Goal: Task Accomplishment & Management: Manage account settings

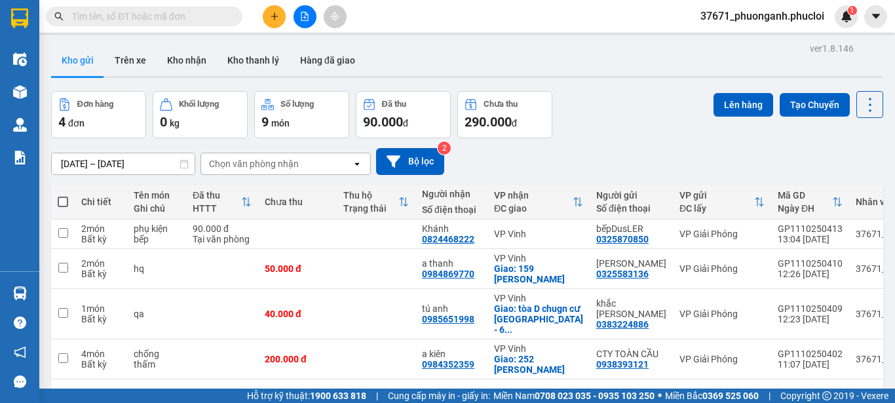
scroll to position [94, 16]
click at [270, 12] on icon "plus" at bounding box center [274, 16] width 9 height 9
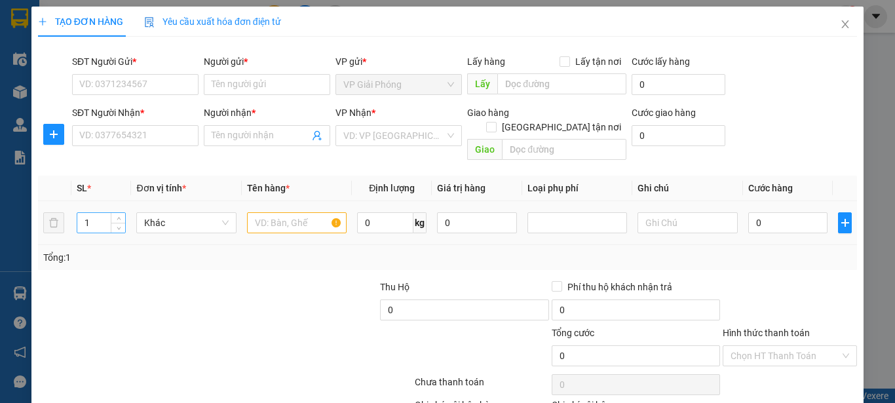
click at [97, 214] on input "1" at bounding box center [101, 223] width 48 height 20
type input "15"
click at [281, 212] on input "text" at bounding box center [297, 222] width 100 height 21
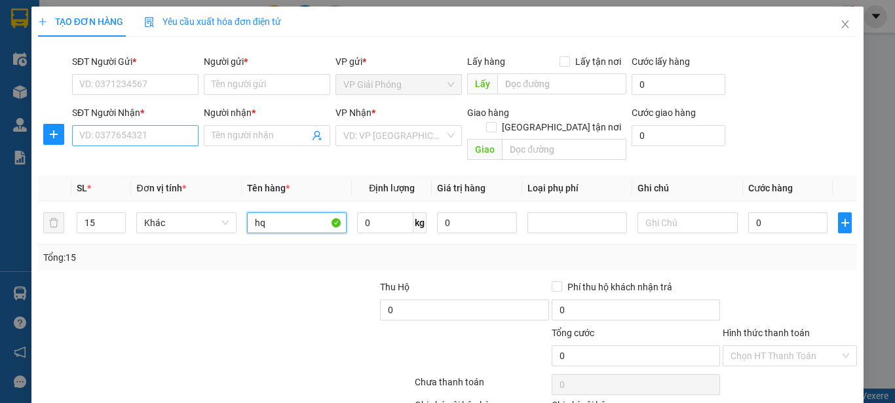
type input "hq"
click at [123, 142] on input "SĐT Người Nhận *" at bounding box center [135, 135] width 126 height 21
type input "0974998939"
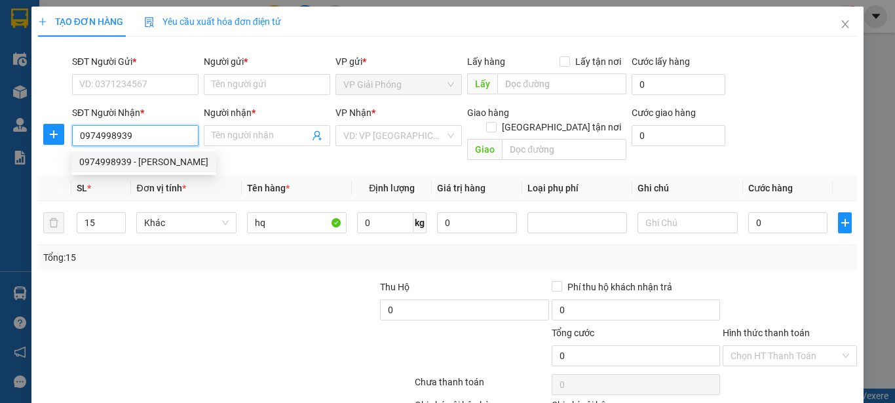
click at [153, 161] on div "0974998939 - Phan Hằng" at bounding box center [143, 162] width 129 height 14
type input "Phan Hằng"
checkbox input "true"
type input "chợ đầu mối"
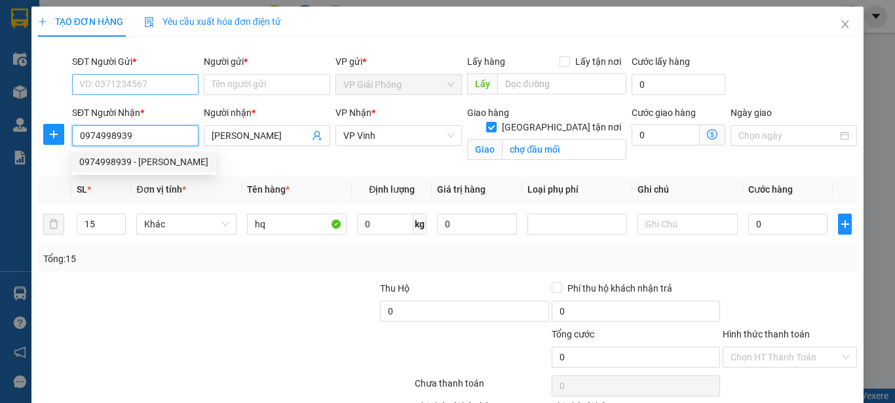
type input "0974998939"
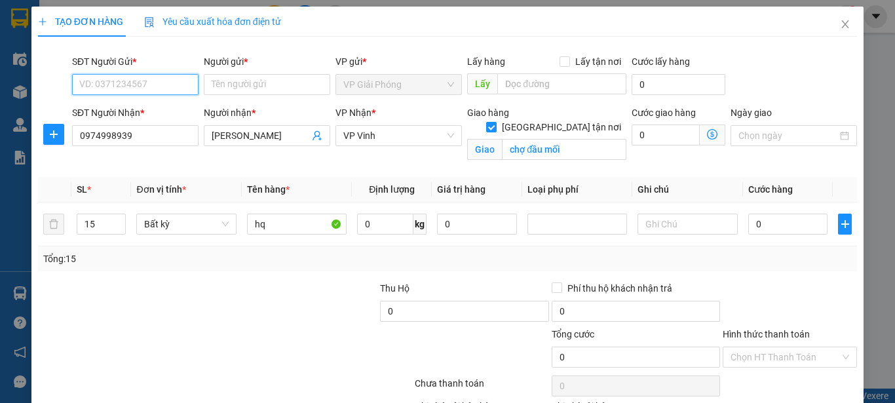
click at [154, 93] on input "SĐT Người Gửi *" at bounding box center [135, 84] width 126 height 21
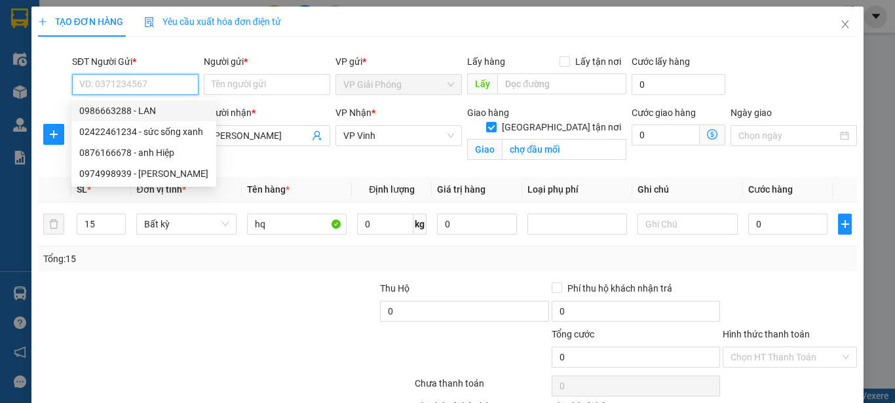
click at [155, 111] on div "0986663288 - LAN" at bounding box center [143, 111] width 129 height 14
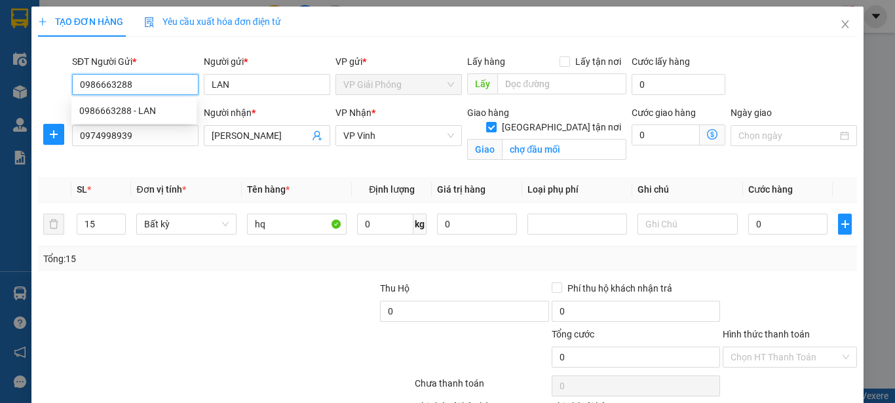
type input "0986663288"
type input "LAN"
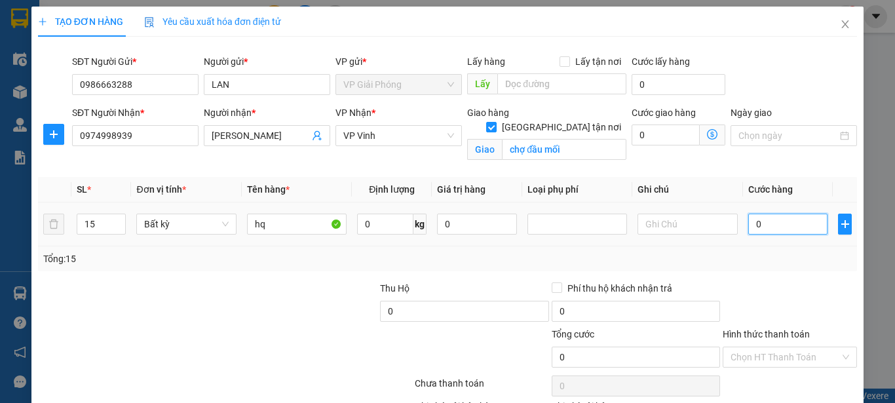
click at [748, 226] on input "0" at bounding box center [788, 224] width 80 height 21
click at [748, 221] on input "0" at bounding box center [788, 224] width 80 height 21
type input "30"
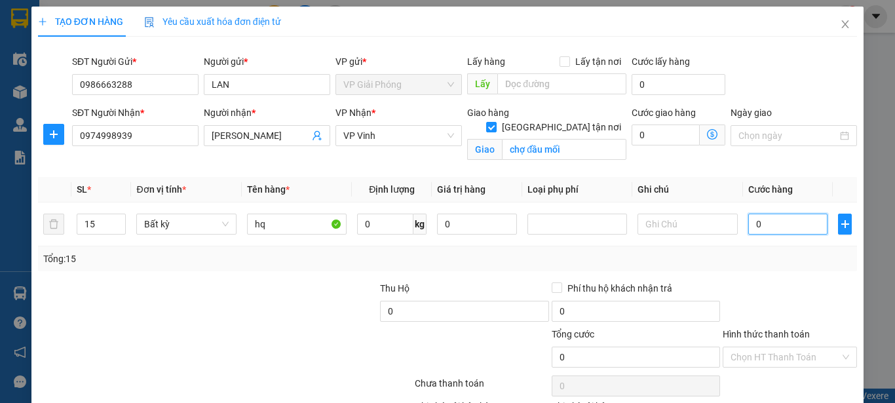
type input "30"
type input "370"
type input "3.750"
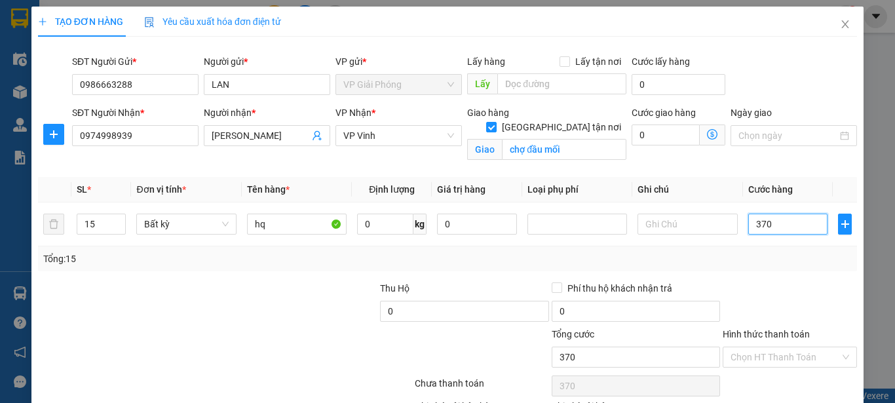
type input "3.750"
type input "37.500"
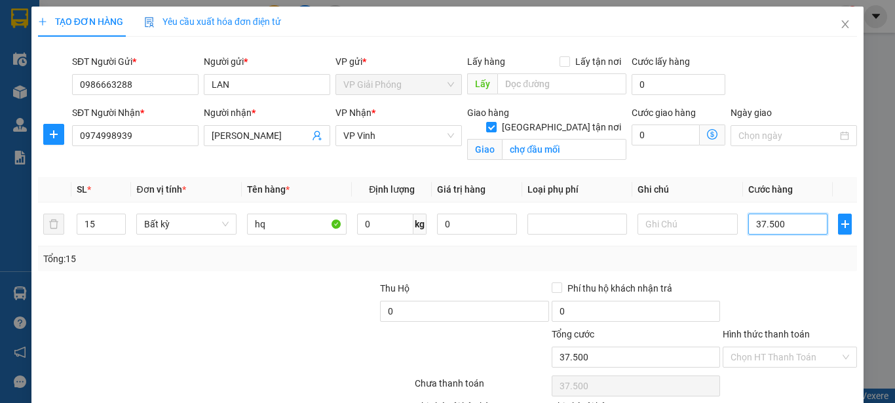
type input "375.000"
type input "3.750.000"
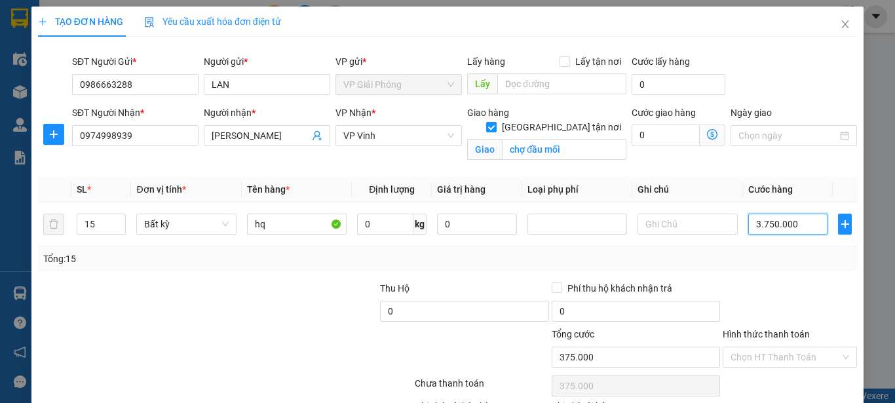
type input "3.750.000"
type input "375.000"
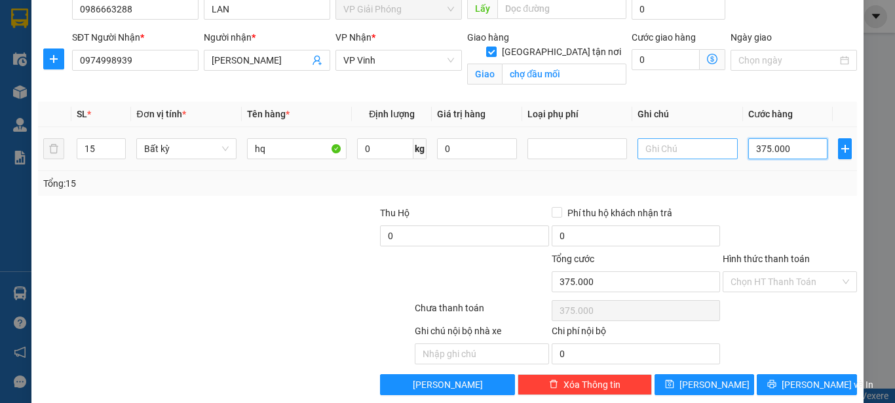
scroll to position [93, 0]
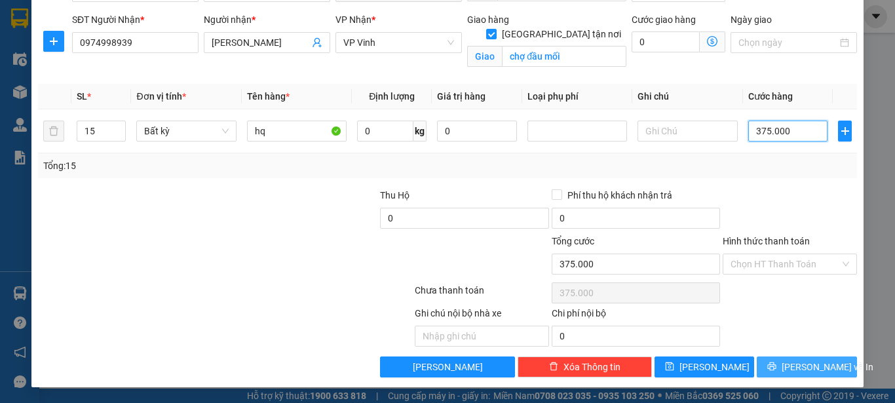
type input "375.000"
click at [797, 364] on span "[PERSON_NAME] và In" at bounding box center [828, 367] width 92 height 14
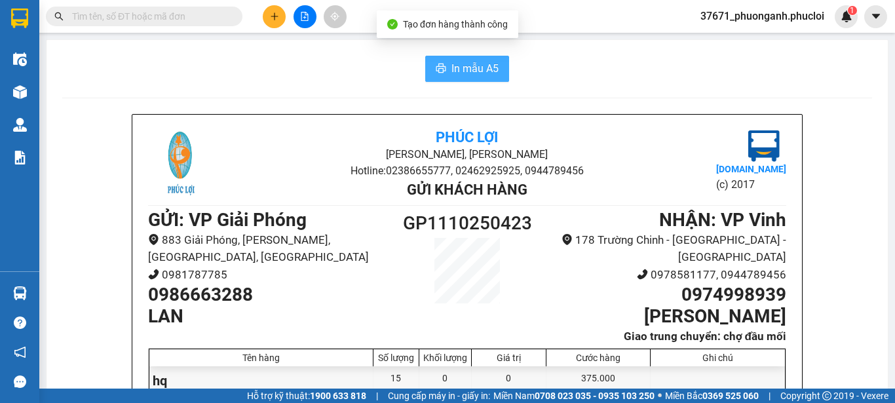
click at [468, 71] on span "In mẫu A5" at bounding box center [474, 68] width 47 height 16
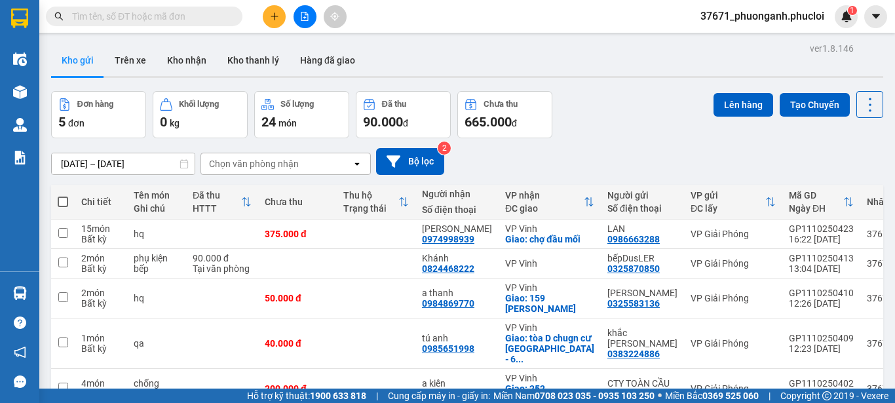
click at [275, 18] on icon "plus" at bounding box center [274, 15] width 1 height 7
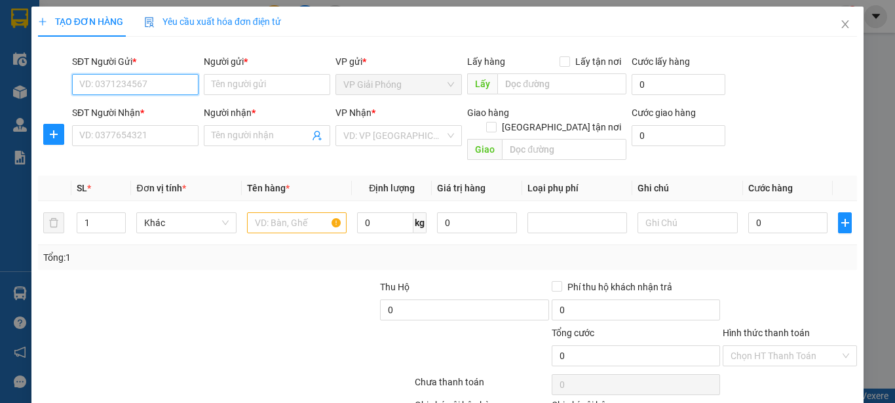
click at [133, 79] on input "SĐT Người Gửi *" at bounding box center [135, 84] width 126 height 21
type input "0988096083"
click at [170, 107] on div "0988096083 - chị Nhung" at bounding box center [150, 111] width 143 height 14
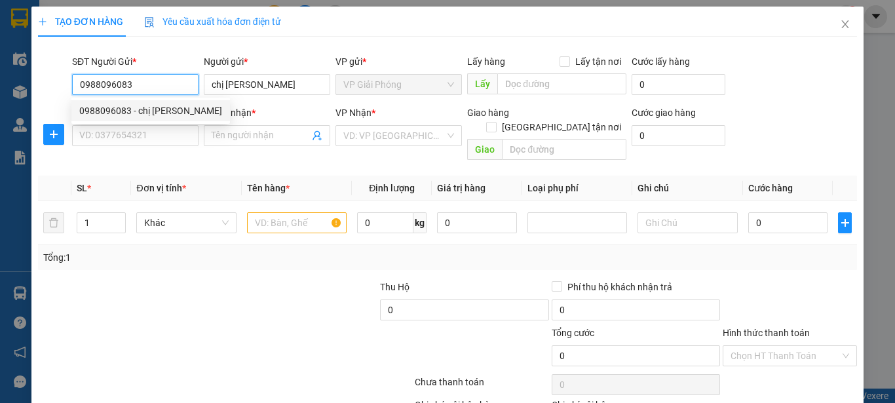
type input "chị Nhung"
type input "0988096083"
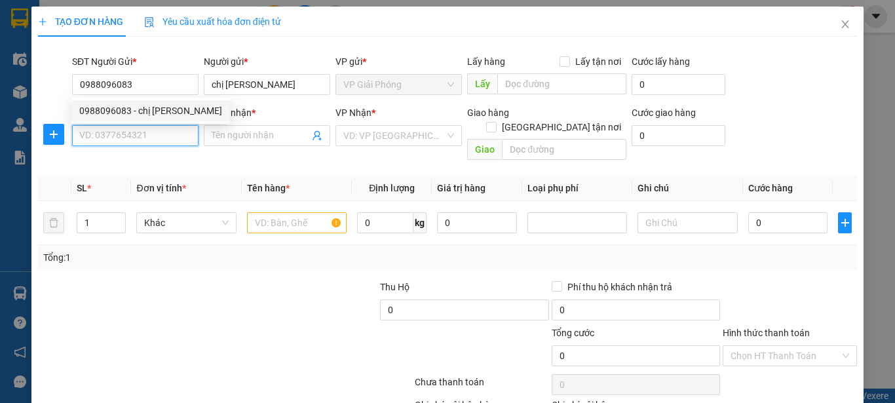
click at [155, 140] on input "SĐT Người Nhận *" at bounding box center [135, 135] width 126 height 21
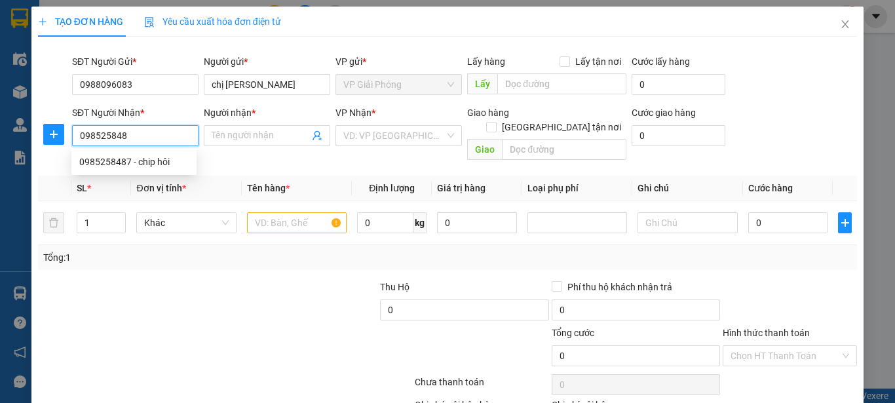
type input "0985258487"
click at [174, 159] on div "0985258487 - chip hôi" at bounding box center [133, 162] width 109 height 14
type input "chip hôi"
checkbox input "true"
type input "trường mần non nghi phú ngõ 16 đường [PERSON_NAME] lĩnh nghệ an"
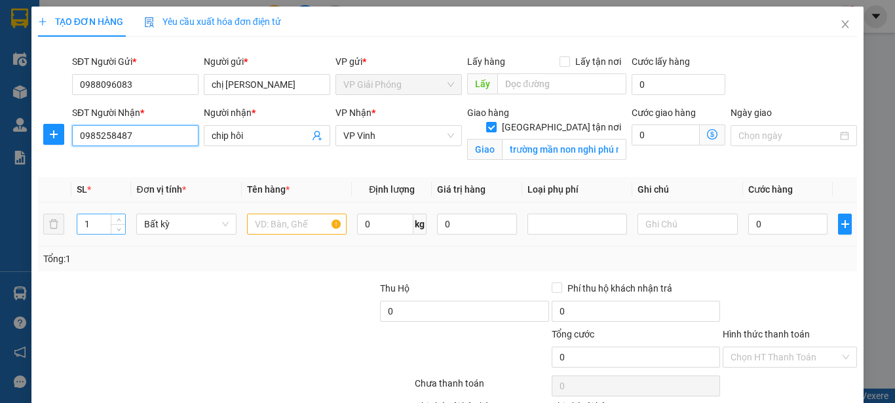
type input "0985258487"
click at [92, 229] on input "1" at bounding box center [101, 224] width 48 height 20
type input "1"
click at [748, 221] on input "0" at bounding box center [788, 224] width 80 height 21
click at [748, 223] on input "0" at bounding box center [788, 224] width 80 height 21
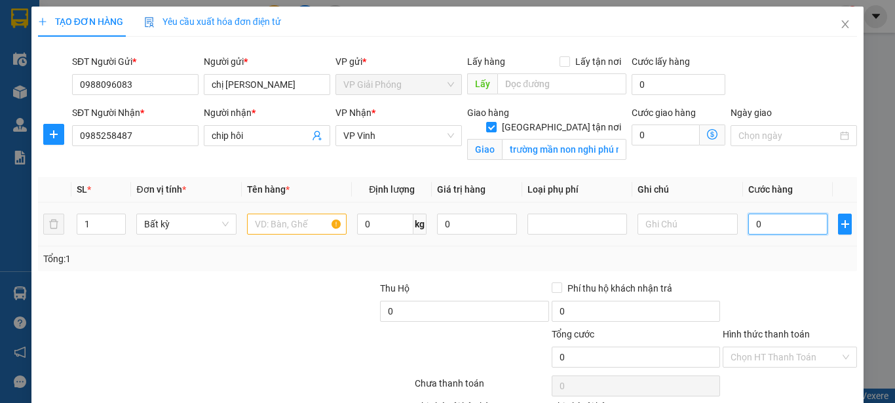
type input "30"
type input "300"
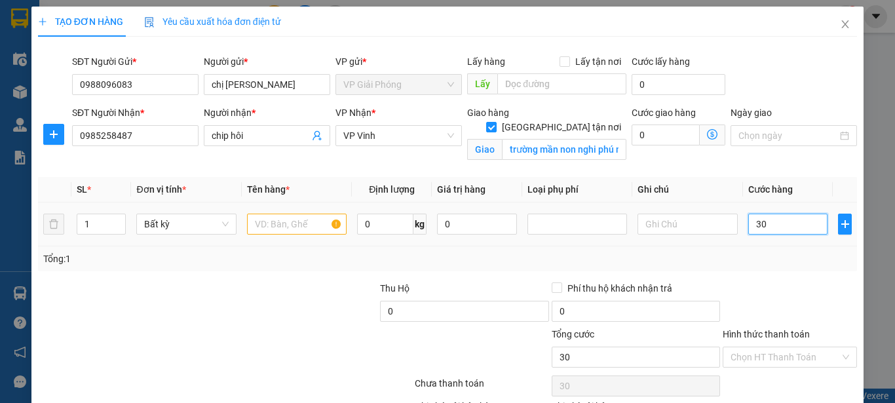
type input "300"
type input "300.000"
click at [269, 223] on input "text" at bounding box center [297, 224] width 100 height 21
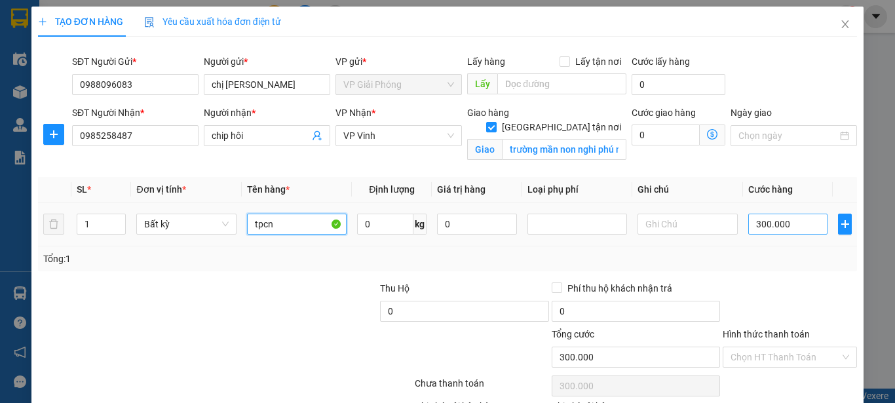
type input "tpcn"
click at [786, 223] on input "300.000" at bounding box center [788, 224] width 80 height 21
type input "0"
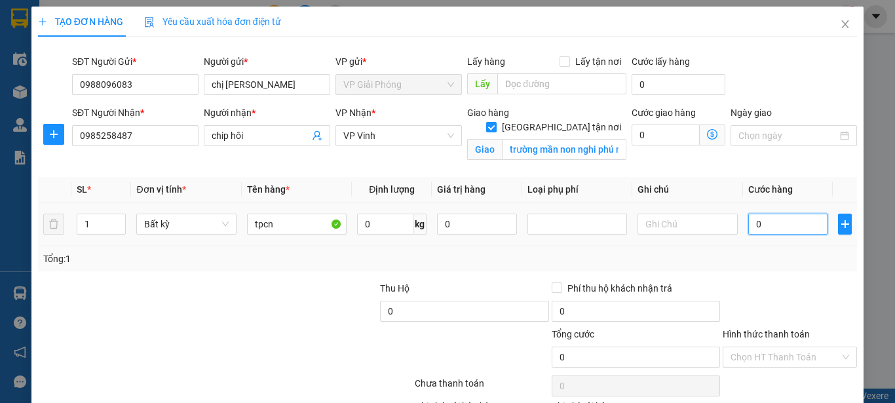
click at [748, 229] on input "0" at bounding box center [788, 224] width 80 height 21
type input "30"
type input "300"
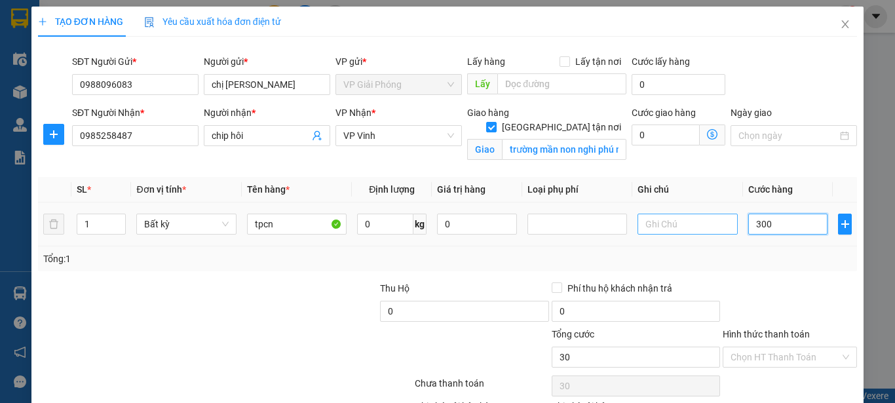
type input "300"
type input "3.000"
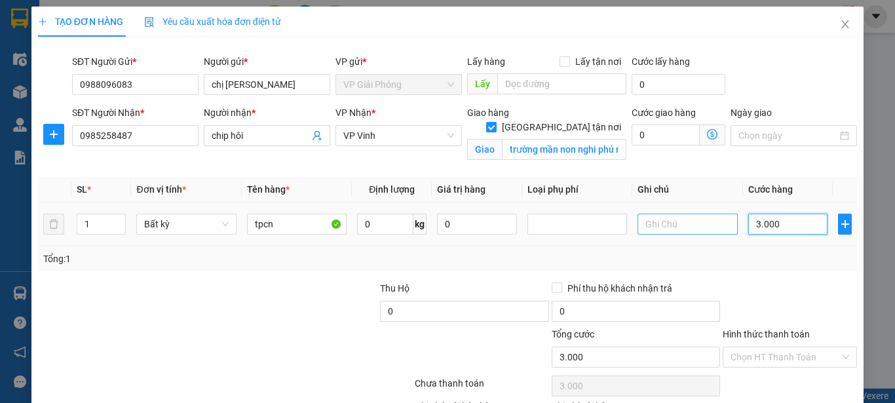
type input "30.000"
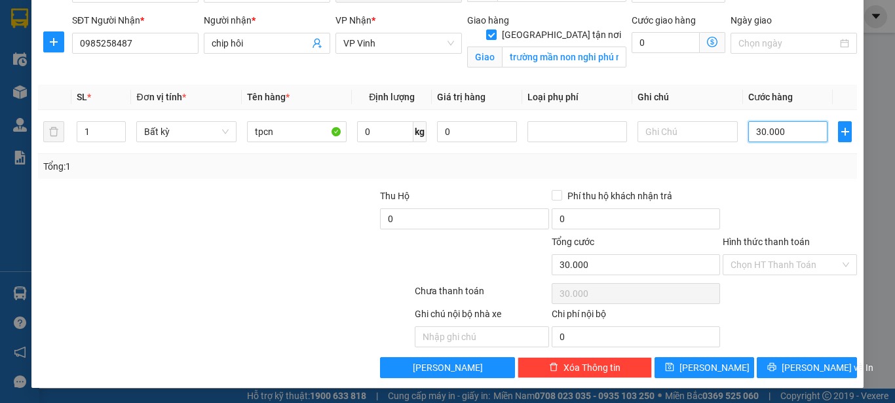
scroll to position [93, 0]
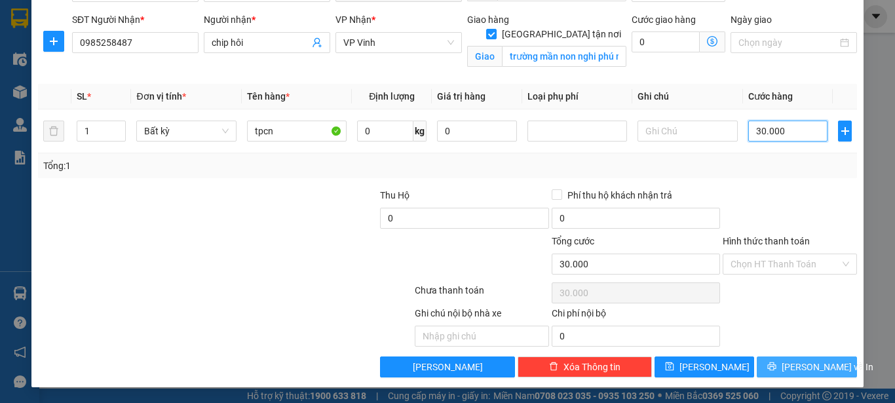
type input "30.000"
click at [776, 363] on icon "printer" at bounding box center [772, 366] width 9 height 9
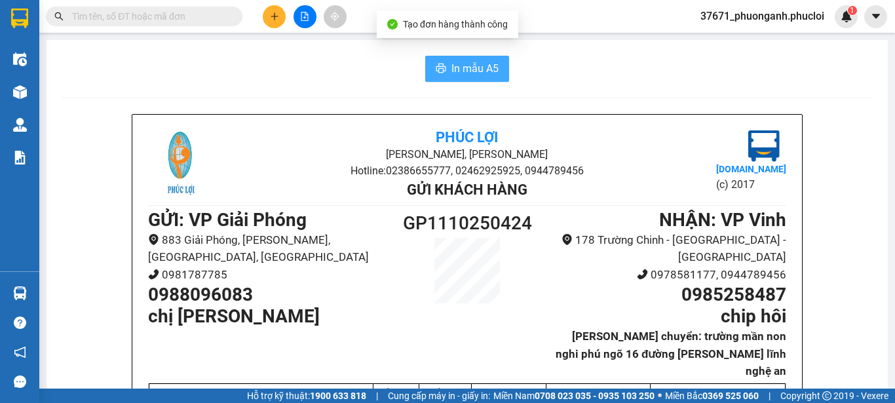
click at [462, 60] on span "In mẫu A5" at bounding box center [474, 68] width 47 height 16
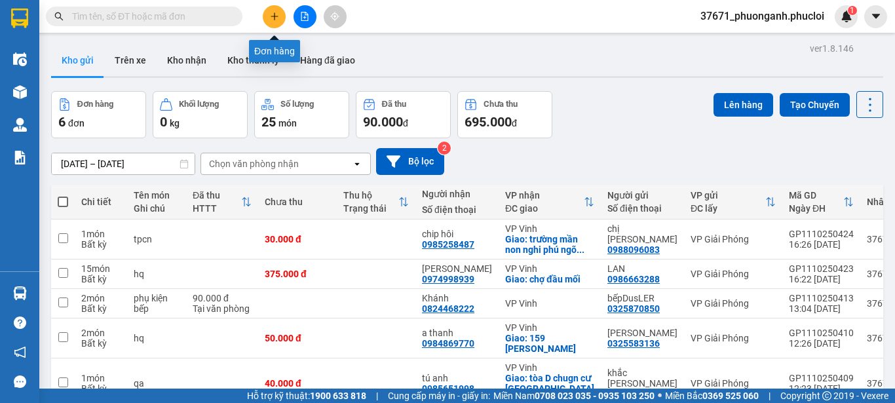
click at [272, 14] on icon "plus" at bounding box center [274, 16] width 9 height 9
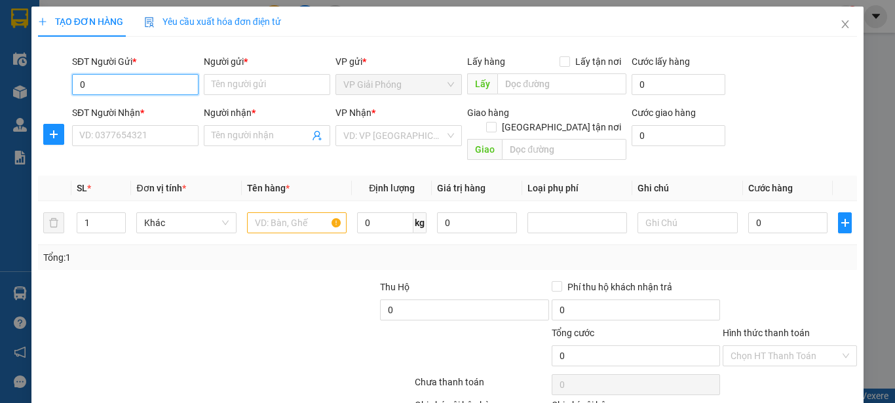
type input "0"
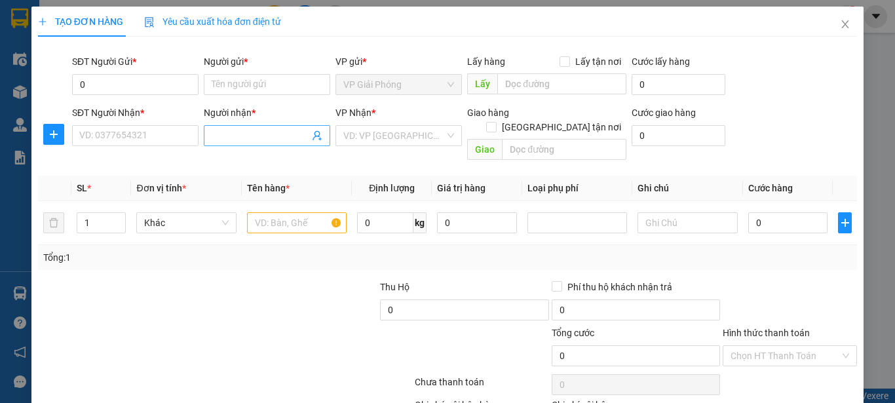
click at [243, 137] on input "Người nhận *" at bounding box center [261, 135] width 98 height 14
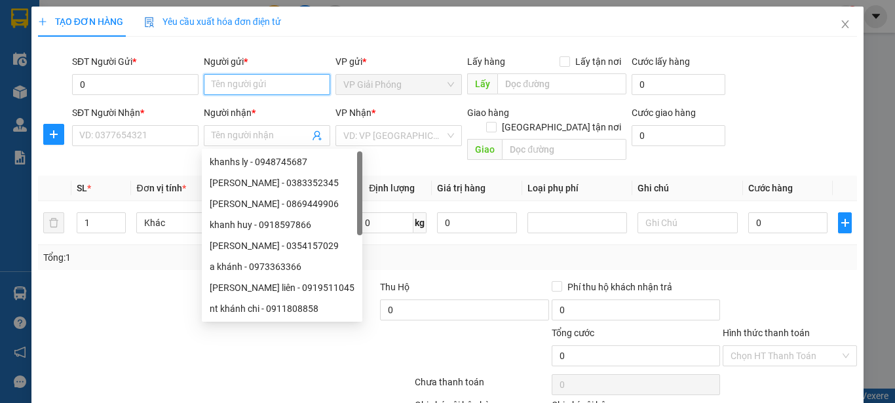
click at [258, 90] on input "Người gửi *" at bounding box center [267, 84] width 126 height 21
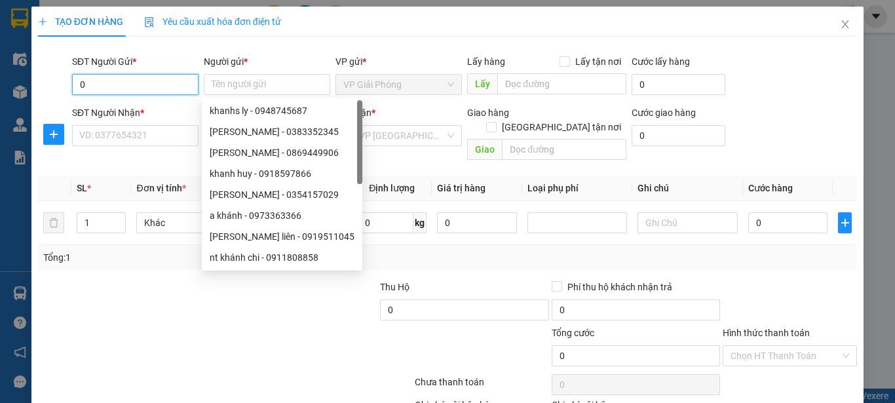
click at [104, 86] on input "0" at bounding box center [135, 84] width 126 height 21
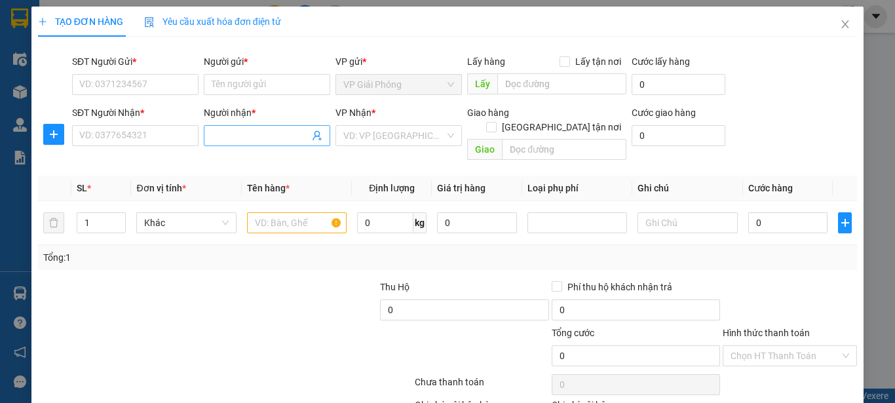
click at [279, 134] on input "Người nhận *" at bounding box center [261, 135] width 98 height 14
type input "chip"
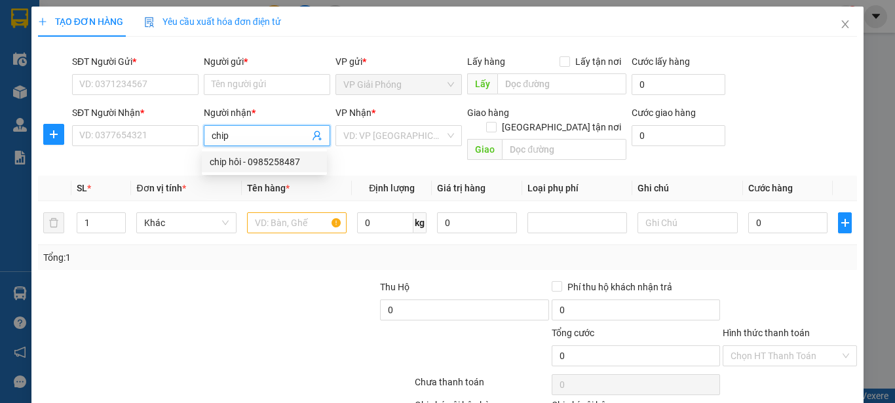
click at [254, 165] on div "chip hôi - 0985258487" at bounding box center [264, 162] width 109 height 14
type input "0985258487"
type input "chip hôi"
checkbox input "true"
type input "trường mần non nghi phú ngõ 16 đường [PERSON_NAME] lĩnh nghệ an"
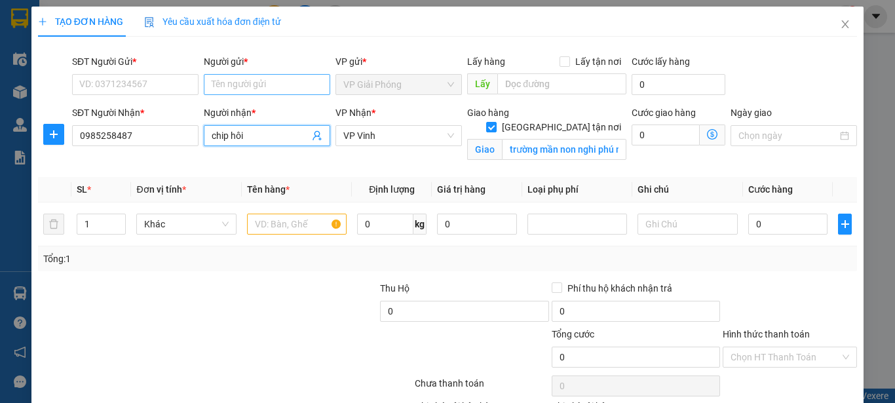
type input "chip hôi"
click at [264, 87] on input "Người gửi *" at bounding box center [267, 84] width 126 height 21
type input "c"
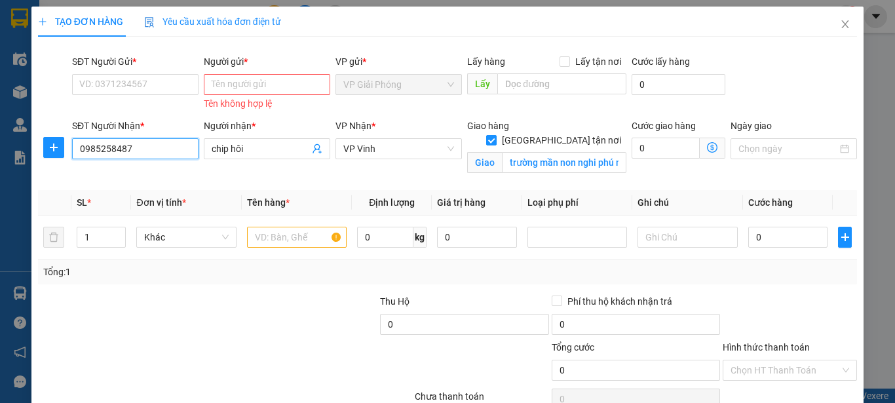
click at [162, 153] on input "0985258487" at bounding box center [135, 148] width 126 height 21
type input "0"
click at [225, 91] on input "Người gửi *" at bounding box center [267, 84] width 126 height 21
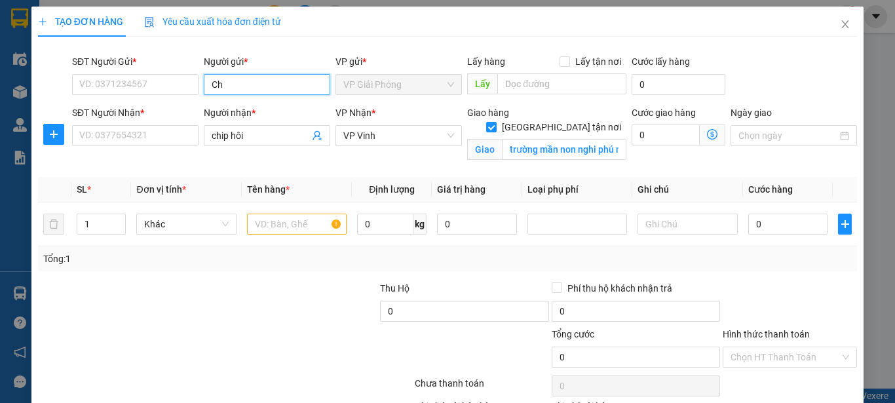
type input "C"
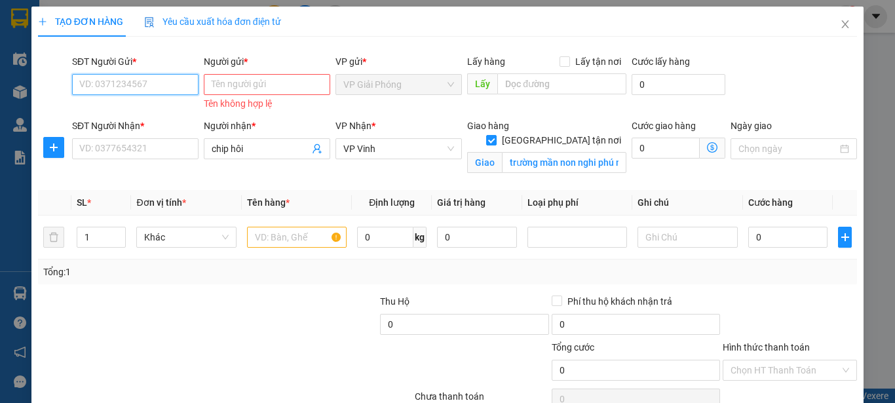
click at [165, 85] on input "SĐT Người Gửi *" at bounding box center [135, 84] width 126 height 21
type input "0988096083"
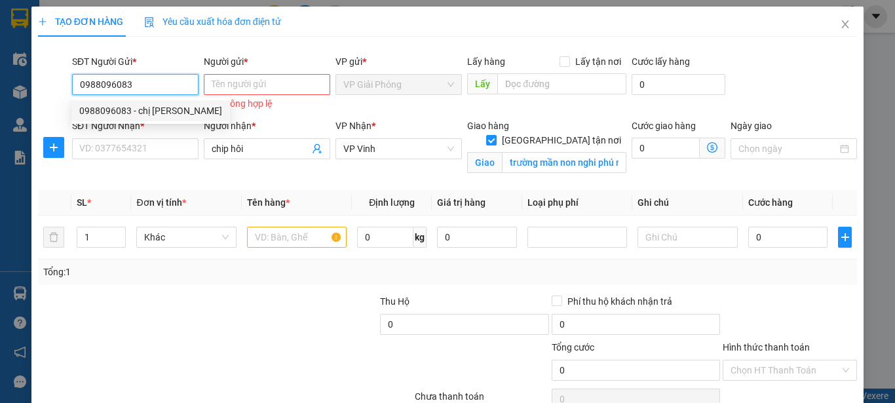
click at [155, 113] on div "0988096083 - chị Nhung" at bounding box center [150, 111] width 143 height 14
type input "chị Nhung"
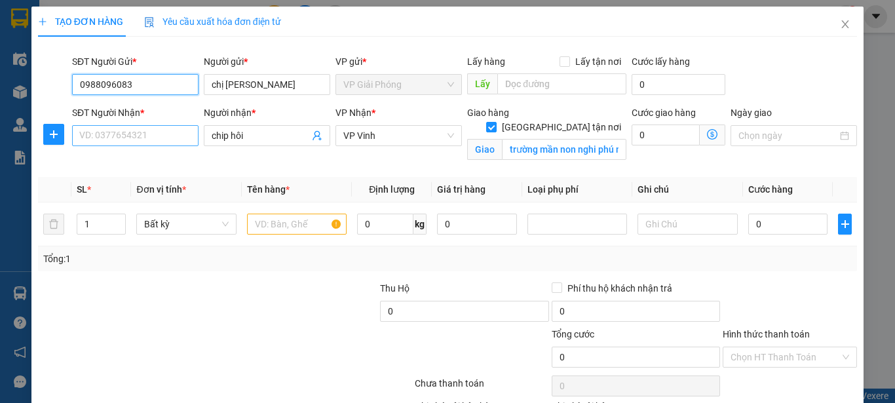
type input "0988096083"
click at [159, 142] on input "SĐT Người Nhận *" at bounding box center [135, 135] width 126 height 21
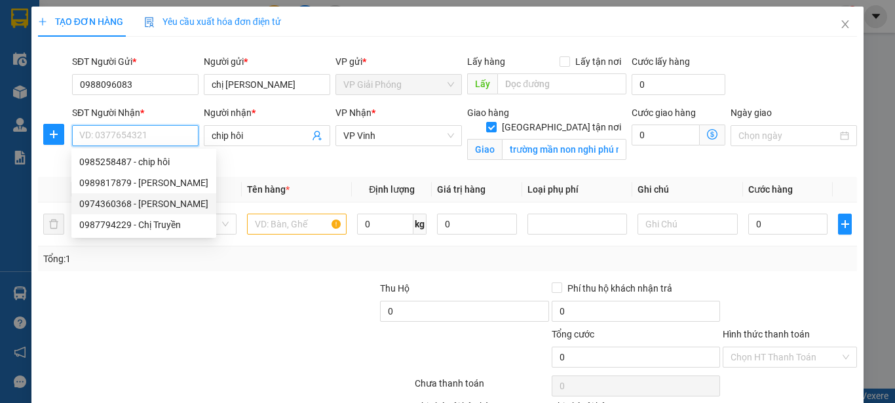
click at [172, 207] on div "0974360368 - thảo linh" at bounding box center [143, 204] width 129 height 14
type input "0974360368"
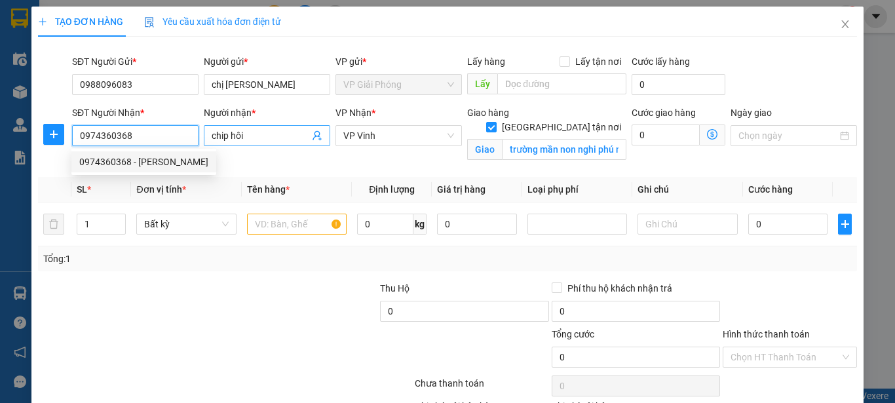
type input "thảo linh"
checkbox input "false"
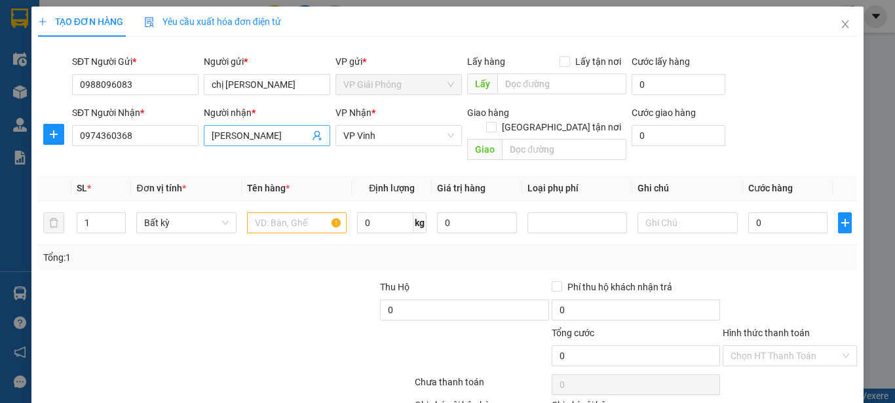
click at [273, 142] on input "thảo linh" at bounding box center [261, 135] width 98 height 14
click at [311, 212] on input "text" at bounding box center [297, 222] width 100 height 21
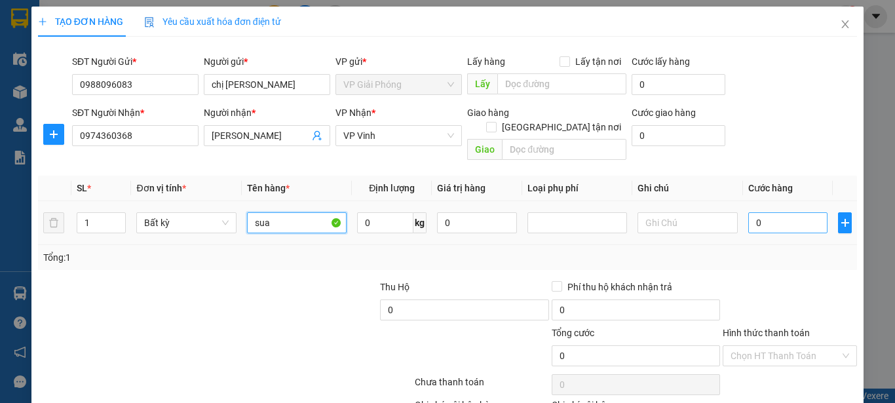
type input "sua"
click at [748, 212] on input "0" at bounding box center [788, 222] width 80 height 21
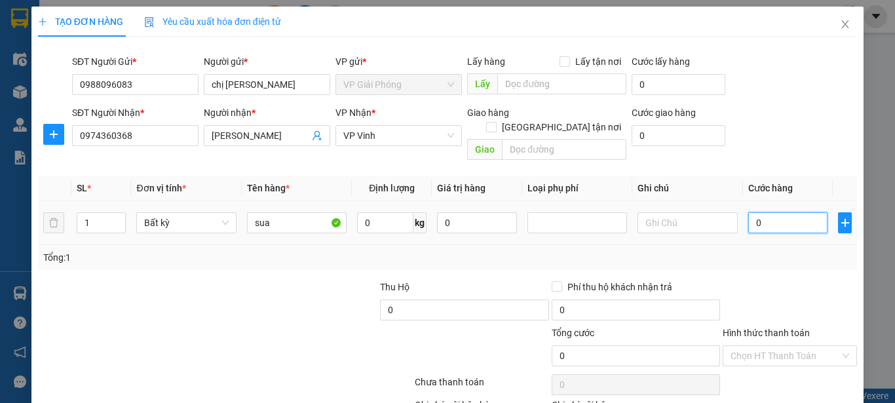
type input "40"
type input "400"
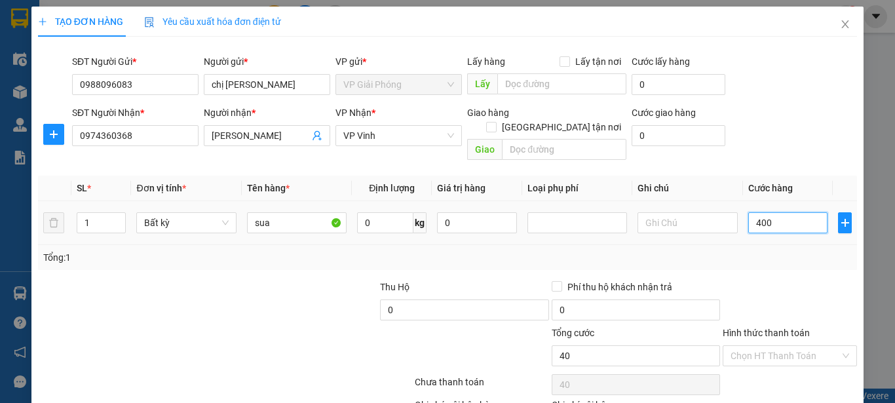
type input "400"
type input "4.000"
type input "40.000"
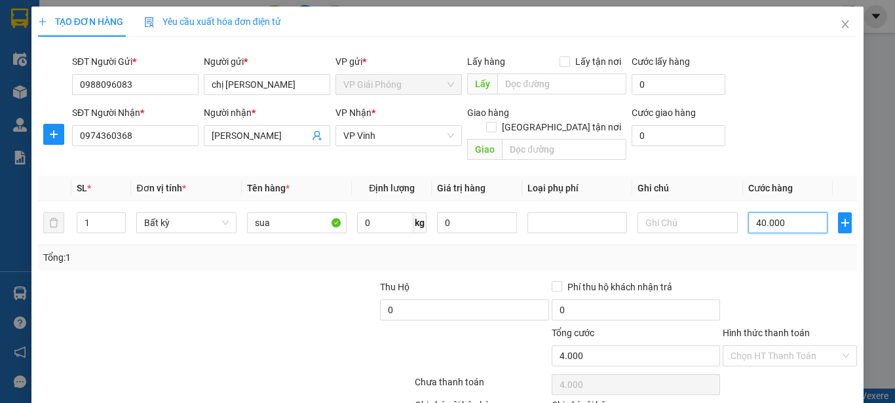
type input "40.000"
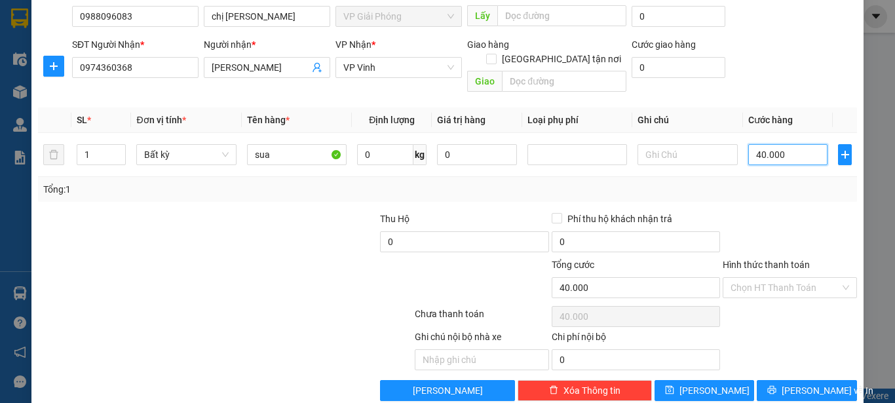
scroll to position [77, 0]
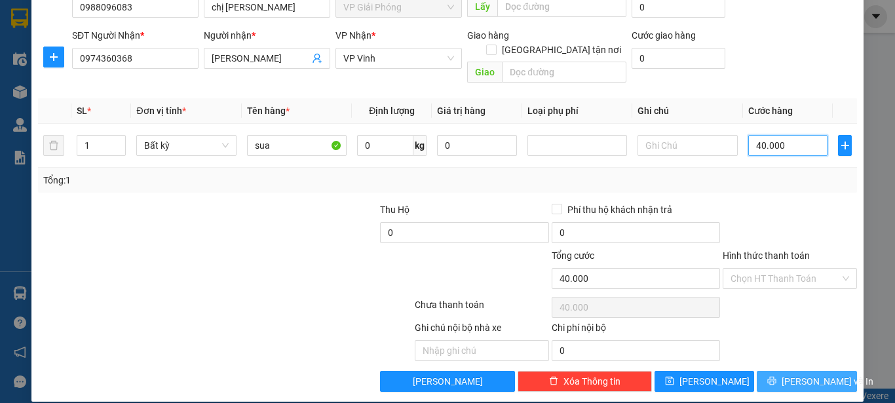
type input "40.000"
click at [790, 374] on span "[PERSON_NAME] và In" at bounding box center [828, 381] width 92 height 14
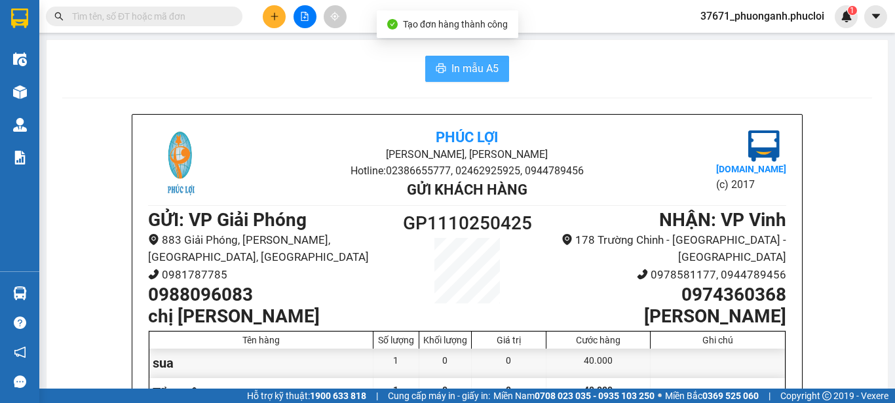
click at [477, 75] on span "In mẫu A5" at bounding box center [474, 68] width 47 height 16
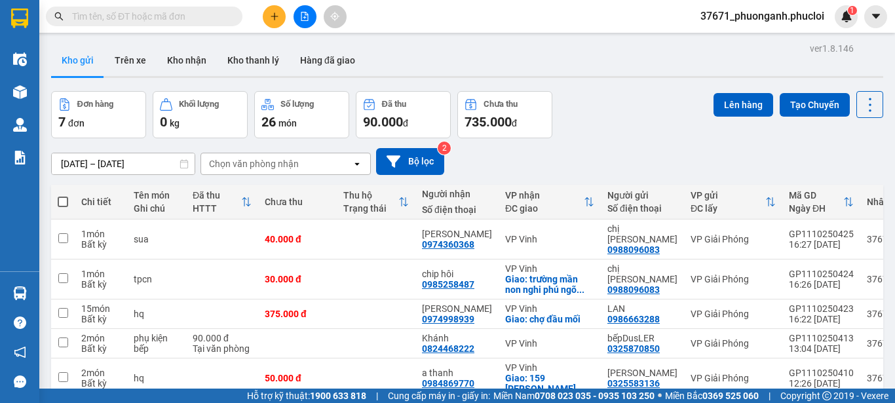
click at [265, 21] on button at bounding box center [274, 16] width 23 height 23
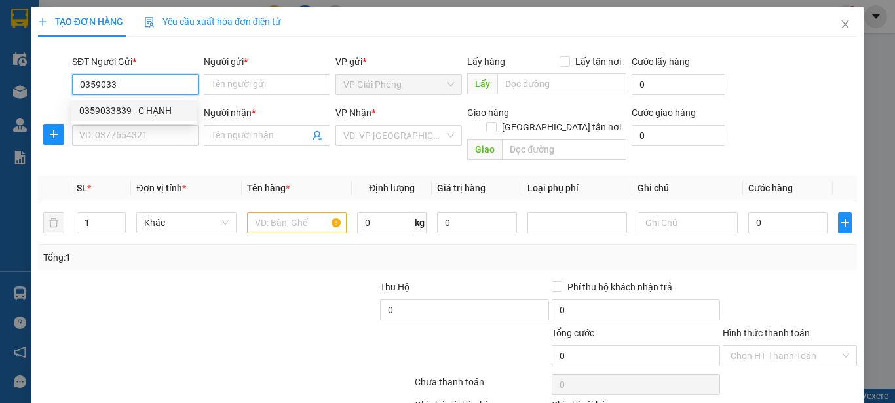
click at [183, 111] on div "0359033839 - C HẠNH" at bounding box center [133, 111] width 109 height 14
type input "0359033839"
type input "C HẠNH"
type input "0359033839"
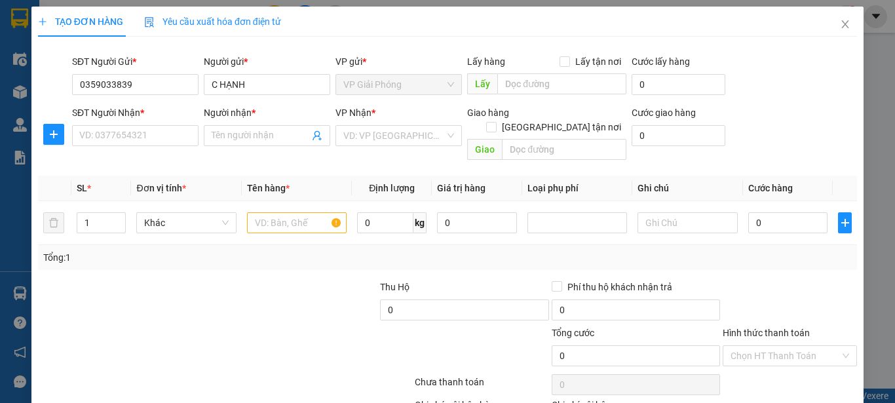
click at [167, 124] on div "SĐT Người Nhận *" at bounding box center [135, 115] width 126 height 20
click at [165, 128] on input "SĐT Người Nhận *" at bounding box center [135, 135] width 126 height 21
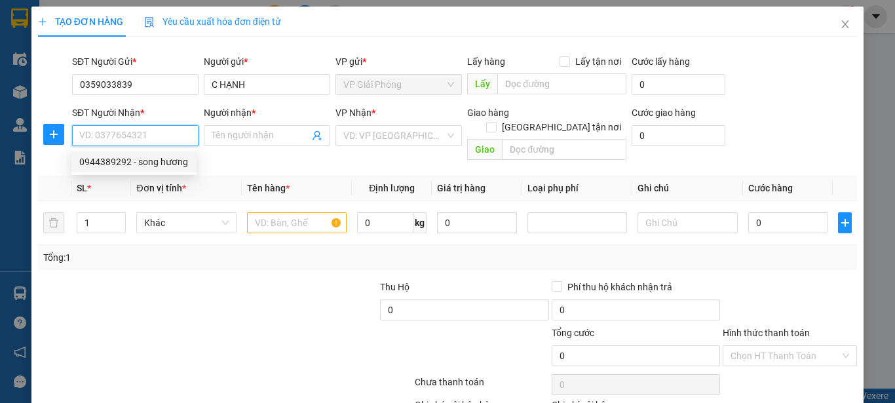
click at [168, 166] on div "0944389292 - song hương" at bounding box center [133, 162] width 109 height 14
type input "0944389292"
type input "song hương"
checkbox input "true"
type input "ngõ 5 nhánh 3 hoàng [PERSON_NAME]"
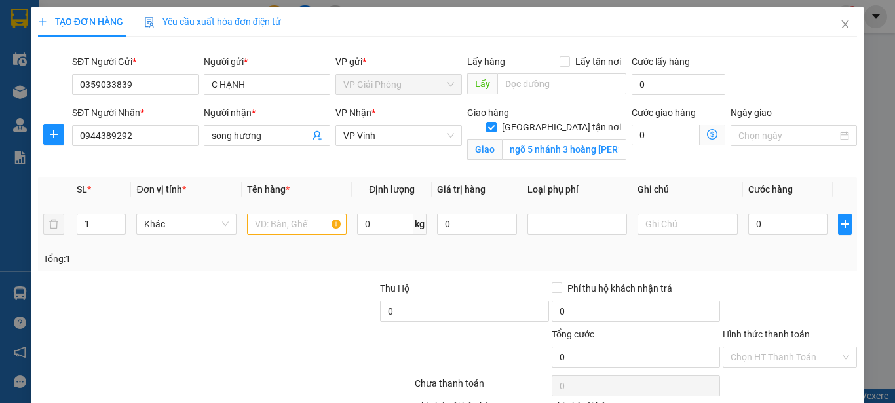
click at [287, 212] on div at bounding box center [297, 224] width 100 height 26
click at [287, 227] on input "text" at bounding box center [297, 224] width 100 height 21
type input "tpcn"
click at [748, 227] on input "0" at bounding box center [788, 224] width 80 height 21
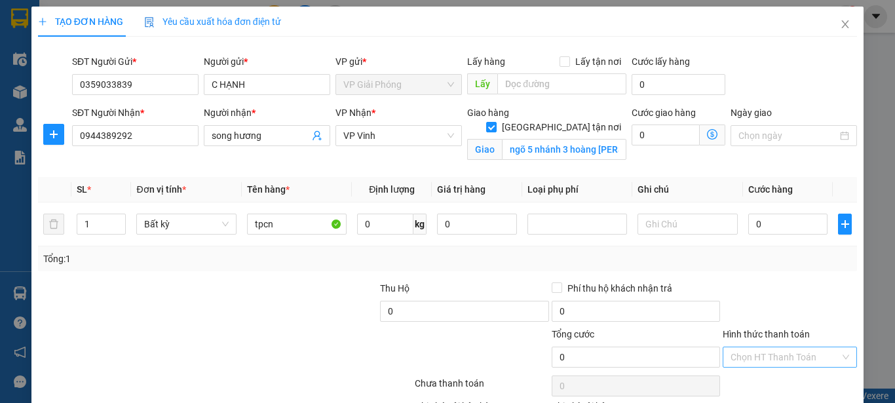
click at [765, 358] on input "Hình thức thanh toán" at bounding box center [784, 357] width 109 height 20
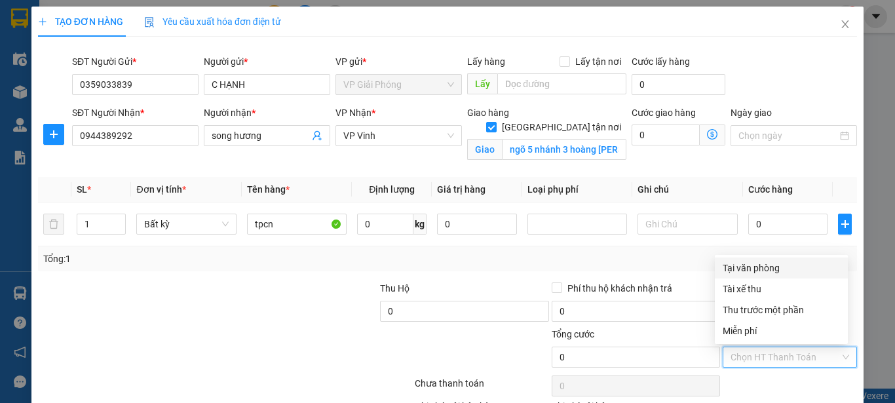
click at [752, 269] on div "Tại văn phòng" at bounding box center [781, 268] width 117 height 14
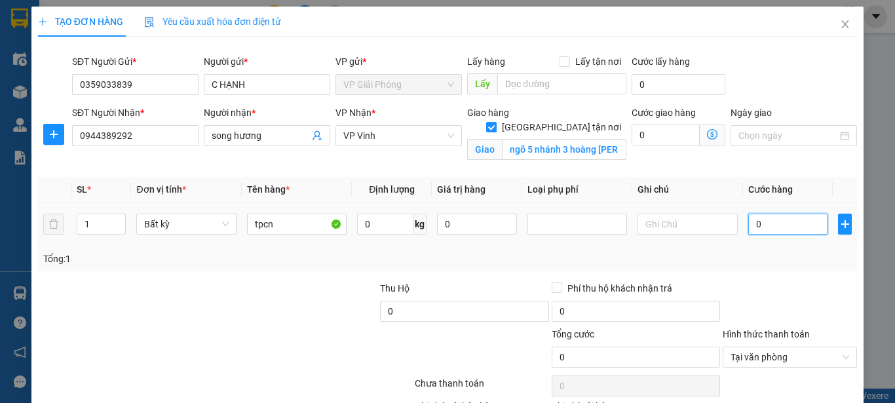
click at [748, 223] on input "0" at bounding box center [788, 224] width 80 height 21
type input "50"
type input "500"
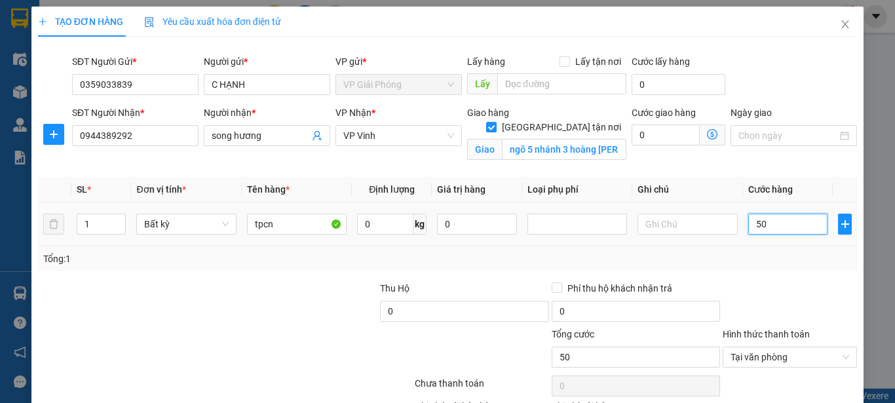
type input "500"
type input "5.000"
type input "50.000"
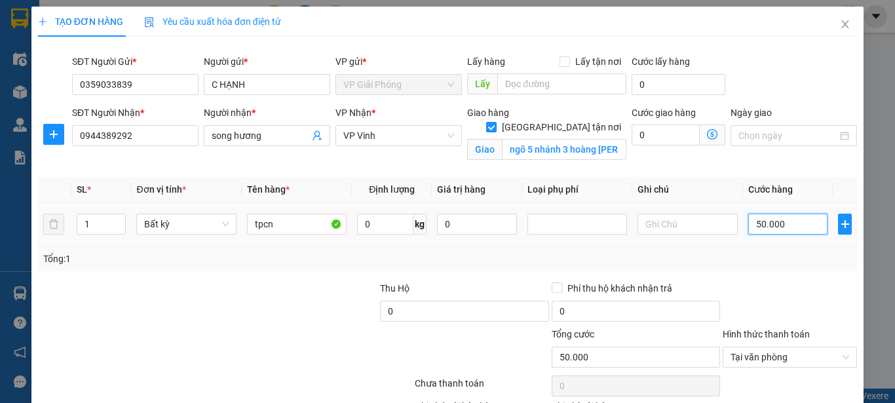
type input "5.000"
type input "500"
type input "50"
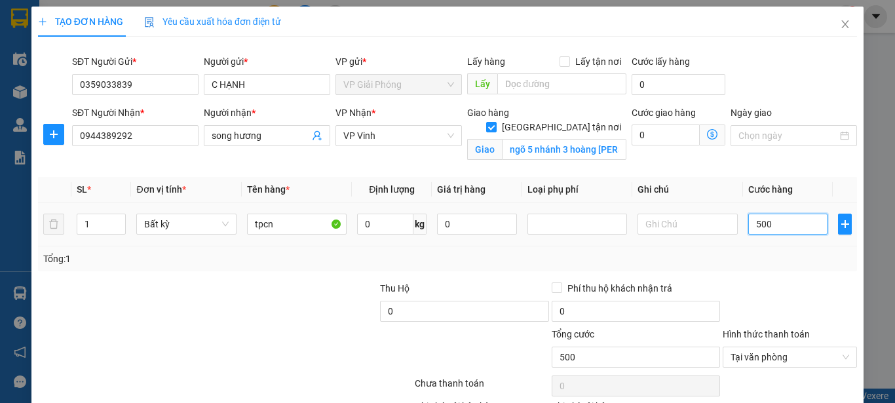
type input "50"
type input "5"
type input "0"
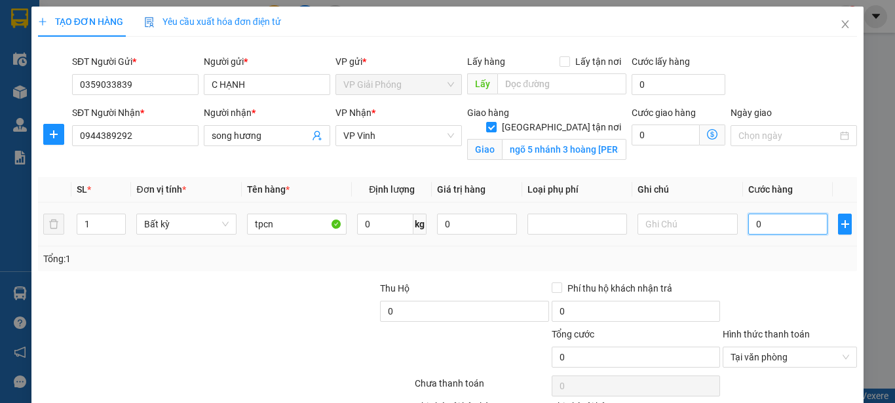
click at [748, 227] on input "0" at bounding box center [788, 224] width 80 height 21
click at [748, 225] on input "0" at bounding box center [788, 224] width 80 height 21
type input "4"
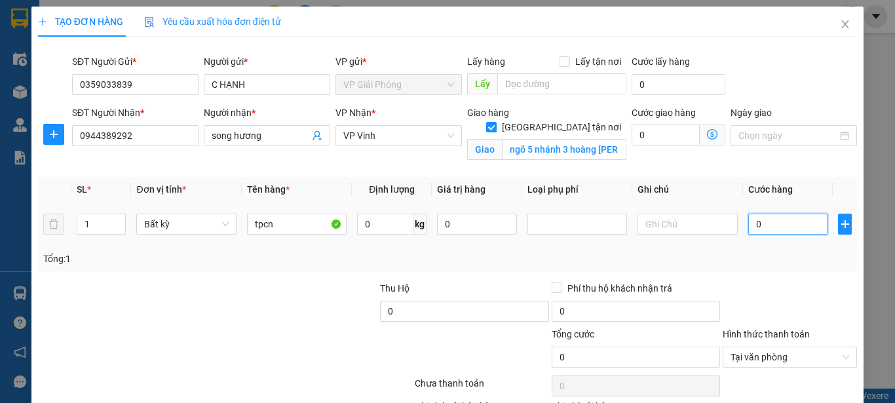
type input "4"
type input "40"
type input "400"
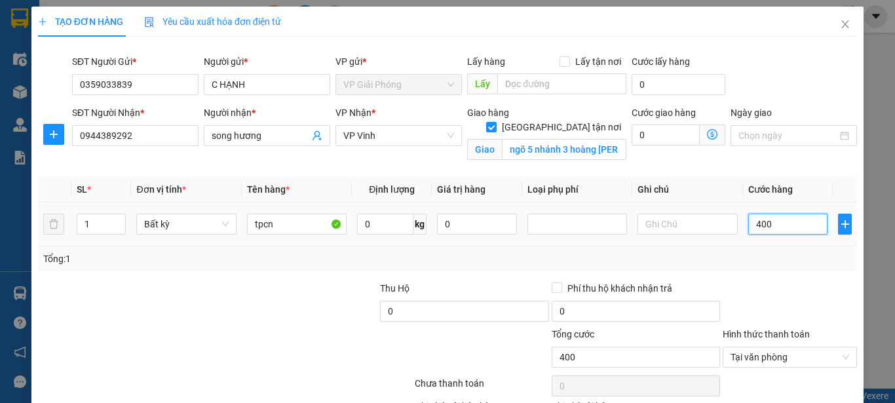
type input "4.000"
type input "40.000"
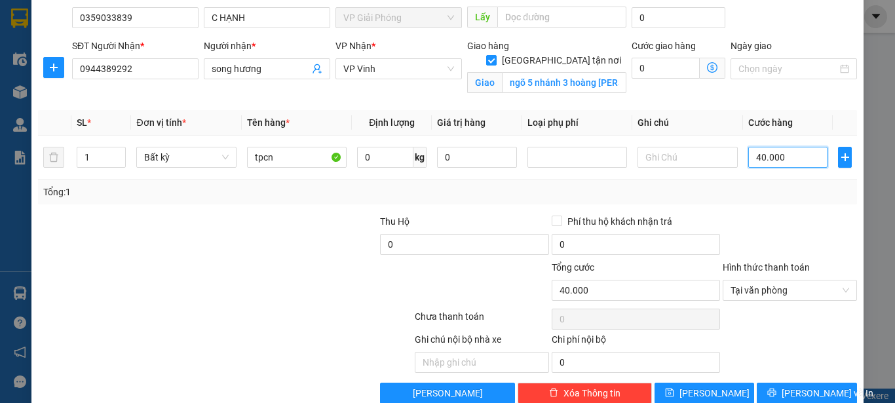
scroll to position [93, 0]
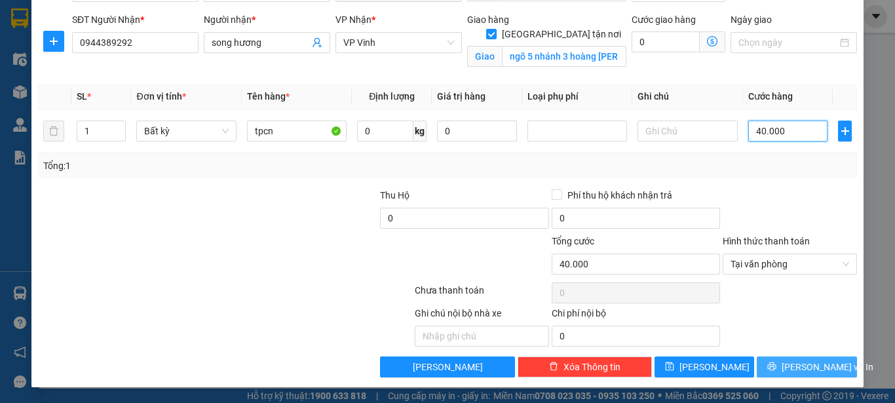
type input "40.000"
click at [794, 364] on span "[PERSON_NAME] và In" at bounding box center [828, 367] width 92 height 14
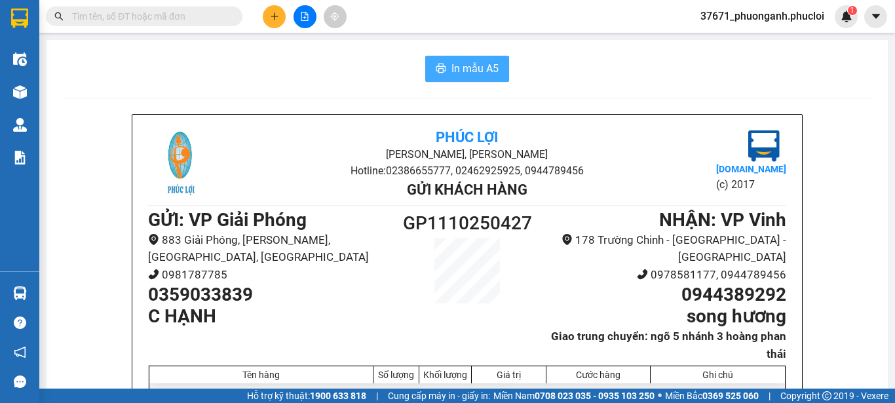
click at [466, 68] on span "In mẫu A5" at bounding box center [474, 68] width 47 height 16
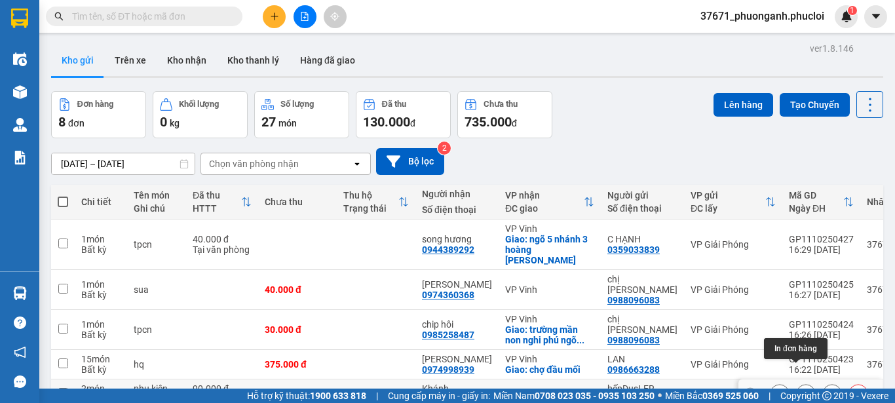
click at [801, 389] on icon at bounding box center [805, 393] width 9 height 9
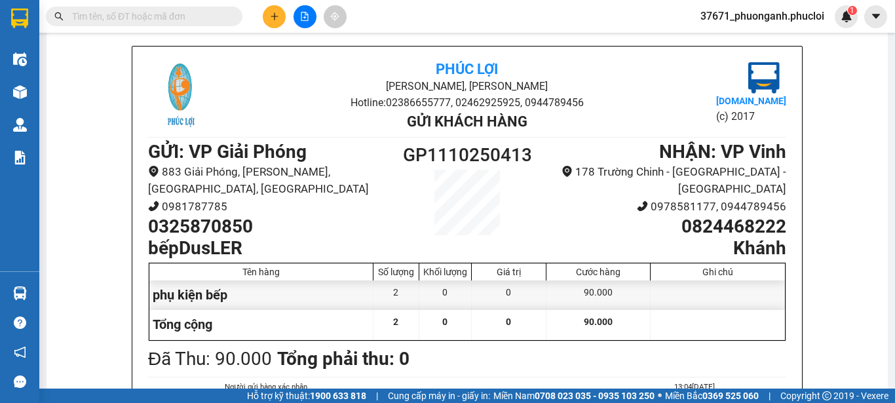
scroll to position [66, 0]
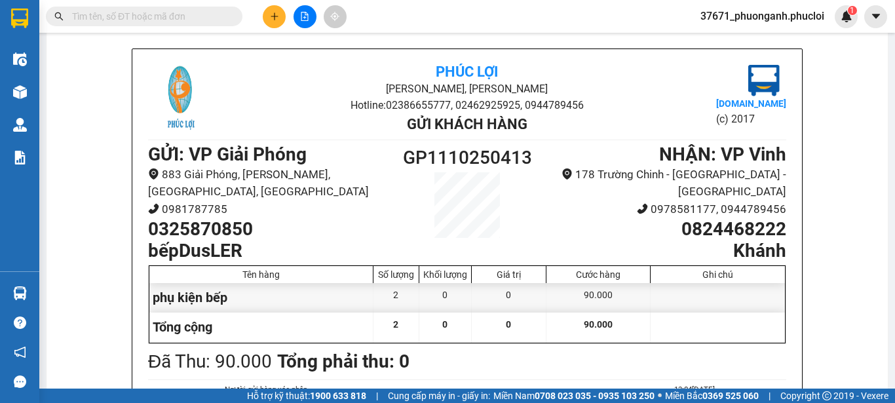
drag, startPoint x: 115, startPoint y: 12, endPoint x: 519, endPoint y: 267, distance: 477.3
click at [522, 269] on div "Giá trị" at bounding box center [509, 274] width 75 height 17
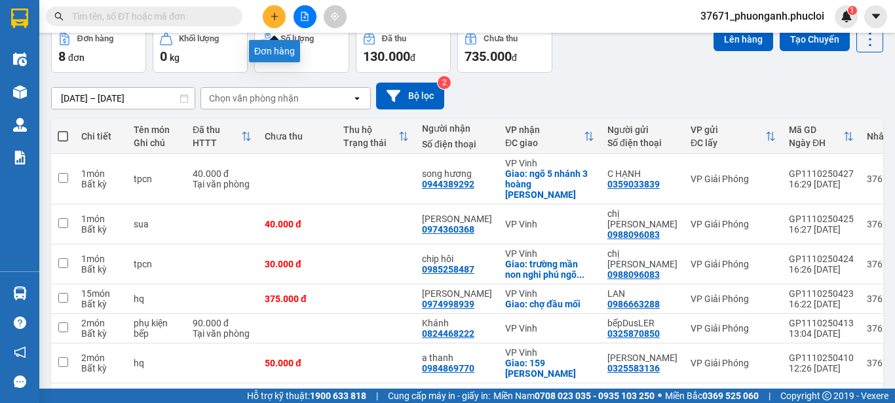
click at [271, 10] on button at bounding box center [274, 16] width 23 height 23
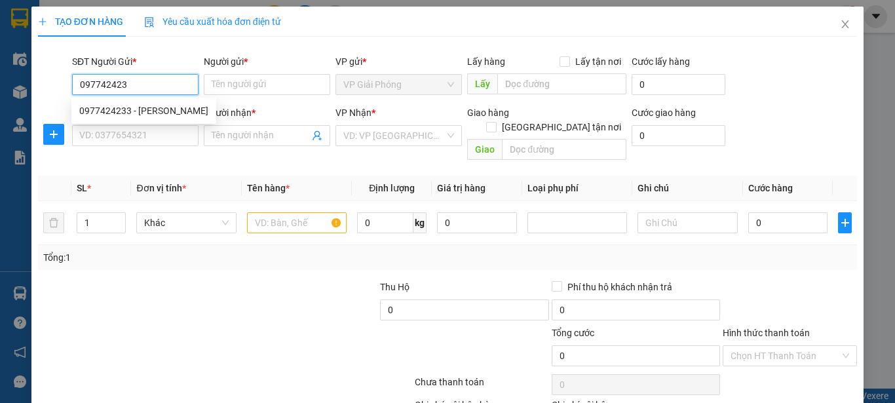
type input "0977424233"
click at [179, 115] on div "0977424233 - thanh vân" at bounding box center [143, 111] width 129 height 14
type input "thanh vân"
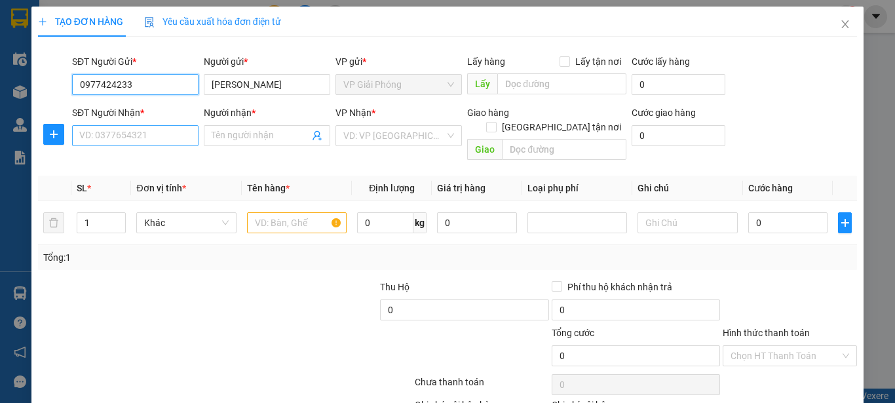
type input "0977424233"
click at [168, 137] on input "SĐT Người Nhận *" at bounding box center [135, 135] width 126 height 21
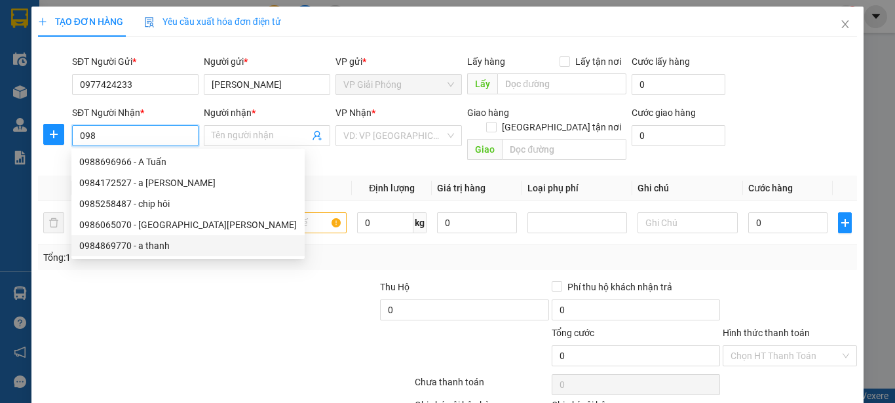
click at [143, 244] on div "0984869770 - a thanh" at bounding box center [188, 245] width 218 height 14
type input "0984869770"
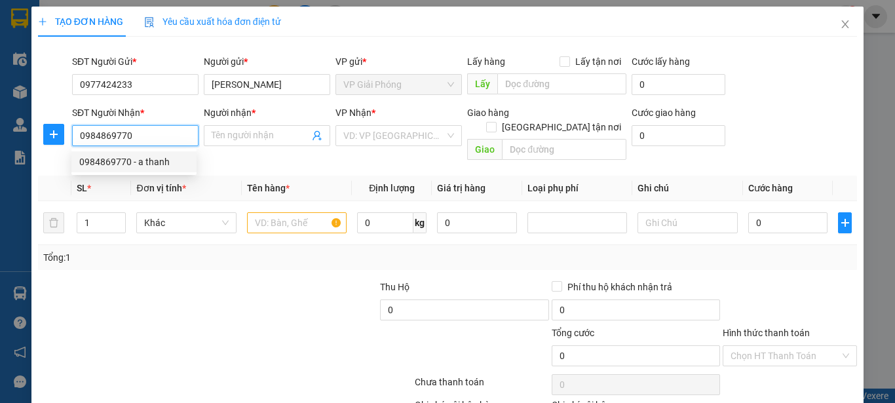
type input "a thanh"
checkbox input "true"
type input "159 [PERSON_NAME]"
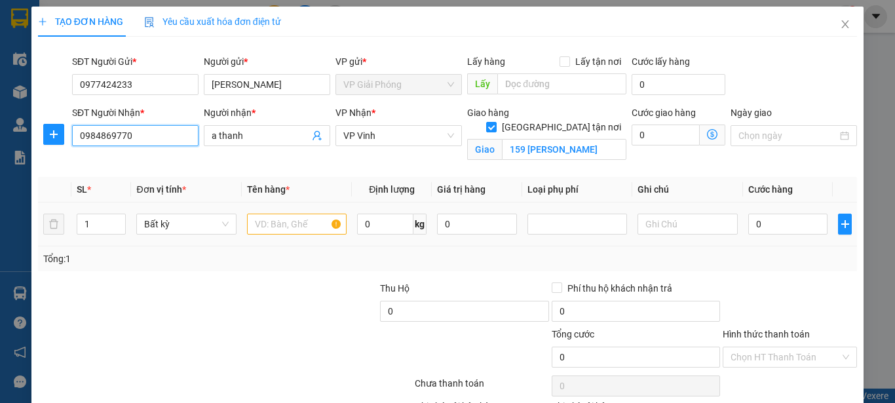
type input "0984869770"
click at [277, 225] on input "text" at bounding box center [297, 224] width 100 height 21
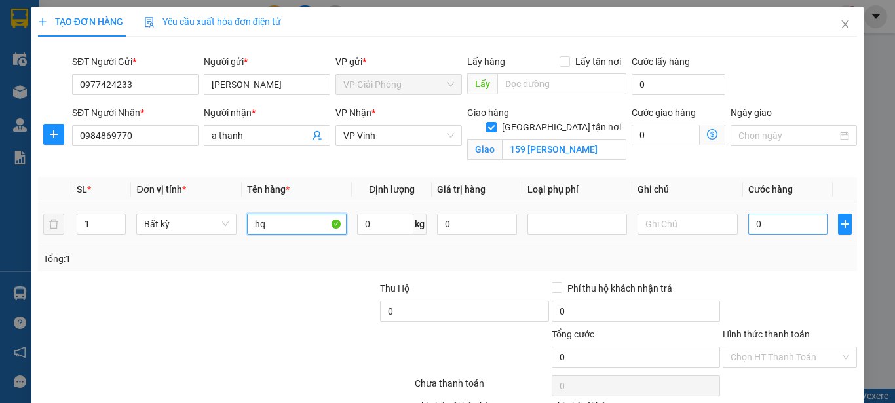
type input "hq"
click at [748, 225] on input "0" at bounding box center [788, 224] width 80 height 21
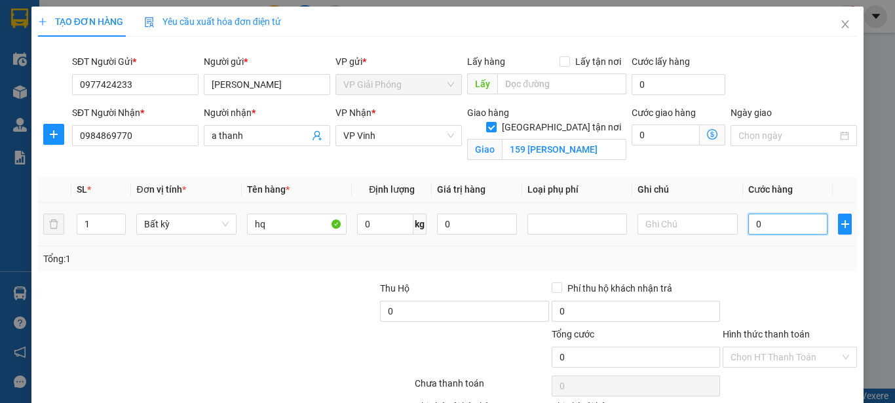
click at [748, 227] on input "0" at bounding box center [788, 224] width 80 height 21
type input "40"
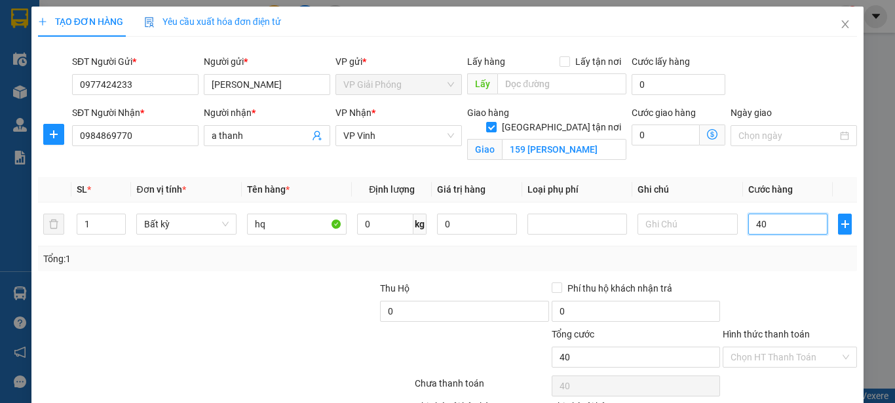
type input "400"
type input "4.000"
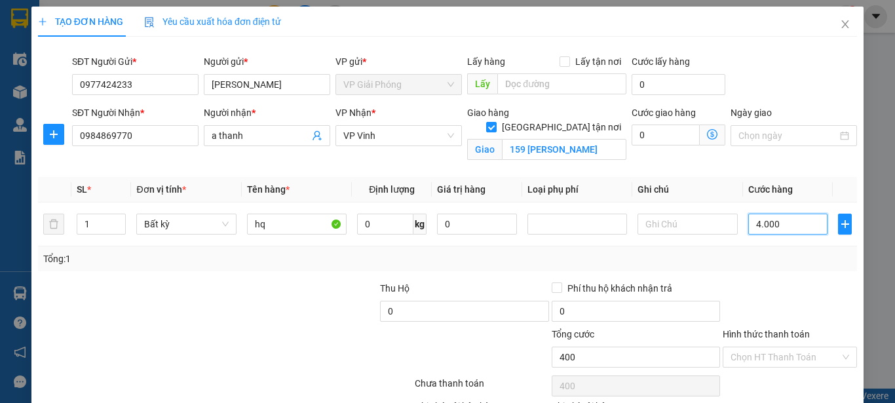
type input "4.000"
type input "40.000"
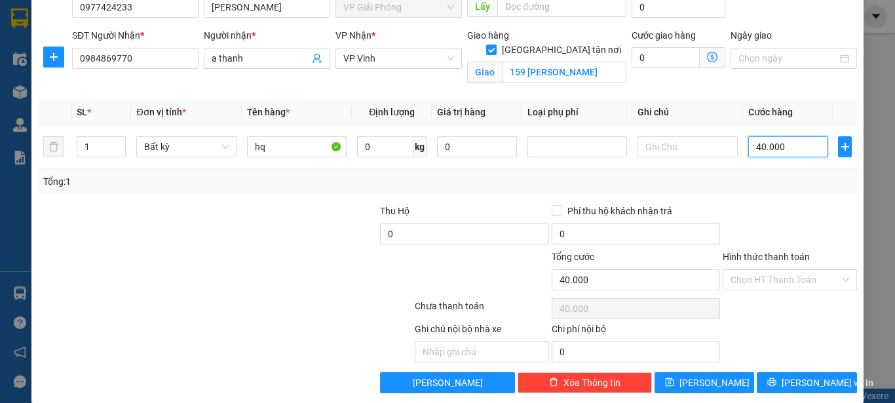
scroll to position [93, 0]
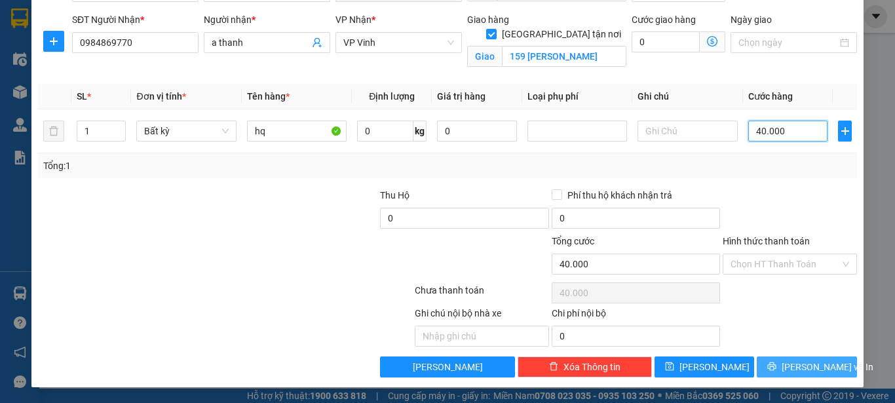
type input "40.000"
click at [793, 362] on span "[PERSON_NAME] và In" at bounding box center [828, 367] width 92 height 14
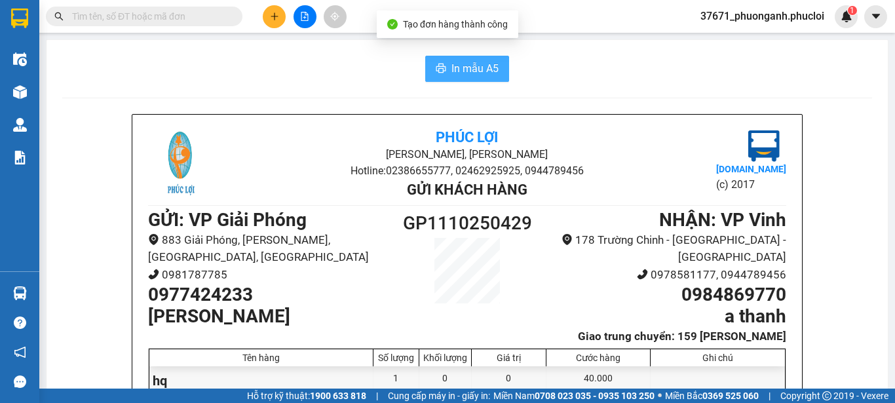
click at [439, 70] on icon "printer" at bounding box center [441, 68] width 10 height 10
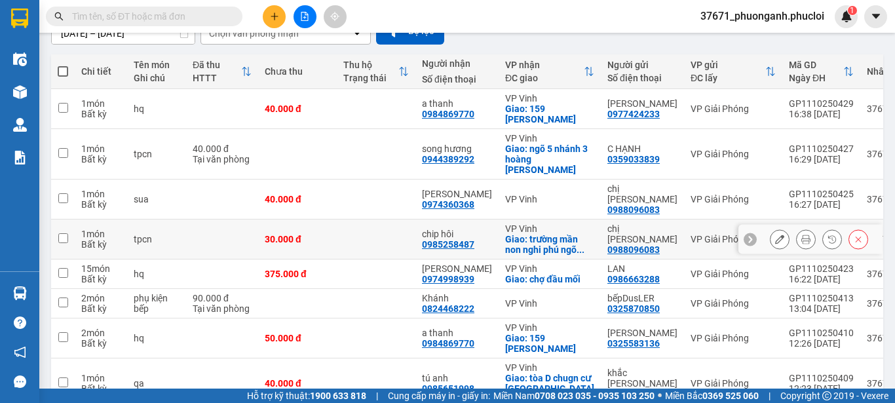
scroll to position [131, 0]
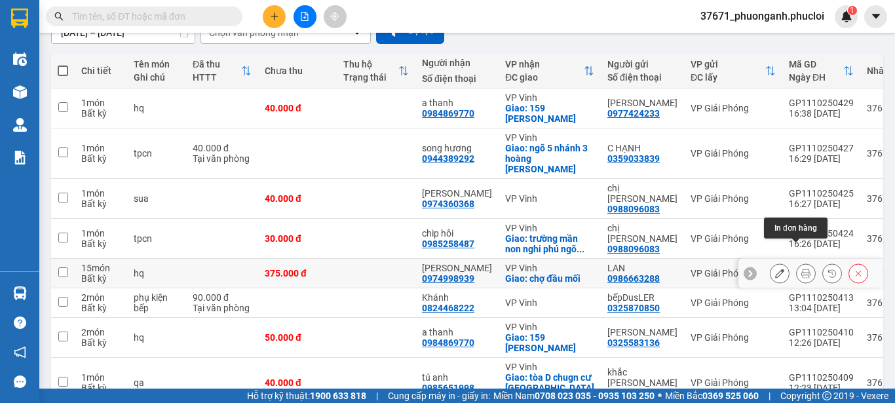
click at [801, 269] on icon at bounding box center [805, 273] width 9 height 9
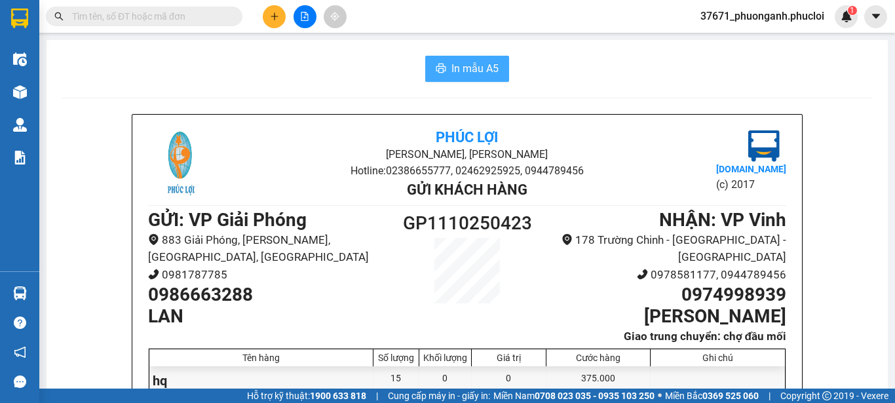
click at [460, 64] on span "In mẫu A5" at bounding box center [474, 68] width 47 height 16
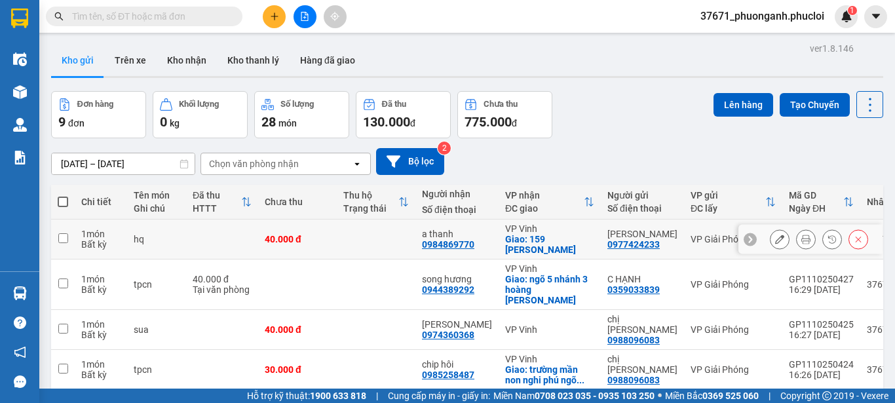
scroll to position [66, 0]
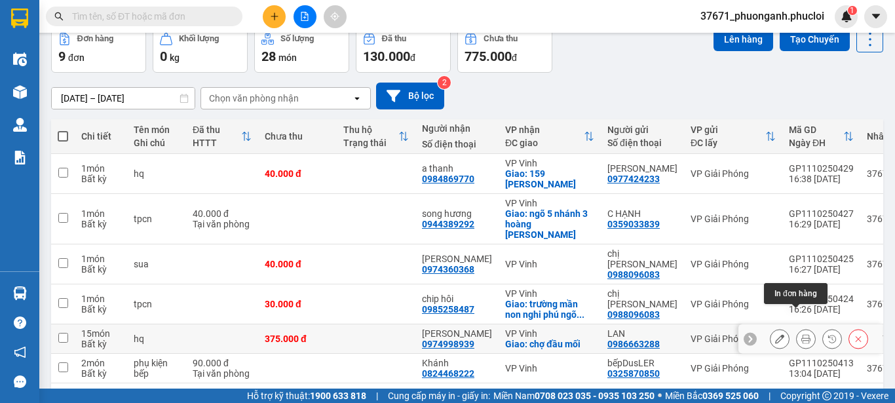
click at [801, 334] on icon at bounding box center [805, 338] width 9 height 9
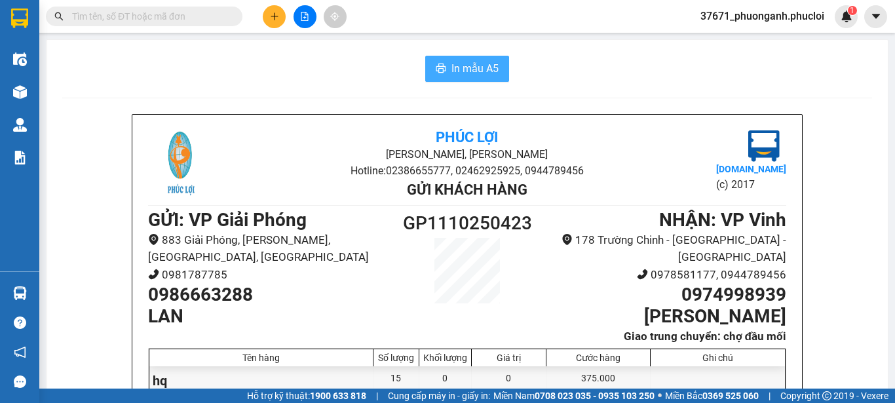
click at [474, 61] on span "In mẫu A5" at bounding box center [474, 68] width 47 height 16
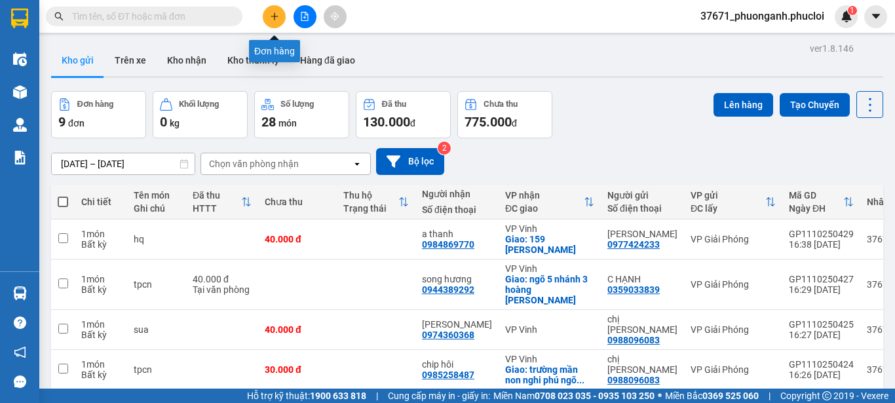
click at [276, 16] on icon "plus" at bounding box center [274, 16] width 9 height 9
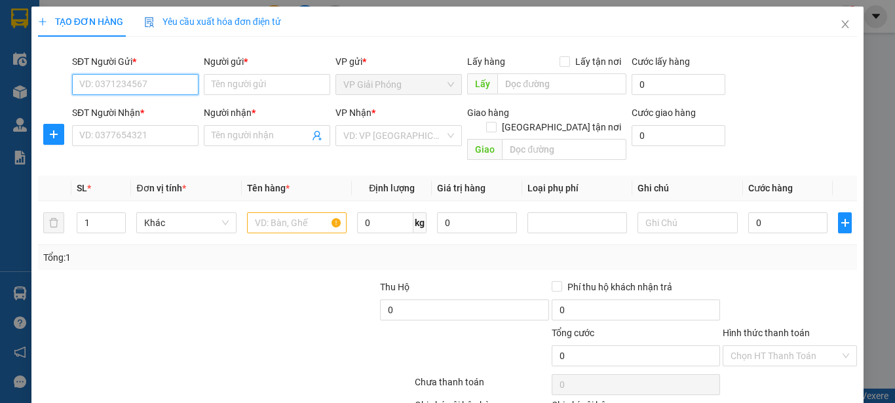
click at [173, 86] on input "SĐT Người Gửi *" at bounding box center [135, 84] width 126 height 21
click at [97, 87] on input "SĐT Người Gửi *" at bounding box center [135, 84] width 126 height 21
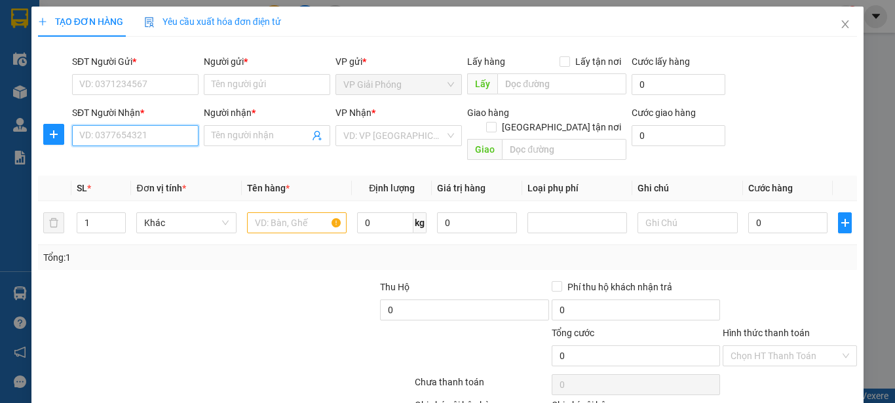
click at [110, 134] on input "SĐT Người Nhận *" at bounding box center [135, 135] width 126 height 21
type input "0914482300"
click at [164, 158] on div "0914482300 - chị dung" at bounding box center [133, 162] width 109 height 14
type input "chị dung"
checkbox input "true"
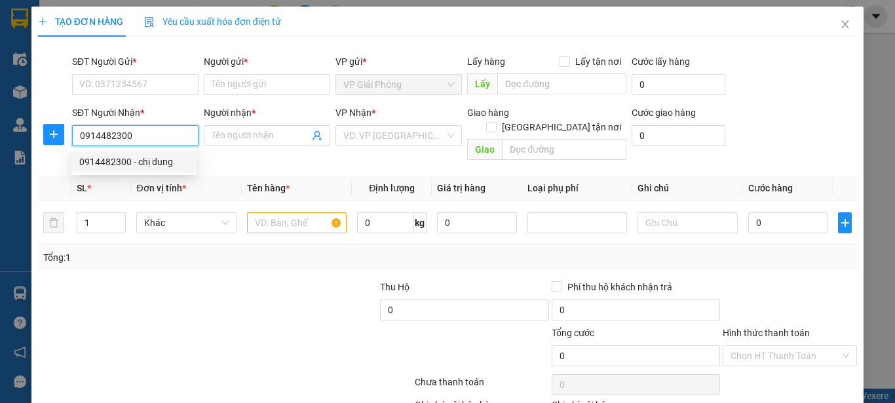
type input "nhà số 8 hẻm 18 ngõ 1 đường [PERSON_NAME]"
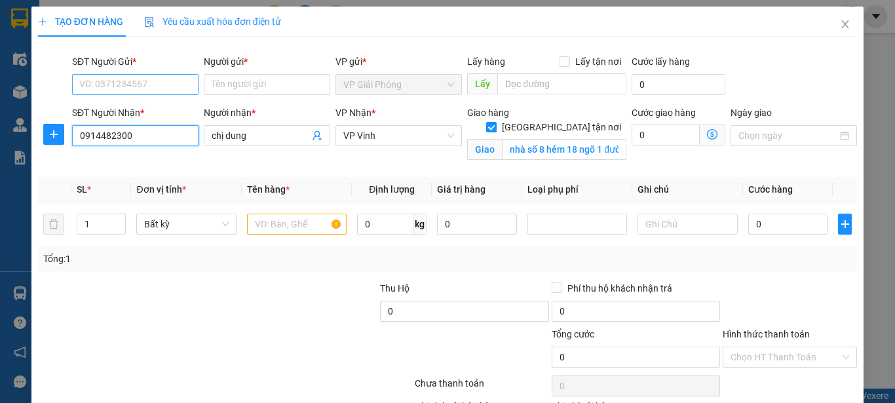
type input "0914482300"
click at [151, 83] on input "SĐT Người Gửi *" at bounding box center [135, 84] width 126 height 21
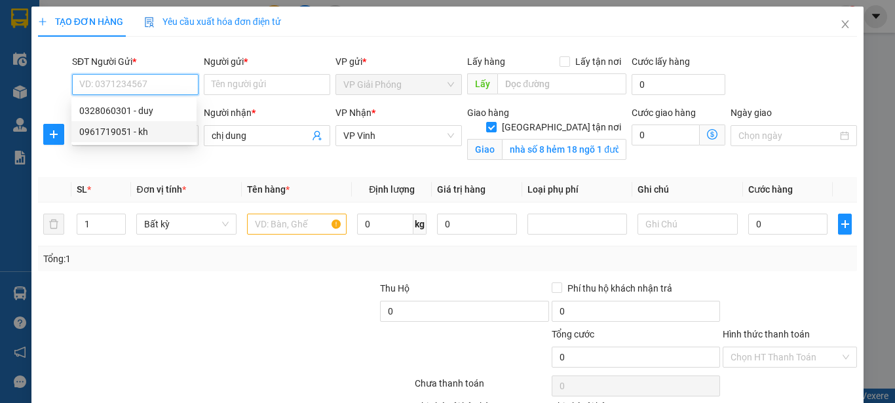
click at [162, 135] on div "0961719051 - kh" at bounding box center [133, 131] width 109 height 14
type input "0961719051"
type input "kh"
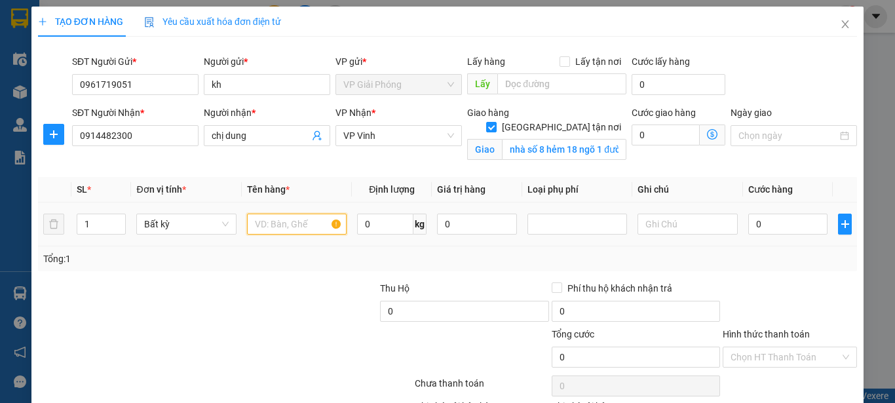
click at [275, 220] on input "text" at bounding box center [297, 224] width 100 height 21
type input "qa"
click at [748, 224] on input "0" at bounding box center [788, 224] width 80 height 21
click at [748, 225] on input "0" at bounding box center [788, 224] width 80 height 21
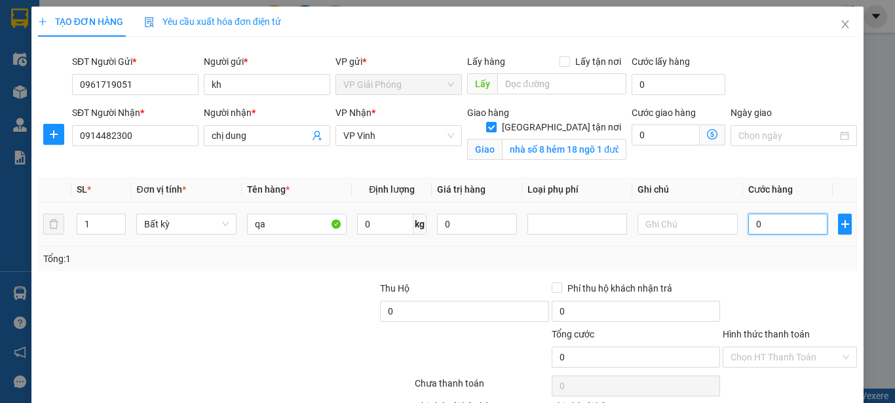
click at [748, 225] on input "0" at bounding box center [788, 224] width 80 height 21
type input "40"
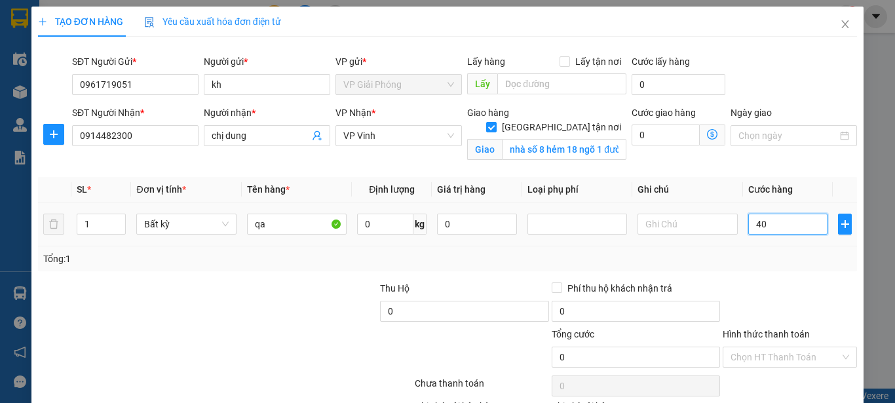
type input "40"
type input "400"
type input "4.000"
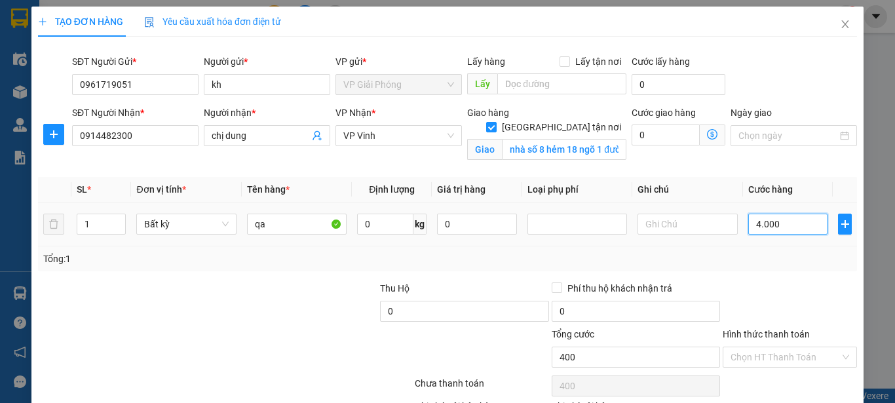
type input "4.000"
type input "40.000"
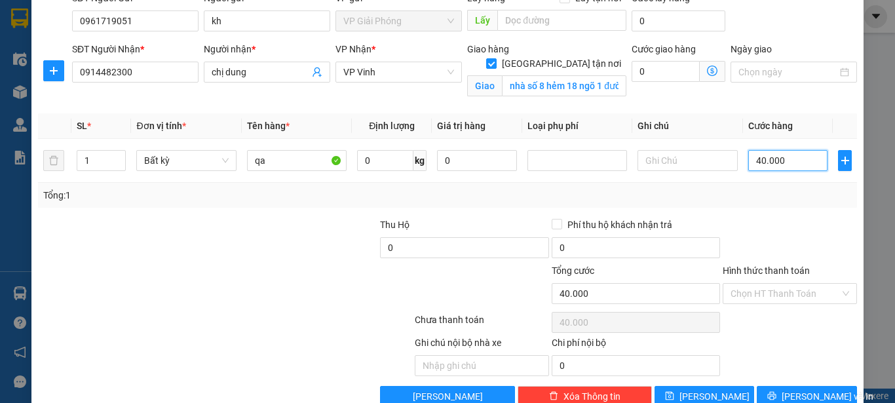
scroll to position [93, 0]
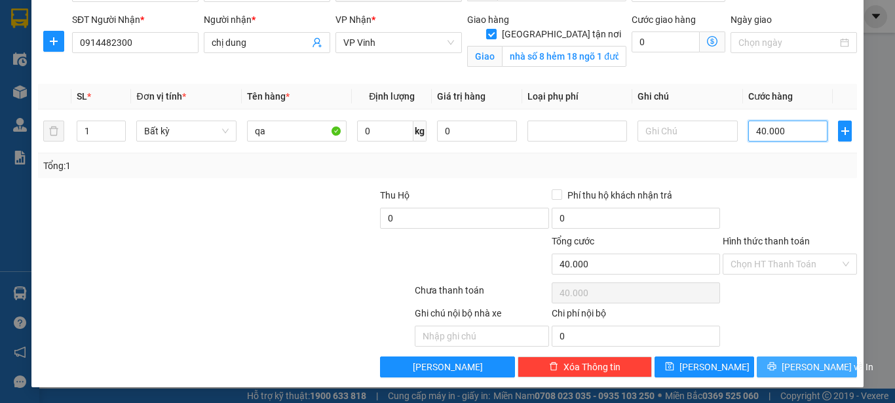
type input "40.000"
click at [823, 366] on span "[PERSON_NAME] và In" at bounding box center [828, 367] width 92 height 14
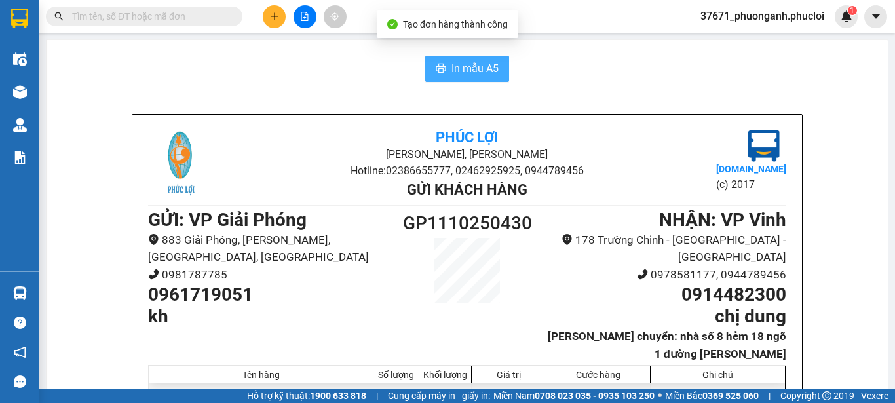
click at [456, 64] on span "In mẫu A5" at bounding box center [474, 68] width 47 height 16
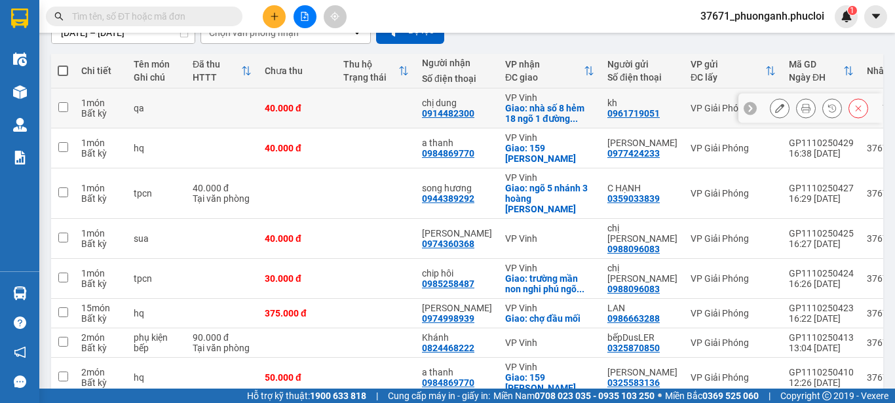
scroll to position [66, 0]
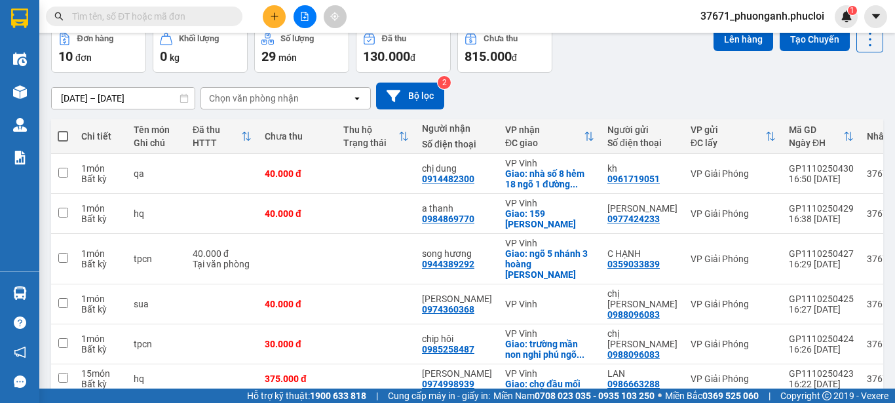
click at [263, 18] on button at bounding box center [274, 16] width 23 height 23
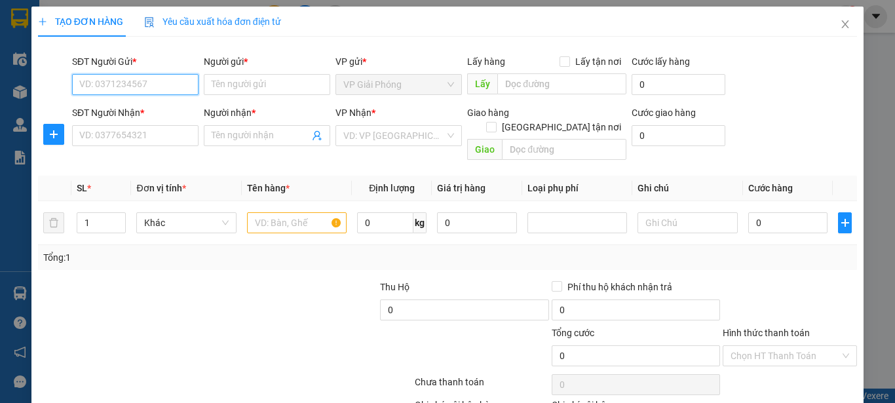
click at [146, 87] on input "SĐT Người Gửi *" at bounding box center [135, 84] width 126 height 21
click at [299, 212] on input "text" at bounding box center [297, 222] width 100 height 21
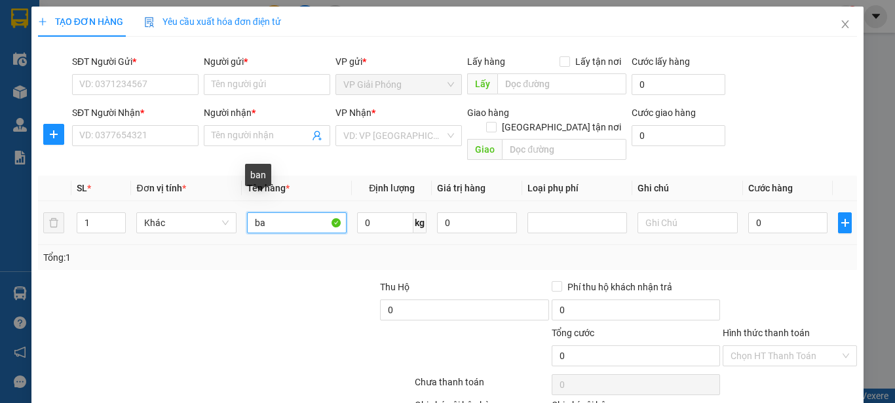
type input "b"
type input "t"
type input "banh com"
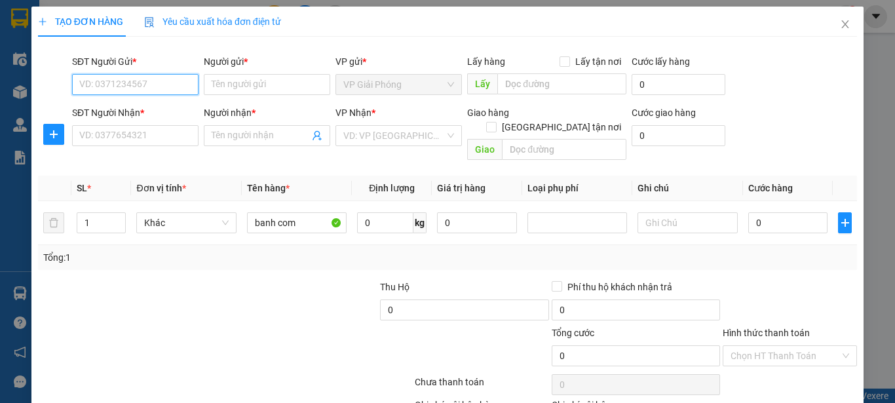
click at [142, 85] on input "SĐT Người Gửi *" at bounding box center [135, 84] width 126 height 21
click at [142, 83] on input "SĐT Người Gửi *" at bounding box center [135, 84] width 126 height 21
type input "0878928250"
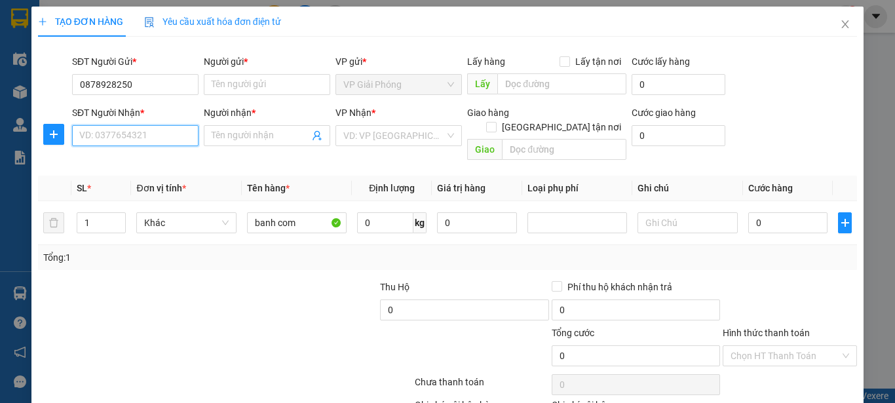
click at [109, 140] on input "SĐT Người Nhận *" at bounding box center [135, 135] width 126 height 21
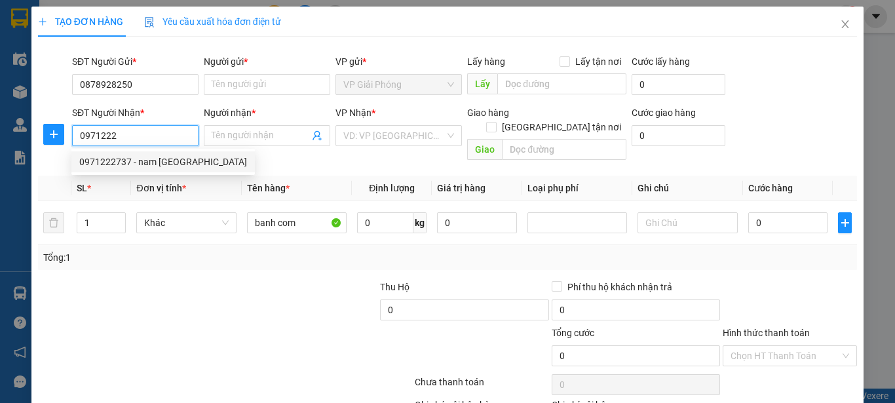
click at [143, 161] on div "0971222737 - nam hà" at bounding box center [163, 162] width 168 height 14
type input "0971222737"
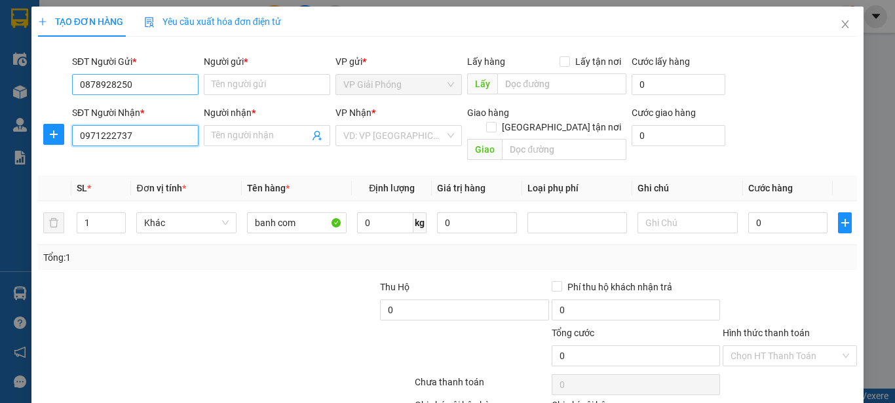
type input "nam hà"
type input "0971222737"
click at [147, 87] on input "0878928250" at bounding box center [135, 84] width 126 height 21
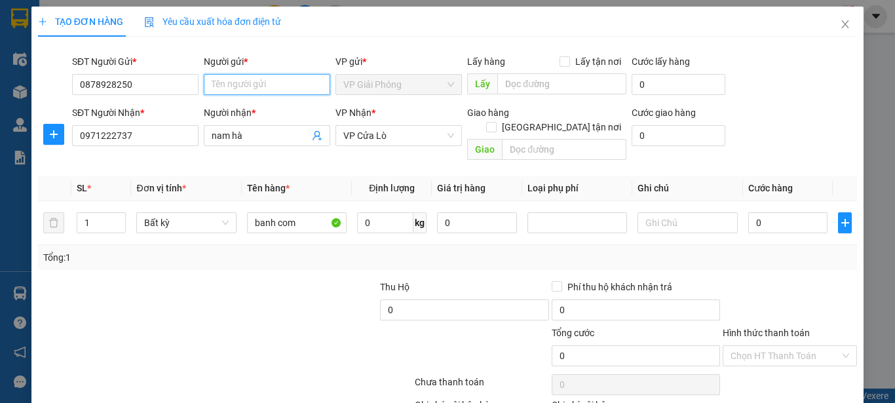
click at [239, 83] on input "Người gửi *" at bounding box center [267, 84] width 126 height 21
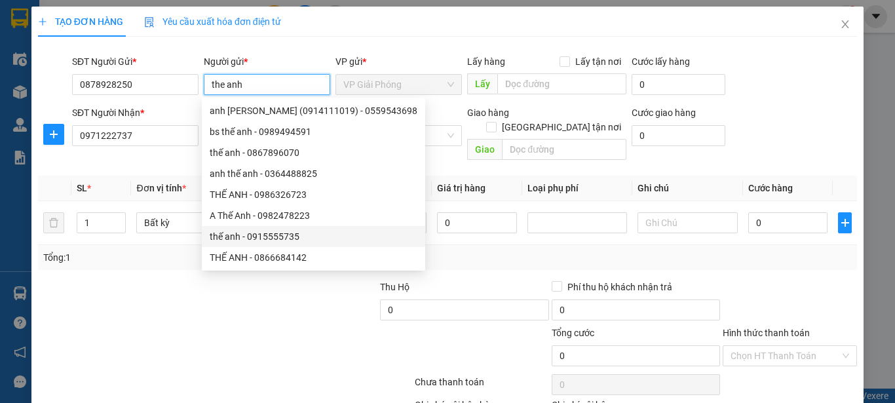
type input "the anh"
click at [305, 326] on div at bounding box center [344, 349] width 137 height 46
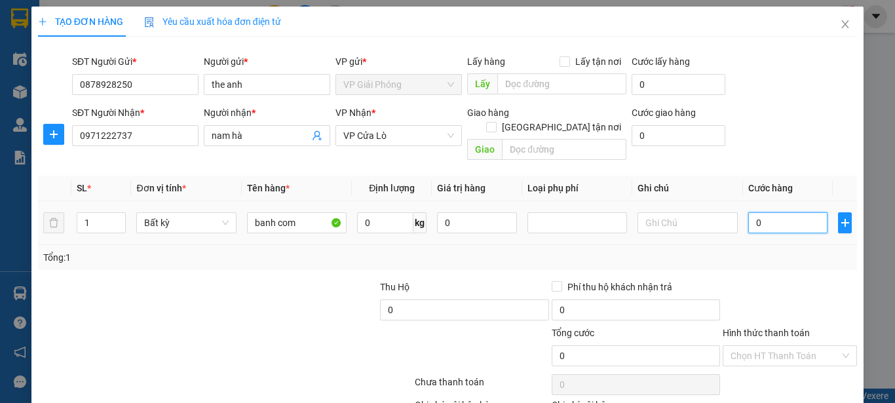
click at [748, 212] on input "0" at bounding box center [788, 222] width 80 height 21
type input "30"
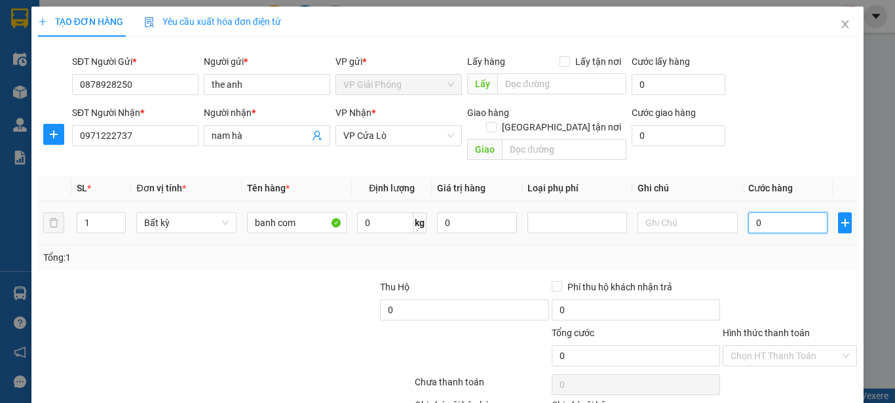
type input "30"
type input "300"
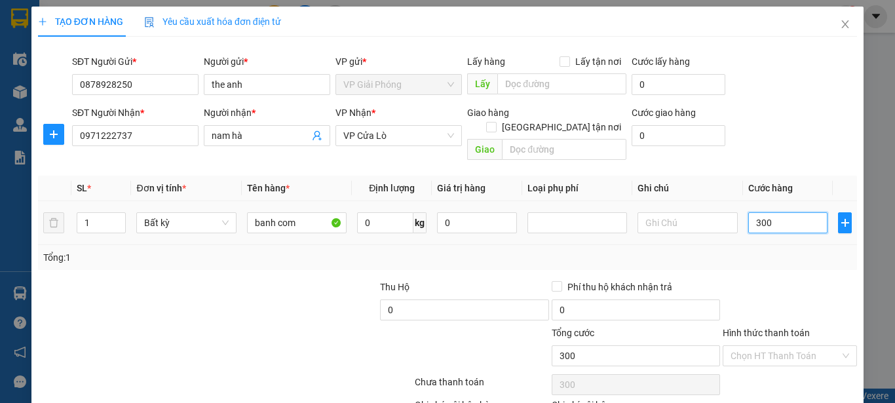
type input "3.000"
type input "30.000"
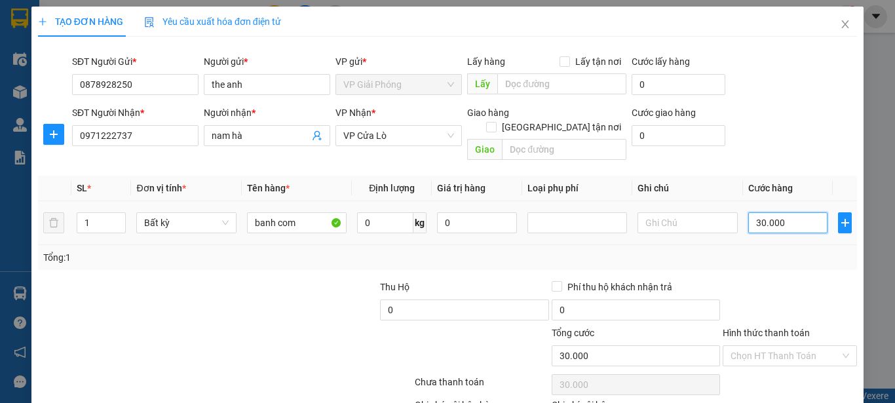
click at [801, 212] on input "30.000" at bounding box center [788, 222] width 80 height 21
click at [748, 212] on input "0" at bounding box center [788, 222] width 80 height 21
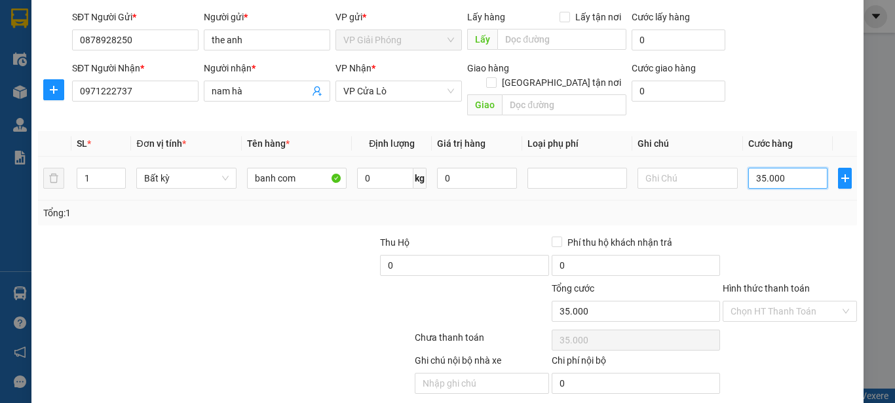
scroll to position [66, 0]
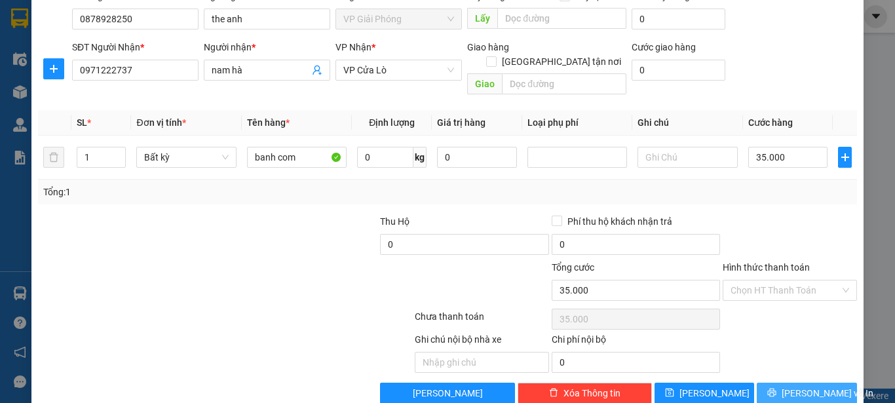
click at [791, 386] on span "[PERSON_NAME] và In" at bounding box center [828, 393] width 92 height 14
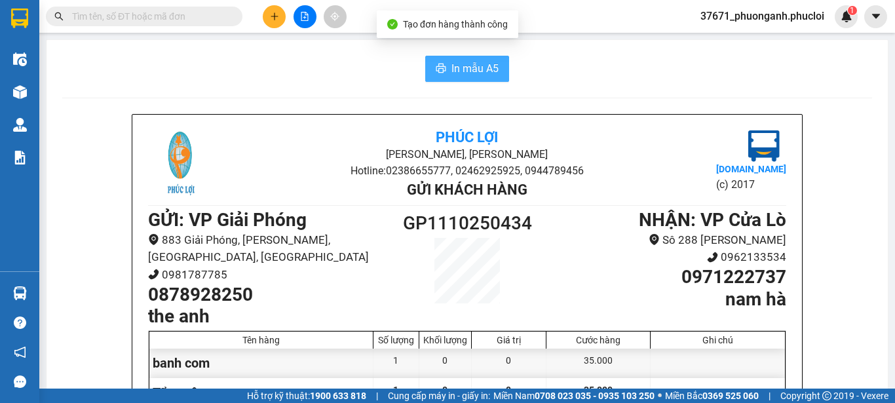
click at [467, 62] on span "In mẫu A5" at bounding box center [474, 68] width 47 height 16
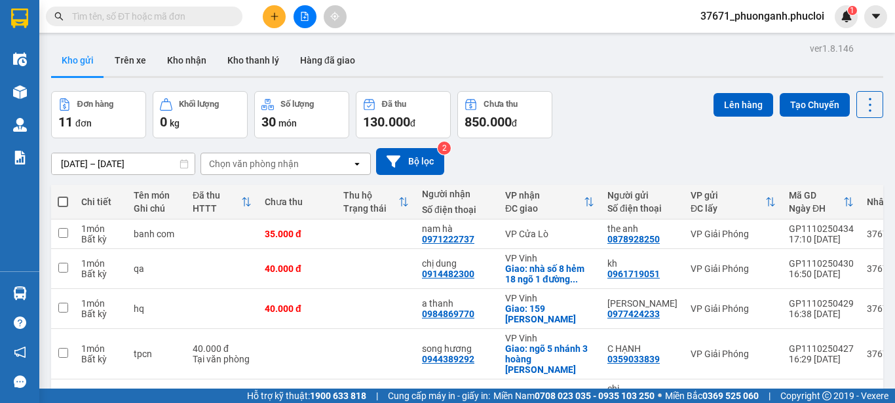
click at [272, 19] on icon "plus" at bounding box center [274, 16] width 9 height 9
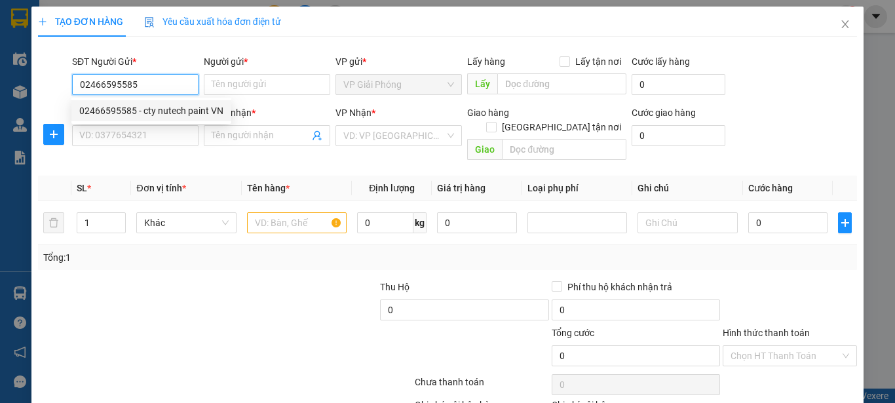
click at [184, 112] on div "02466595585 - cty nutech paint VN" at bounding box center [151, 111] width 144 height 14
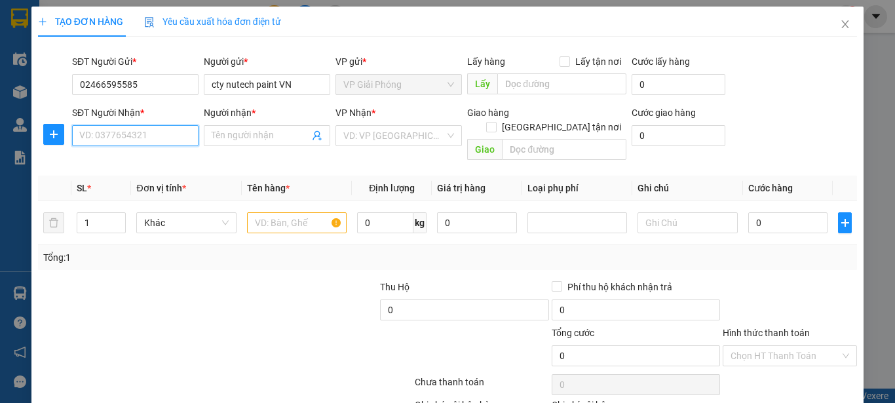
click at [153, 136] on input "SĐT Người Nhận *" at bounding box center [135, 135] width 126 height 21
click at [159, 161] on div "0968390096 - A BẰNG" at bounding box center [133, 162] width 109 height 14
click at [268, 212] on input "text" at bounding box center [297, 222] width 100 height 21
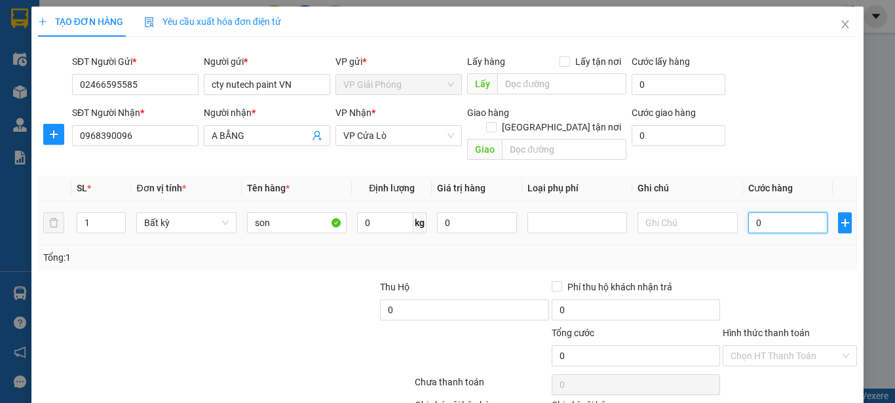
click at [748, 212] on input "0" at bounding box center [788, 222] width 80 height 21
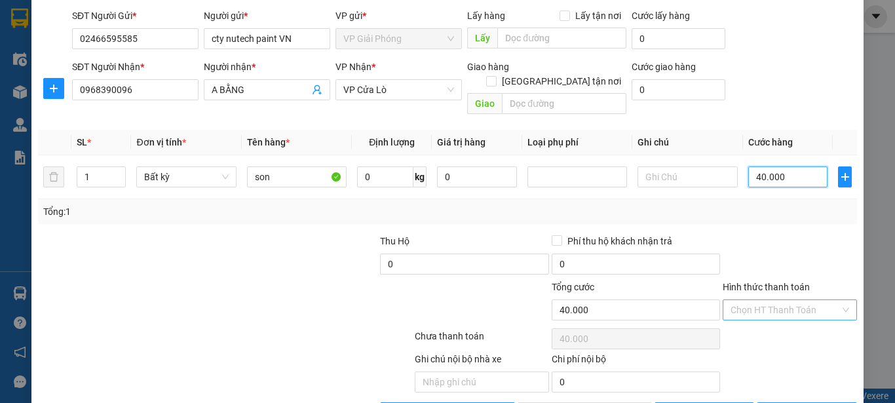
scroll to position [77, 0]
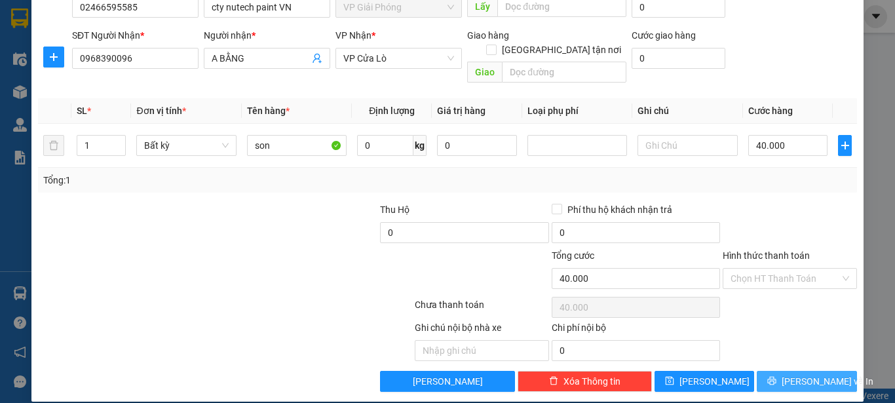
click at [791, 374] on span "[PERSON_NAME] và In" at bounding box center [828, 381] width 92 height 14
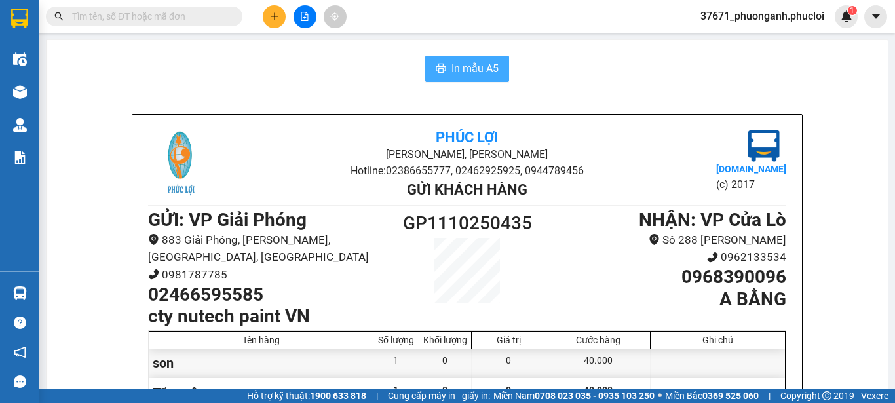
click at [464, 66] on span "In mẫu A5" at bounding box center [474, 68] width 47 height 16
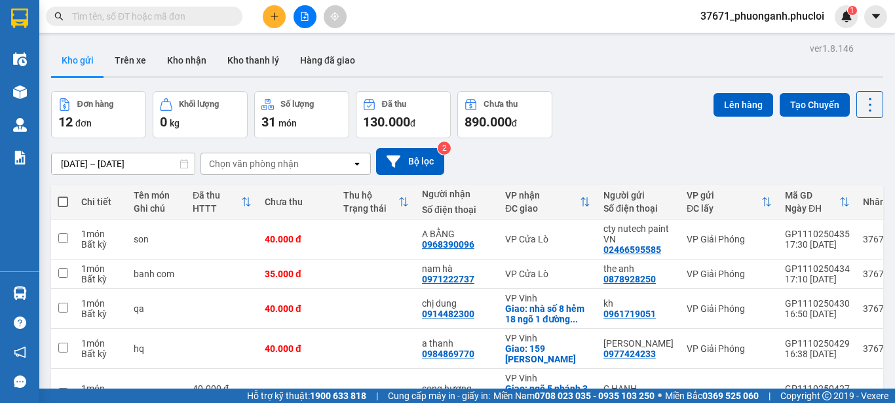
click at [276, 9] on button at bounding box center [274, 16] width 23 height 23
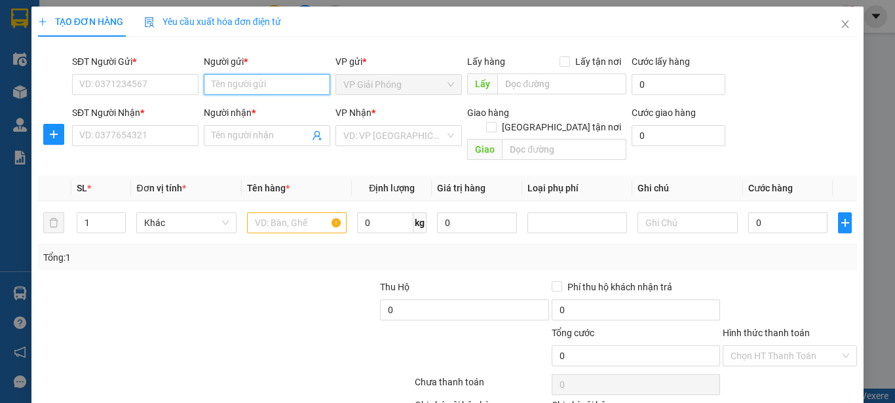
click at [267, 86] on input "Người gửi *" at bounding box center [267, 84] width 126 height 21
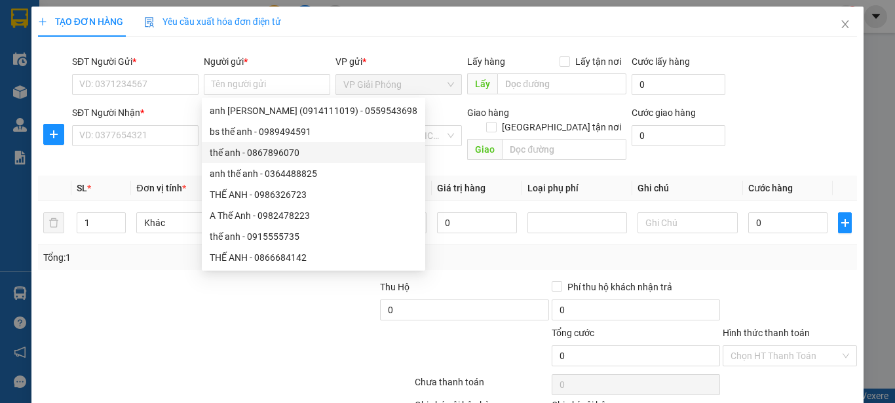
click at [220, 333] on div at bounding box center [157, 349] width 240 height 46
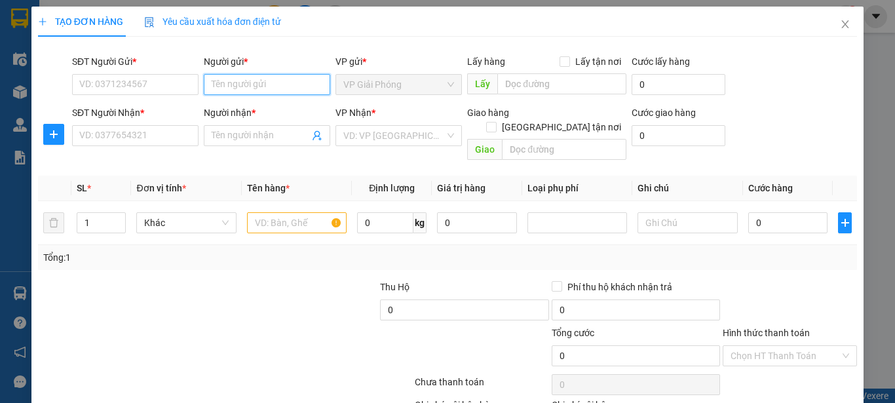
click at [225, 79] on input "Người gửi *" at bounding box center [267, 84] width 126 height 21
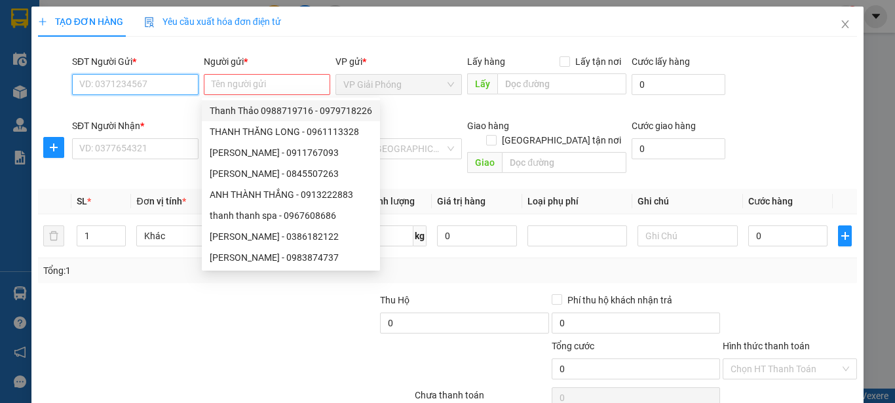
click at [103, 89] on input "SĐT Người Gửi *" at bounding box center [135, 84] width 126 height 21
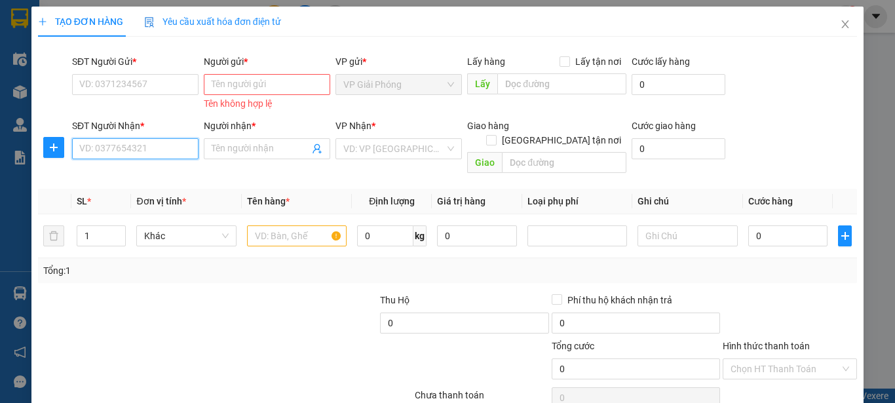
click at [155, 145] on input "SĐT Người Nhận *" at bounding box center [135, 148] width 126 height 21
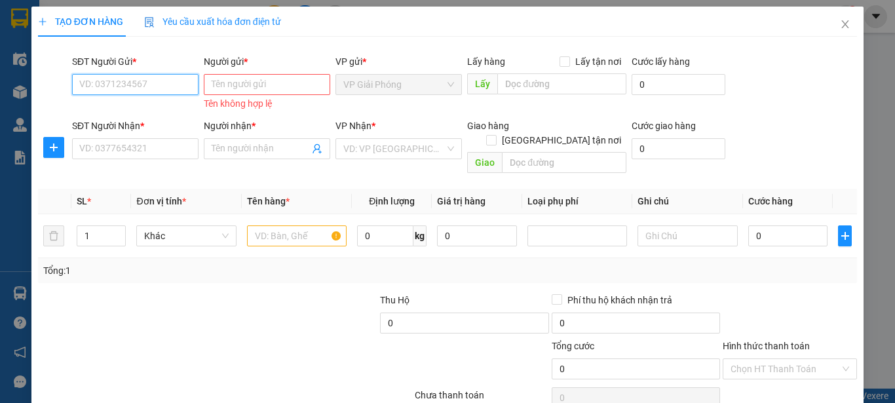
click at [158, 87] on input "SĐT Người Gửi *" at bounding box center [135, 84] width 126 height 21
click at [165, 118] on div "0911767093 - Thanh Thanh" at bounding box center [143, 110] width 145 height 21
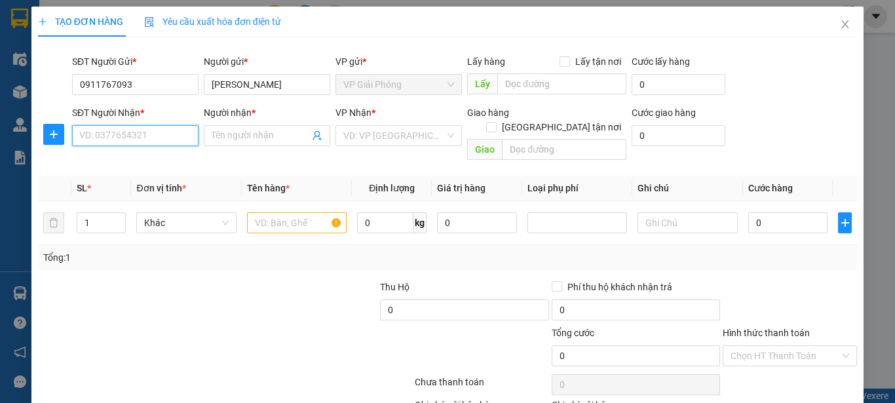
click at [164, 140] on input "SĐT Người Nhận *" at bounding box center [135, 135] width 126 height 21
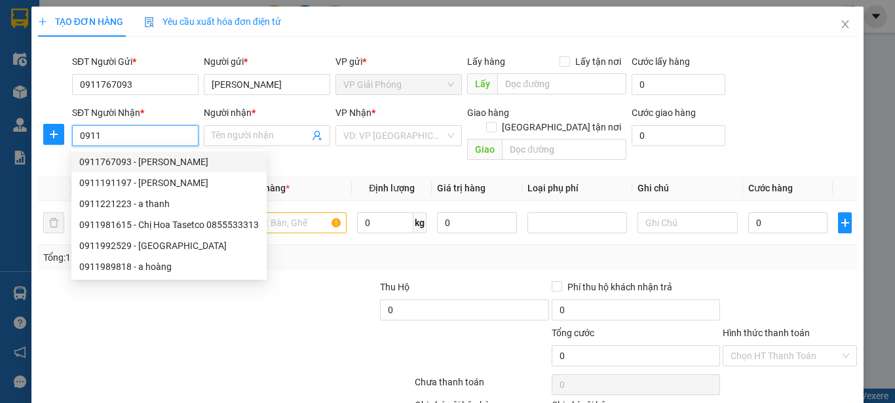
click at [173, 163] on div "0911767093 - Thanh Thanh" at bounding box center [169, 162] width 180 height 14
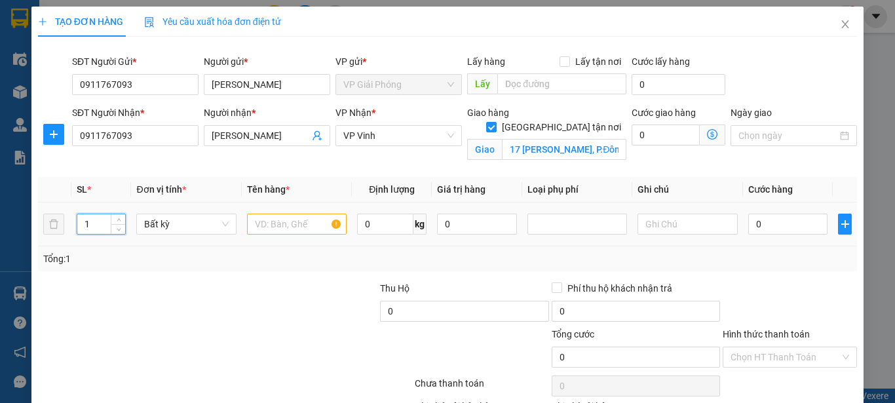
click at [93, 221] on input "1" at bounding box center [101, 224] width 48 height 20
click at [269, 229] on input "text" at bounding box center [297, 224] width 100 height 21
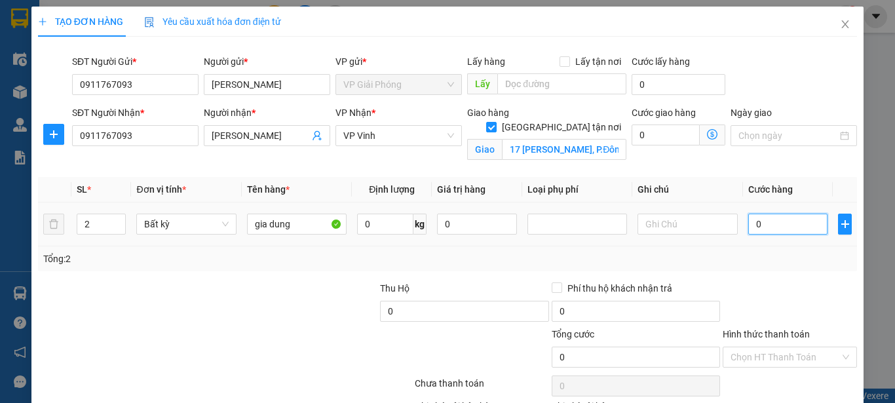
click at [748, 229] on input "0" at bounding box center [788, 224] width 80 height 21
click at [366, 223] on input "0" at bounding box center [385, 224] width 56 height 21
click at [361, 223] on input "0" at bounding box center [385, 224] width 56 height 21
click at [379, 223] on input "0" at bounding box center [385, 224] width 56 height 21
click at [594, 222] on div at bounding box center [577, 224] width 93 height 16
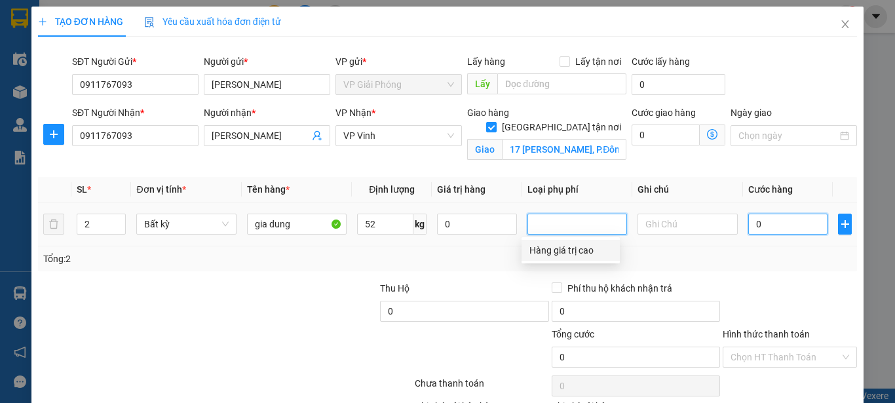
click at [765, 224] on input "0" at bounding box center [788, 224] width 80 height 21
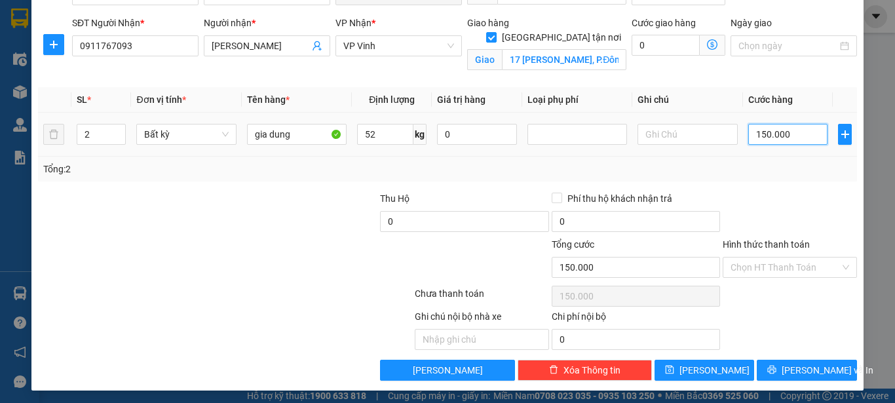
scroll to position [93, 0]
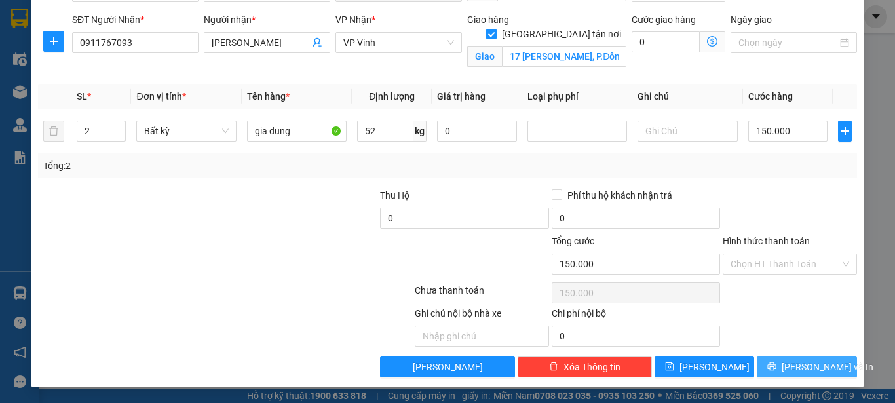
click at [788, 362] on span "[PERSON_NAME] và In" at bounding box center [828, 367] width 92 height 14
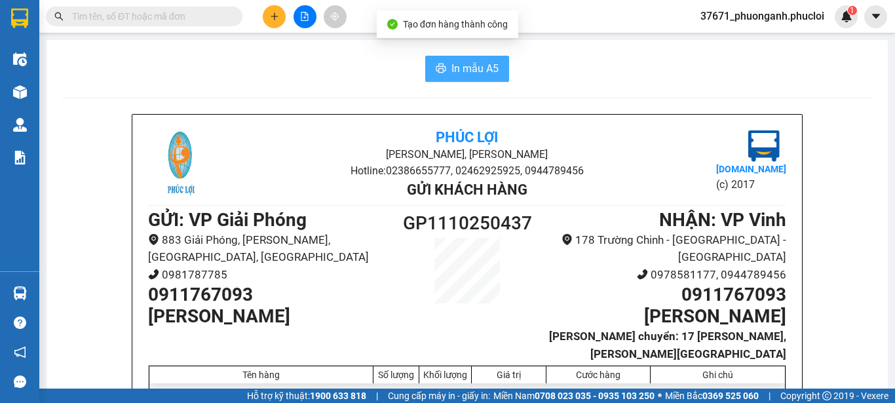
click at [478, 62] on span "In mẫu A5" at bounding box center [474, 68] width 47 height 16
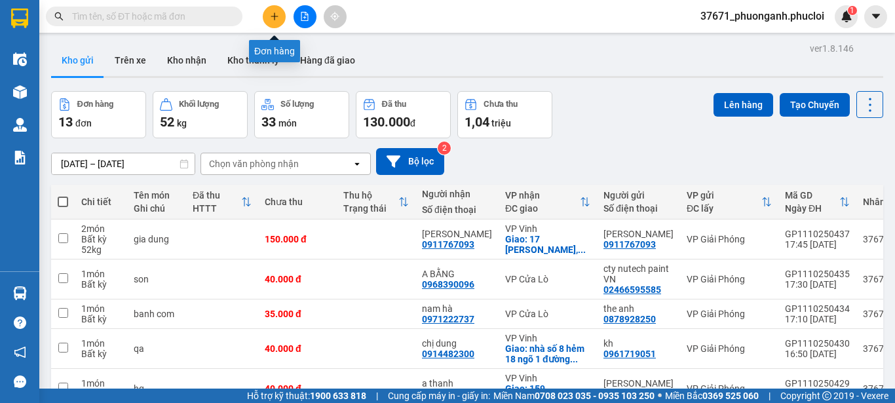
click at [265, 18] on button at bounding box center [274, 16] width 23 height 23
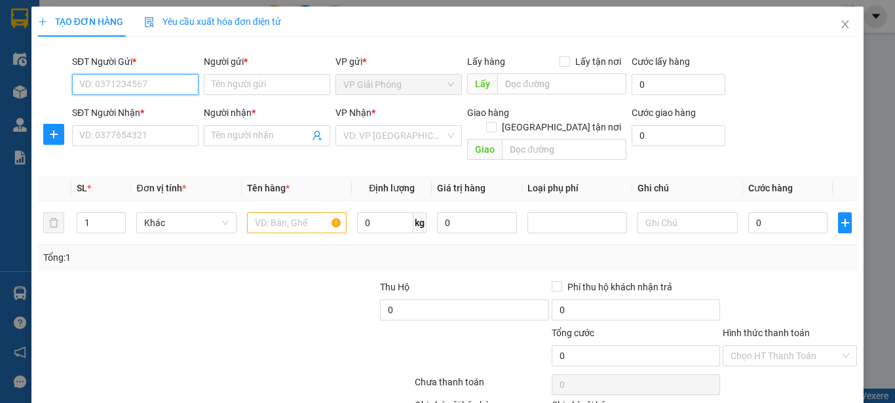
click at [147, 90] on input "SĐT Người Gửi *" at bounding box center [135, 84] width 126 height 21
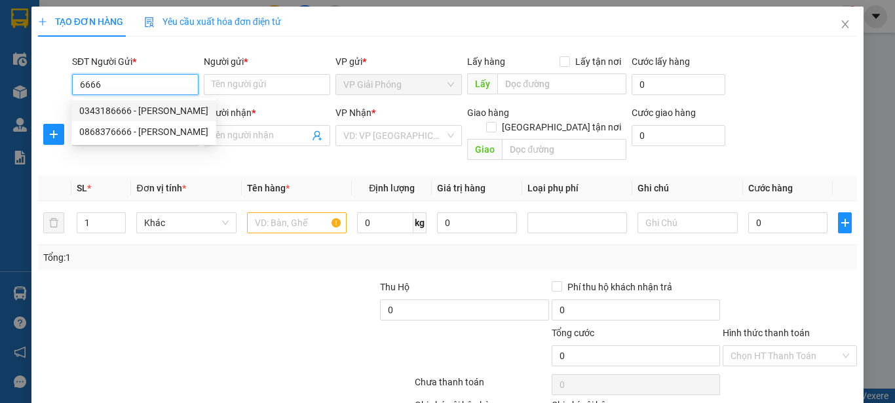
click at [157, 109] on div "0343186666 - duy đức" at bounding box center [143, 111] width 129 height 14
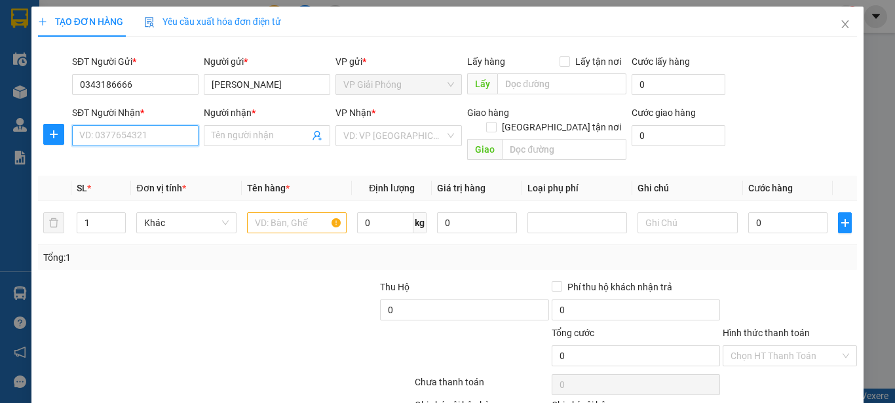
click at [151, 133] on input "SĐT Người Nhận *" at bounding box center [135, 135] width 126 height 21
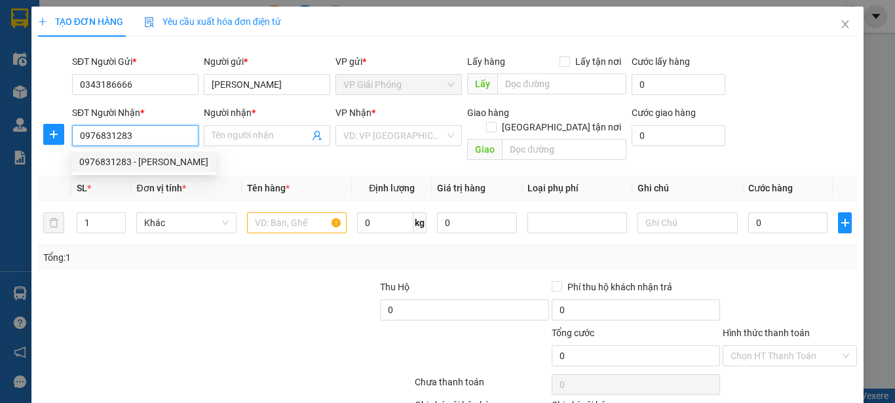
click at [177, 166] on div "0976831283 - Hoàng Linh" at bounding box center [143, 162] width 129 height 14
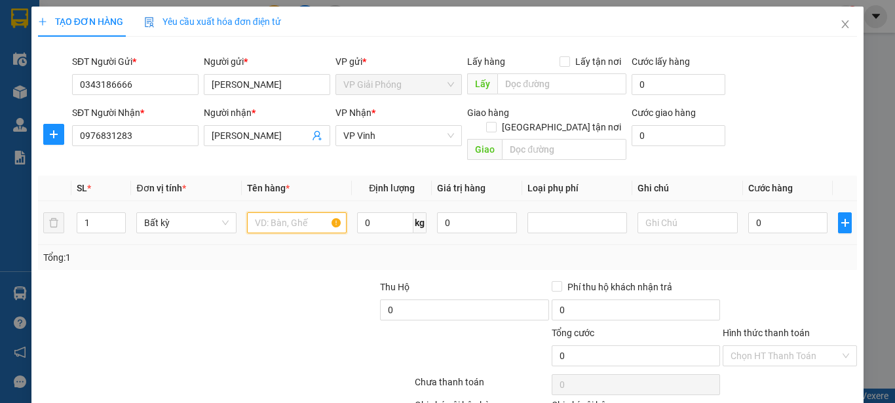
click at [280, 212] on input "text" at bounding box center [297, 222] width 100 height 21
click at [748, 212] on input "0" at bounding box center [788, 222] width 80 height 21
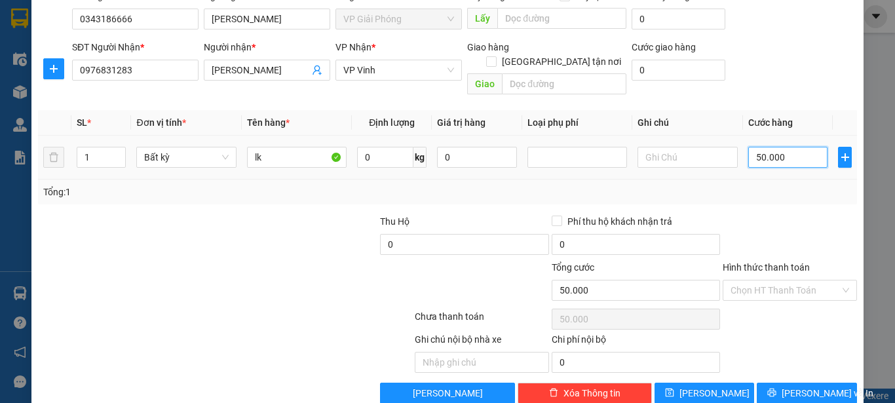
scroll to position [77, 0]
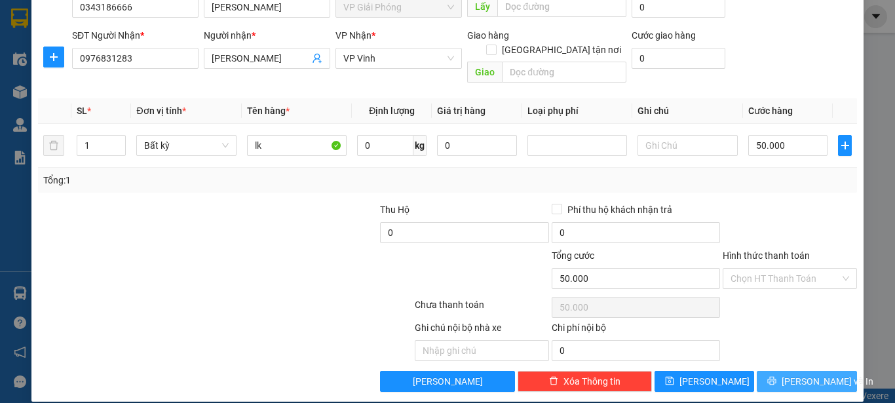
click at [794, 374] on span "[PERSON_NAME] và In" at bounding box center [828, 381] width 92 height 14
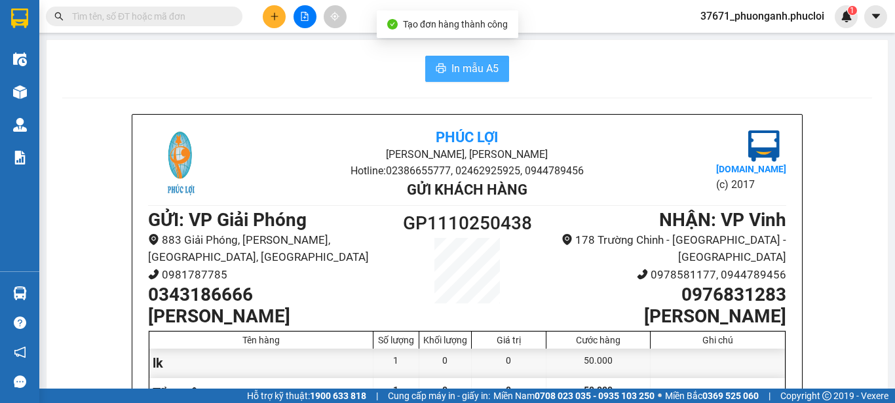
click at [456, 69] on span "In mẫu A5" at bounding box center [474, 68] width 47 height 16
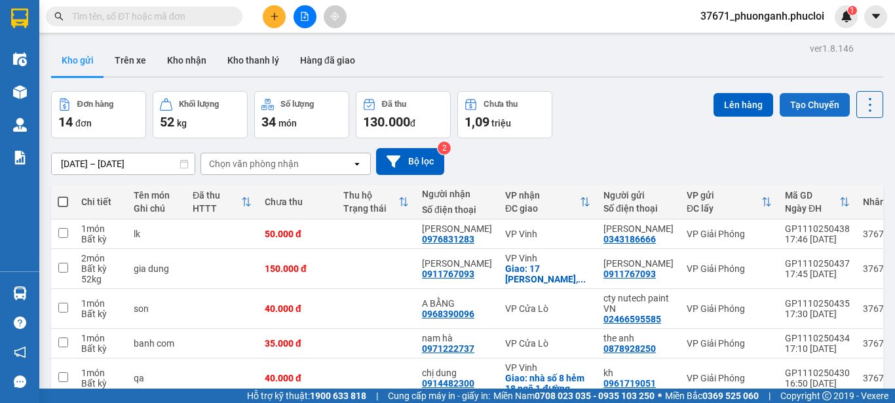
click at [820, 107] on button "Tạo Chuyến" at bounding box center [815, 105] width 70 height 24
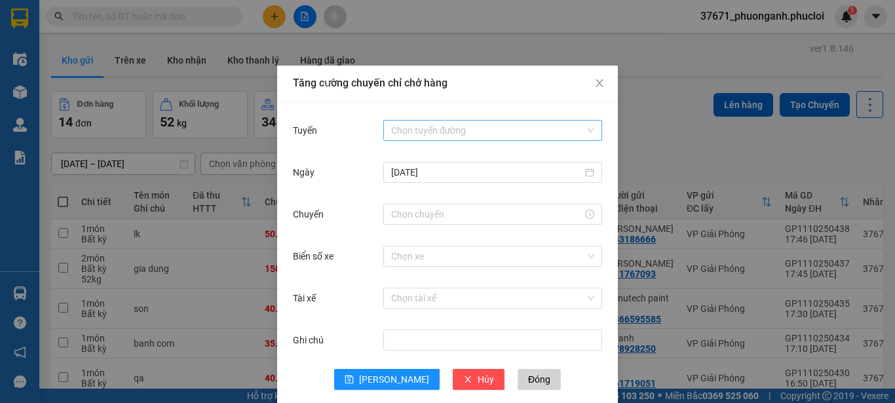
click at [487, 136] on input "Tuyến" at bounding box center [488, 131] width 194 height 20
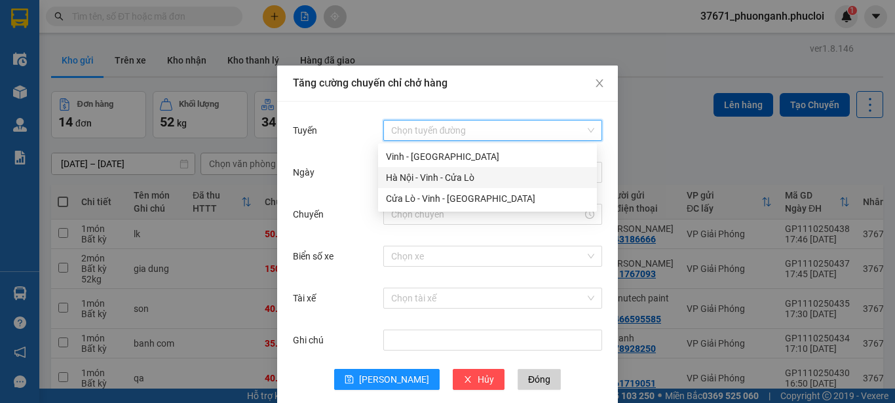
click at [466, 173] on div "Hà Nội - Vinh - Cửa Lò" at bounding box center [487, 177] width 203 height 14
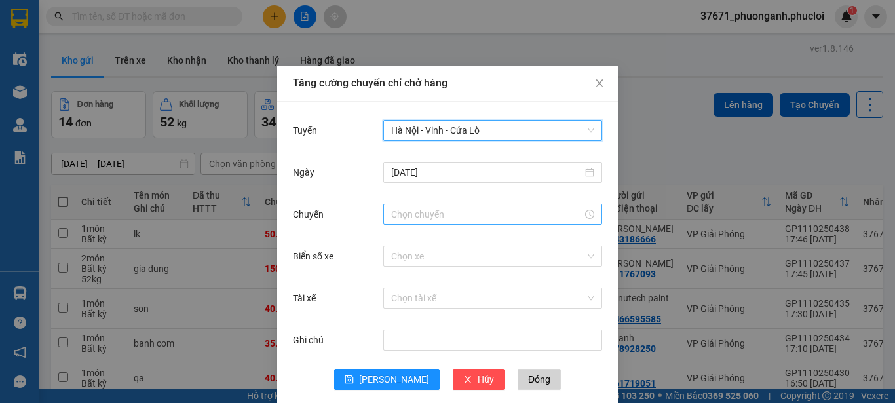
click at [464, 213] on input "Chuyến" at bounding box center [486, 214] width 191 height 14
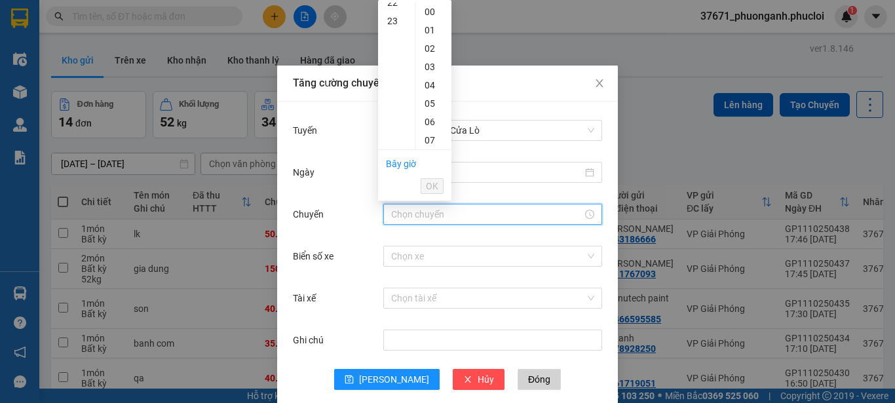
scroll to position [422, 0]
click at [401, 8] on div "23" at bounding box center [396, 12] width 37 height 18
click at [431, 178] on button "OK" at bounding box center [432, 186] width 23 height 16
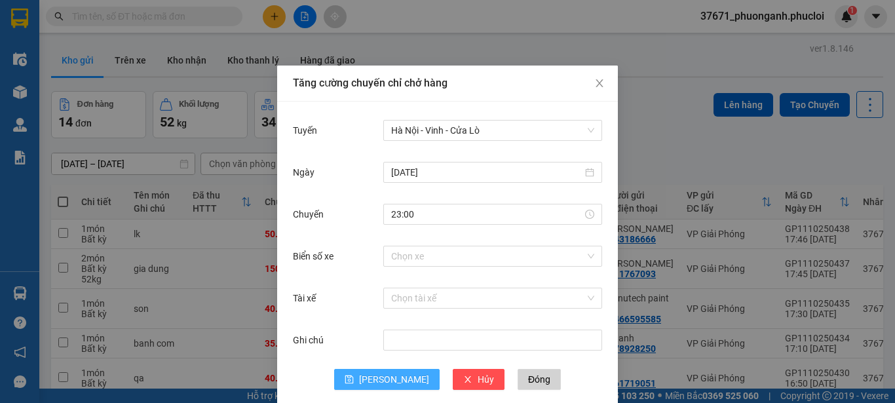
click at [395, 383] on span "Lưu" at bounding box center [394, 379] width 70 height 14
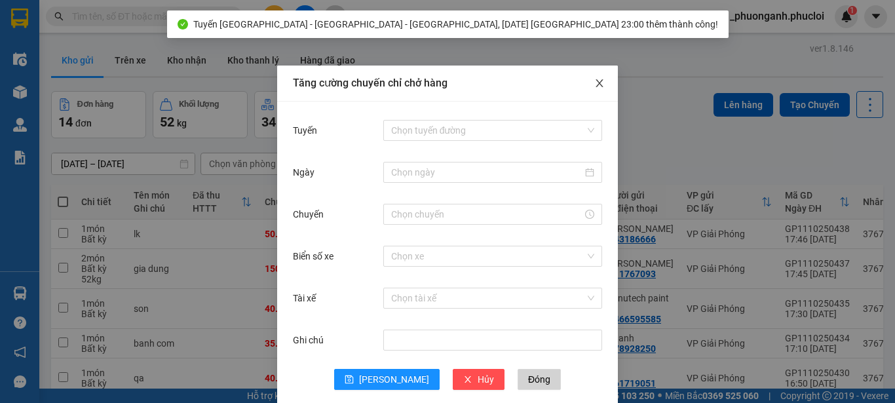
click at [598, 83] on icon "close" at bounding box center [599, 83] width 10 height 10
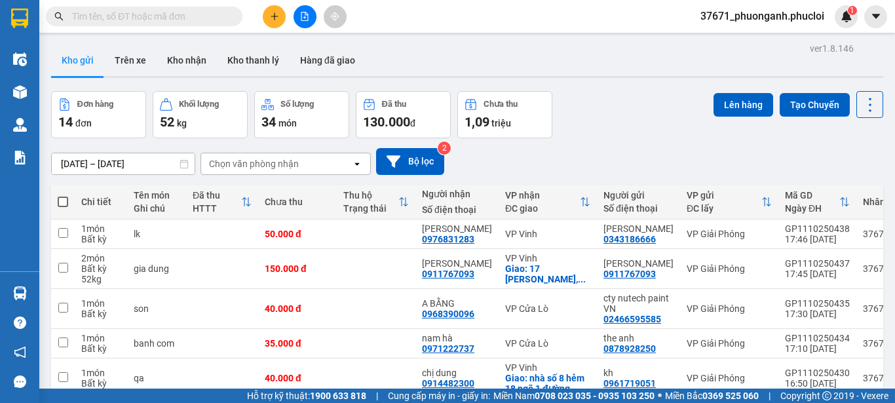
click at [60, 200] on span at bounding box center [63, 202] width 10 height 10
click at [63, 195] on input "checkbox" at bounding box center [63, 195] width 0 height 0
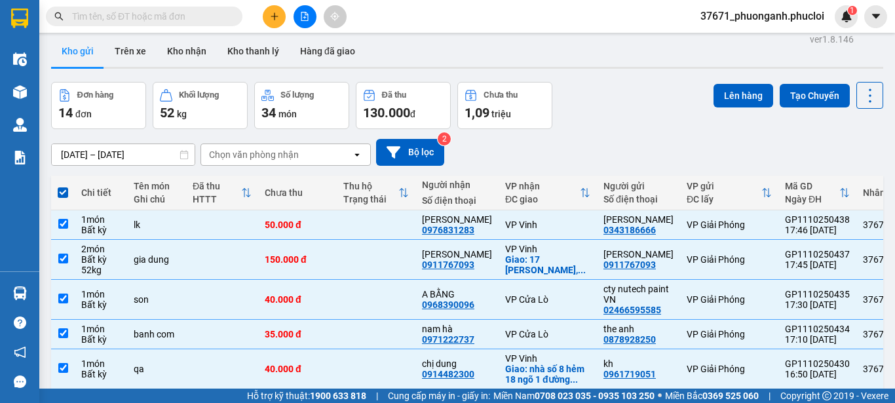
scroll to position [0, 0]
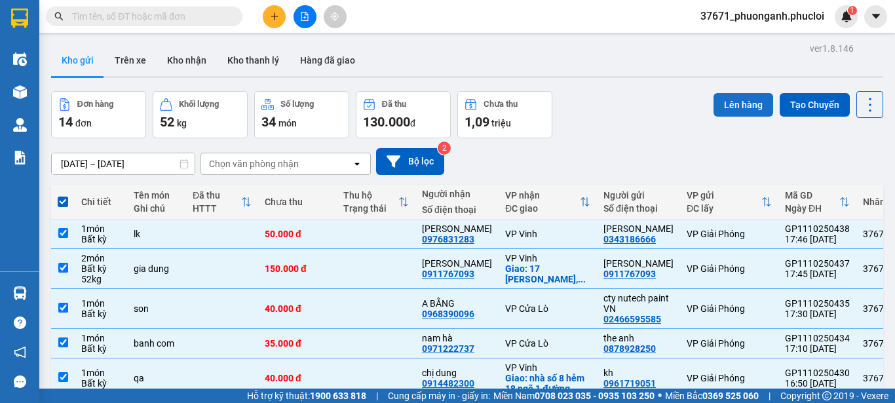
click at [723, 103] on button "Lên hàng" at bounding box center [743, 105] width 60 height 24
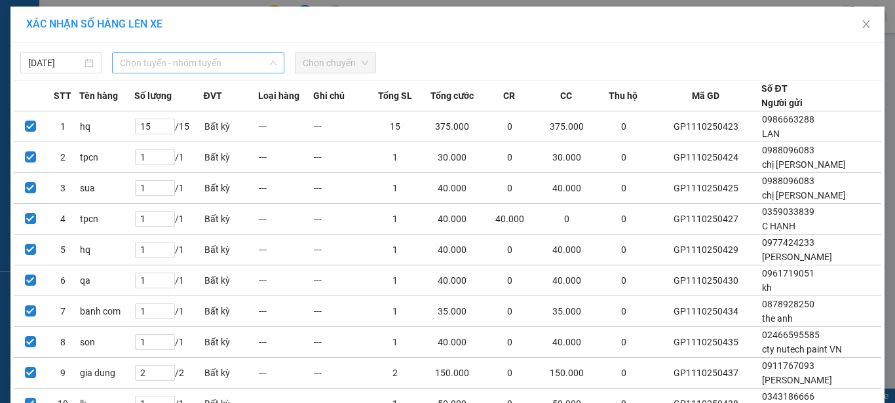
click at [170, 69] on span "Chọn tuyến - nhóm tuyến" at bounding box center [198, 63] width 157 height 20
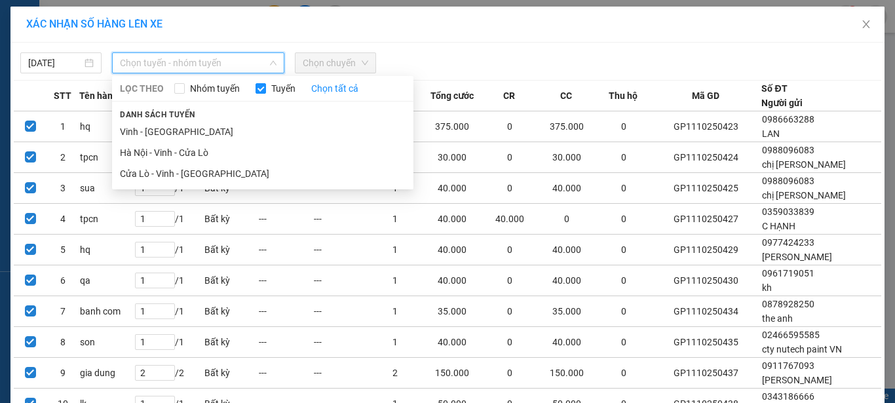
click at [502, 58] on div at bounding box center [558, 62] width 359 height 21
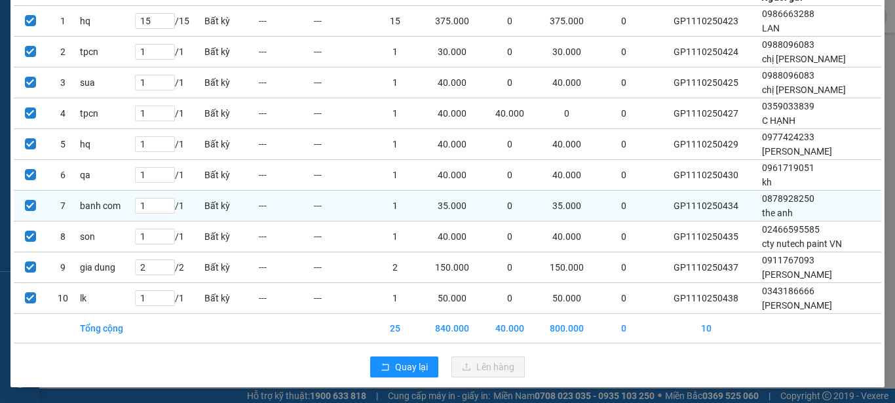
scroll to position [40, 0]
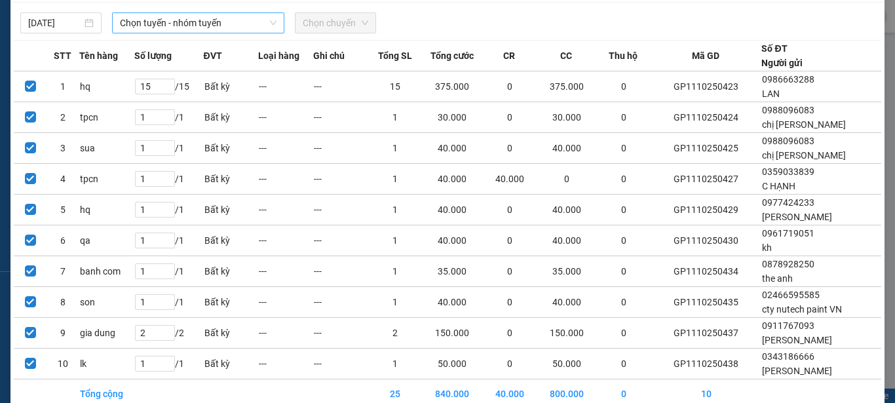
click at [221, 33] on div "Chọn tuyến - nhóm tuyến" at bounding box center [198, 22] width 172 height 21
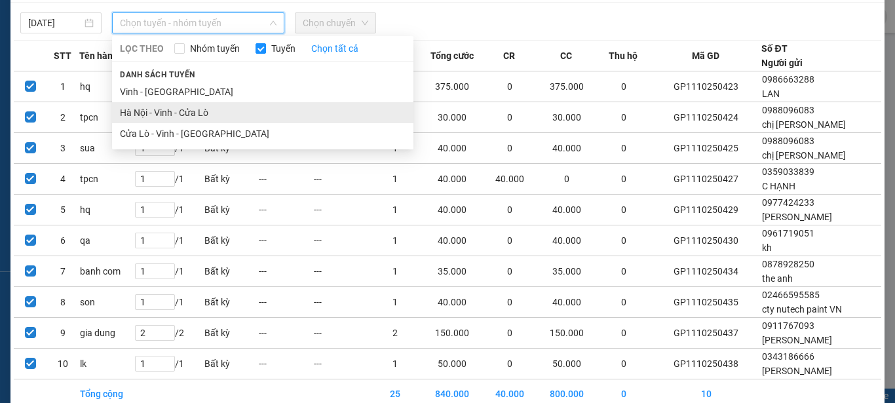
click at [192, 117] on li "Hà Nội - Vinh - Cửa Lò" at bounding box center [262, 112] width 301 height 21
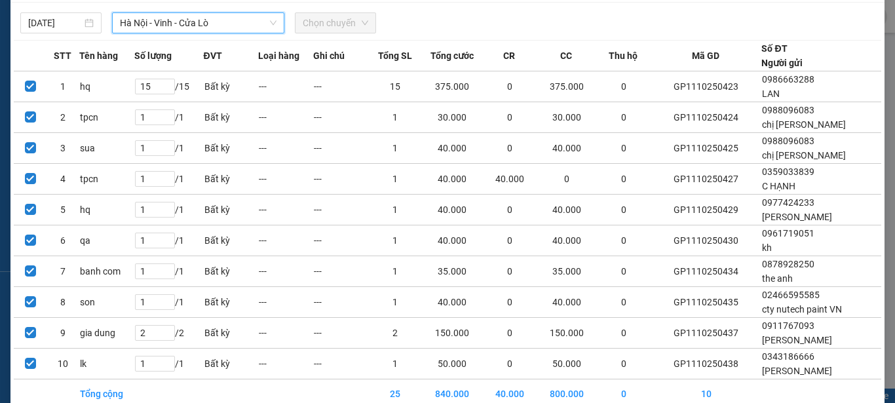
click at [295, 31] on div "Chọn chuyến" at bounding box center [335, 22] width 81 height 21
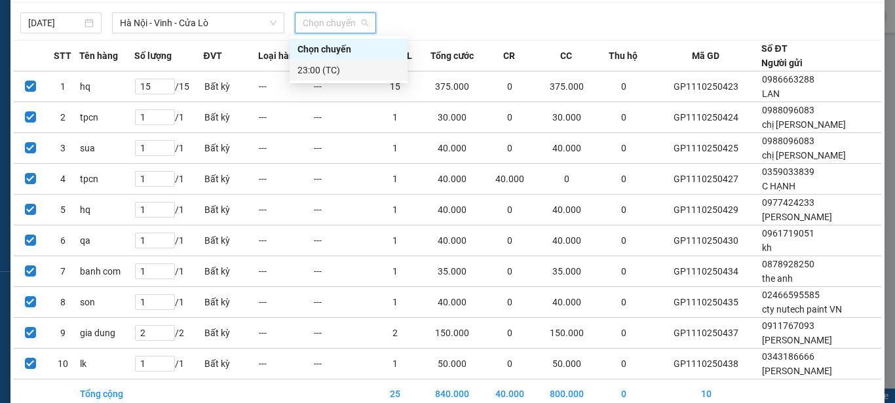
click at [306, 64] on div "23:00 (TC)" at bounding box center [348, 70] width 102 height 14
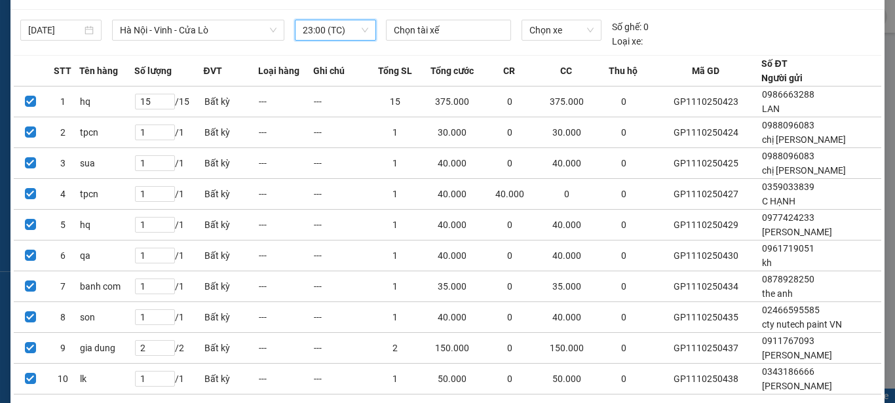
scroll to position [0, 0]
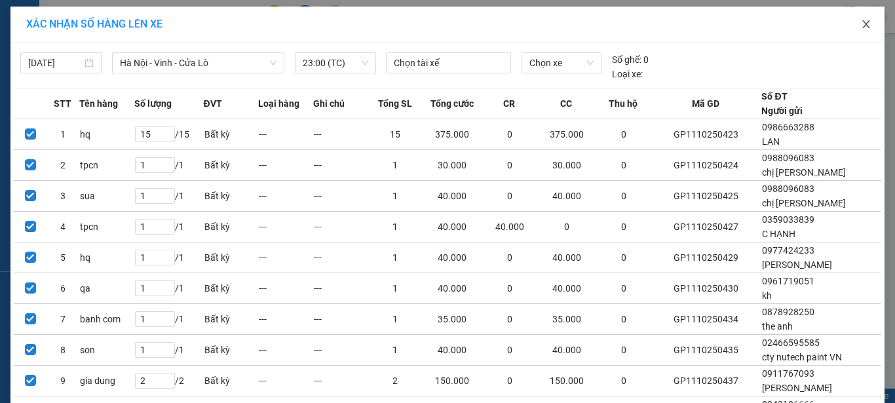
click at [857, 16] on span "Close" at bounding box center [866, 25] width 37 height 37
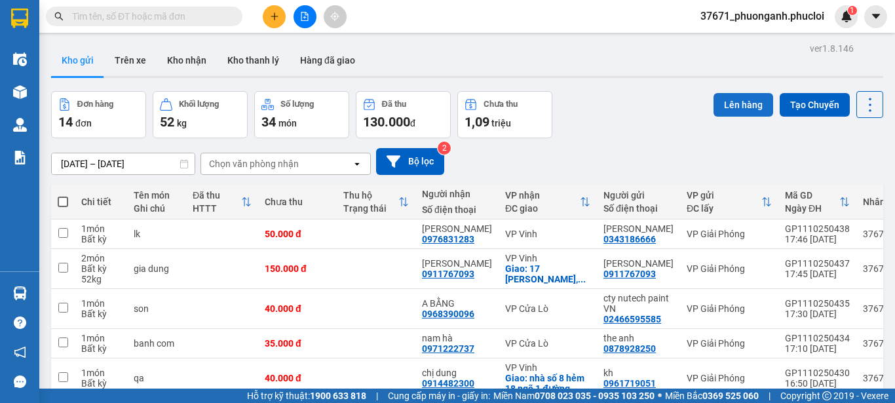
click at [741, 111] on button "Lên hàng" at bounding box center [743, 105] width 60 height 24
click at [61, 203] on span at bounding box center [63, 202] width 10 height 10
click at [63, 195] on input "checkbox" at bounding box center [63, 195] width 0 height 0
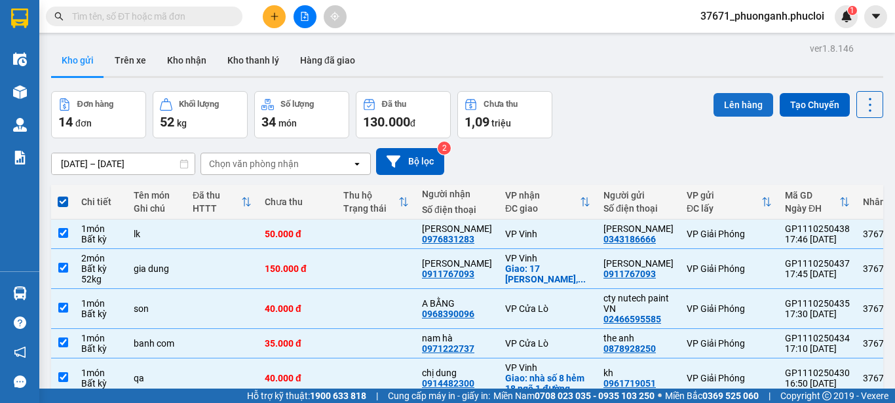
click at [741, 107] on button "Lên hàng" at bounding box center [743, 105] width 60 height 24
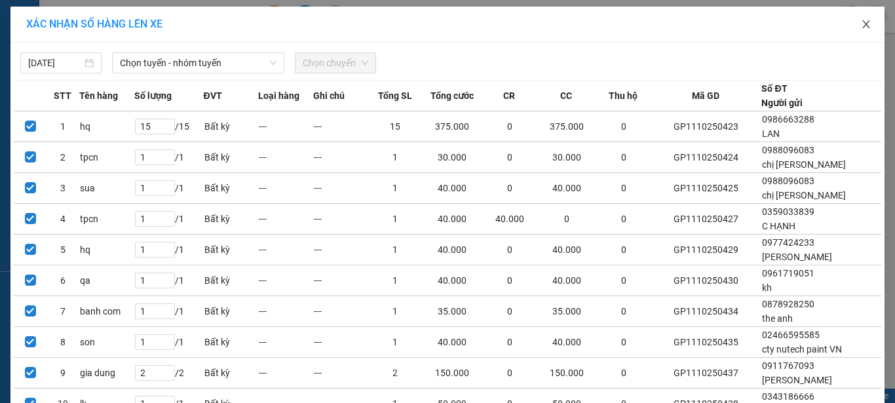
click at [862, 22] on icon "close" at bounding box center [866, 24] width 10 height 10
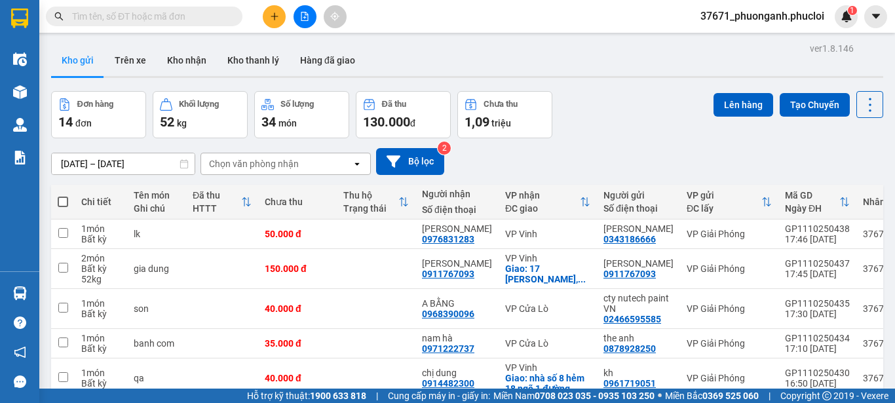
click at [65, 206] on span at bounding box center [63, 202] width 10 height 10
click at [63, 195] on input "checkbox" at bounding box center [63, 195] width 0 height 0
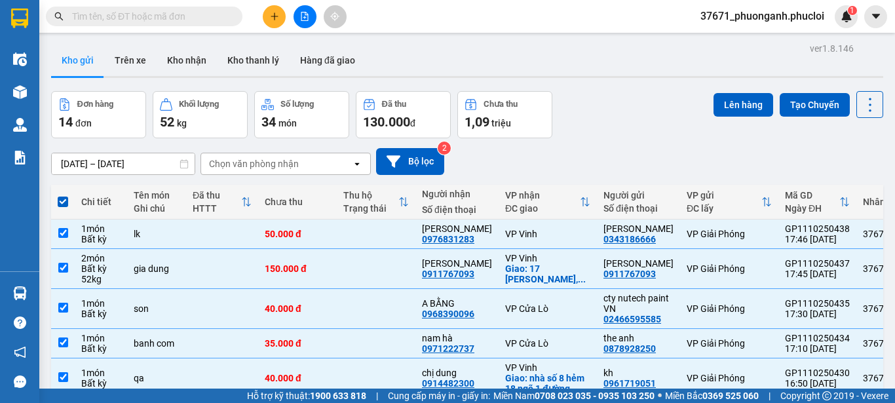
click at [719, 88] on div "ver 1.8.146 Kho gửi Trên xe Kho nhận Kho thanh lý Hàng đã giao Đơn hàng 14 đơn …" at bounding box center [467, 342] width 843 height 606
click at [723, 98] on button "Lên hàng" at bounding box center [743, 105] width 60 height 24
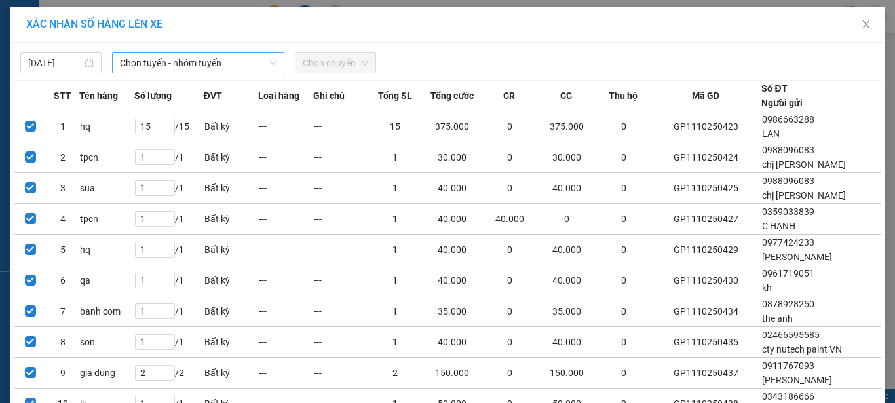
click at [232, 70] on span "Chọn tuyến - nhóm tuyến" at bounding box center [198, 63] width 157 height 20
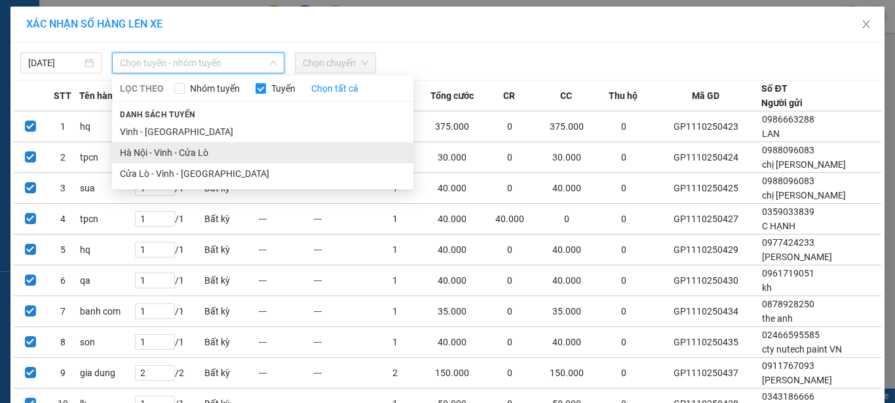
click at [214, 147] on li "Hà Nội - Vinh - Cửa Lò" at bounding box center [262, 152] width 301 height 21
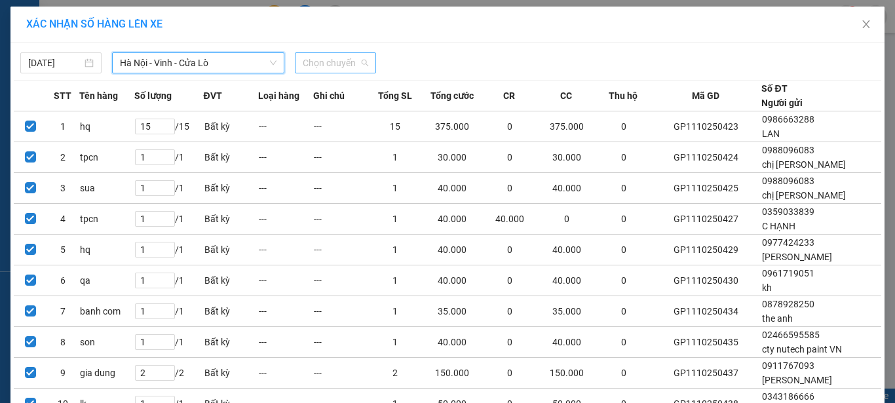
click at [308, 59] on span "Chọn chuyến" at bounding box center [336, 63] width 66 height 20
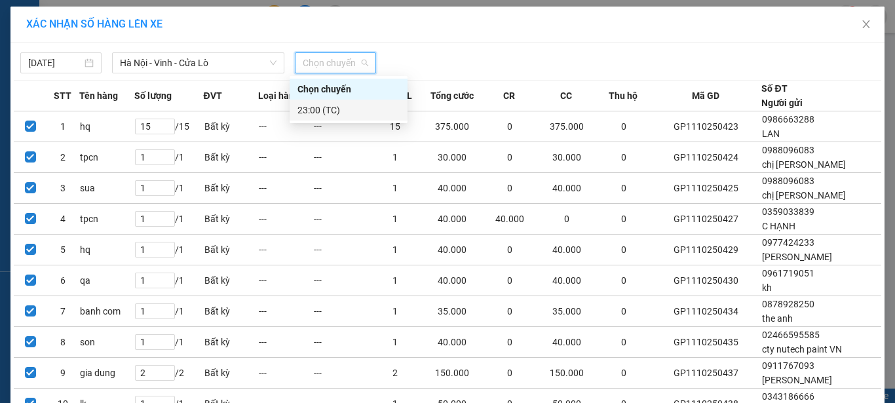
click at [328, 102] on div "23:00 (TC)" at bounding box center [349, 110] width 118 height 21
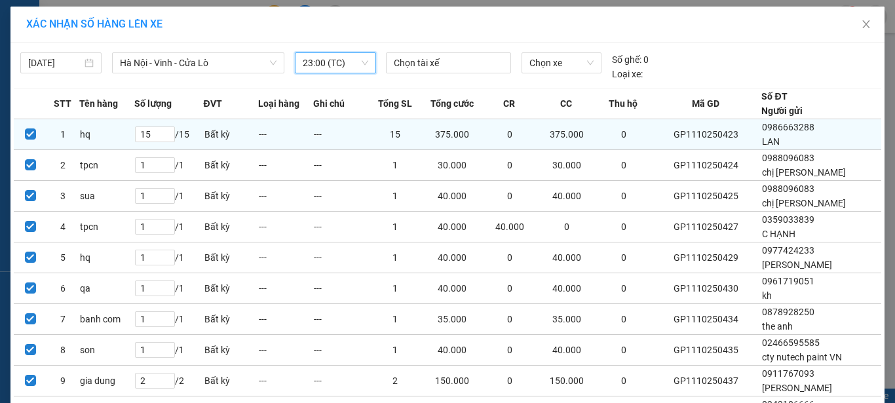
scroll to position [113, 0]
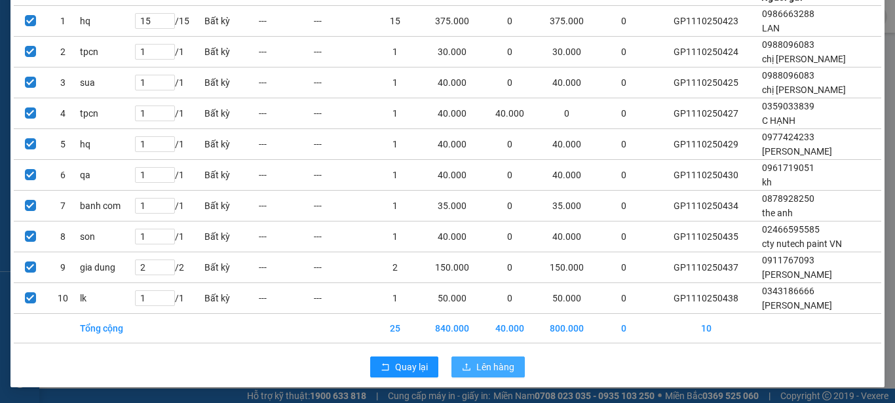
click at [479, 370] on span "Lên hàng" at bounding box center [495, 367] width 38 height 14
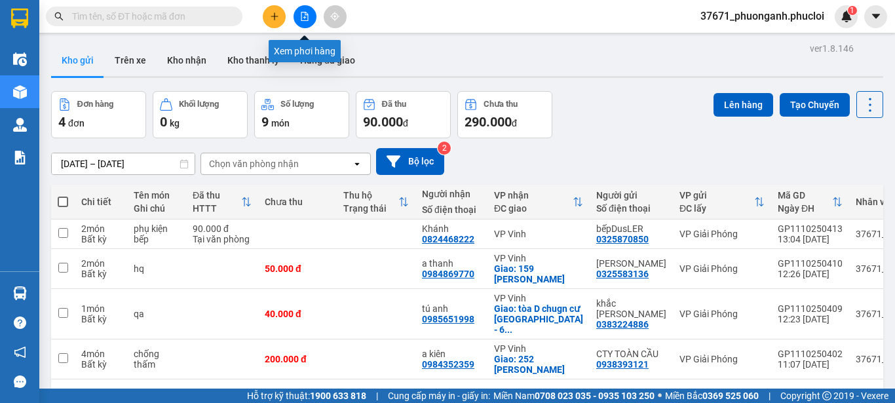
click at [303, 19] on icon "file-add" at bounding box center [304, 16] width 9 height 9
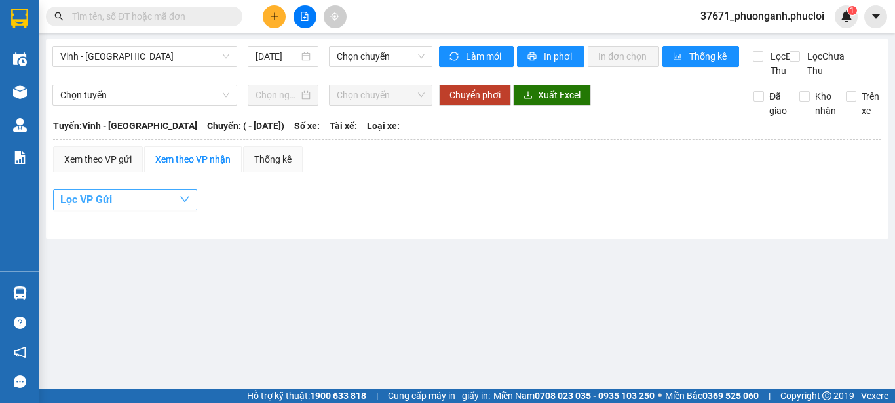
click at [128, 210] on button "Lọc VP Gửi" at bounding box center [125, 199] width 144 height 21
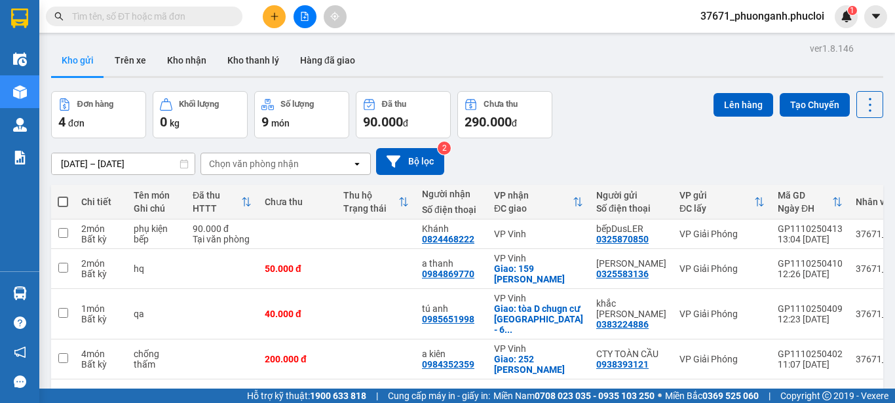
click at [66, 198] on span at bounding box center [63, 202] width 10 height 10
click at [63, 195] on input "checkbox" at bounding box center [63, 195] width 0 height 0
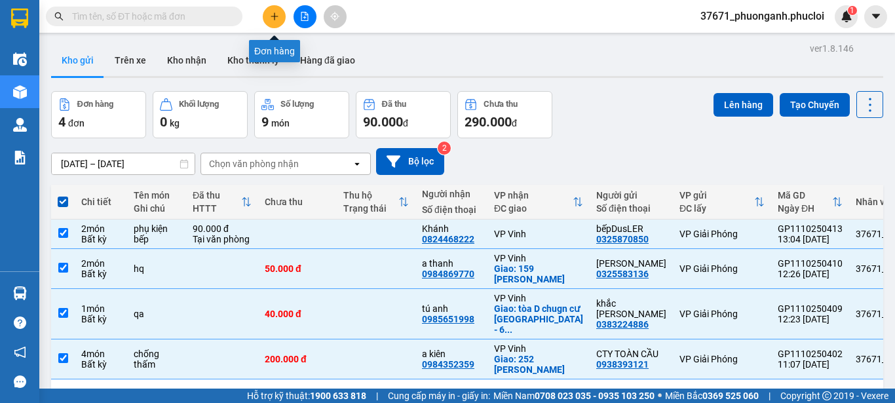
click at [275, 12] on icon "plus" at bounding box center [274, 16] width 9 height 9
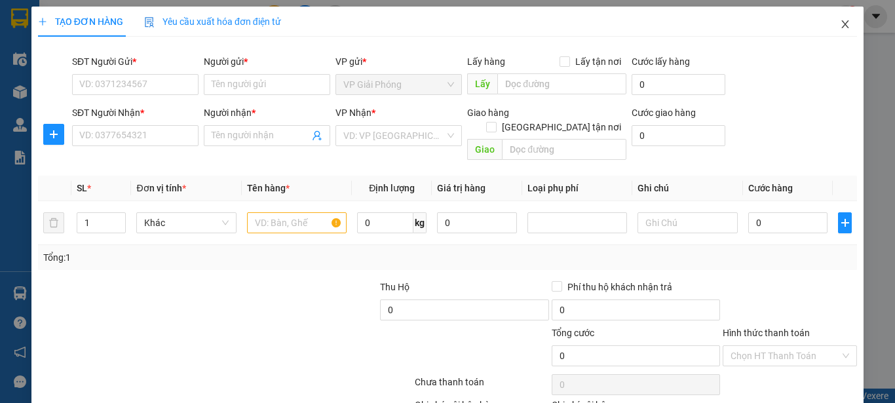
click at [840, 26] on icon "close" at bounding box center [845, 24] width 10 height 10
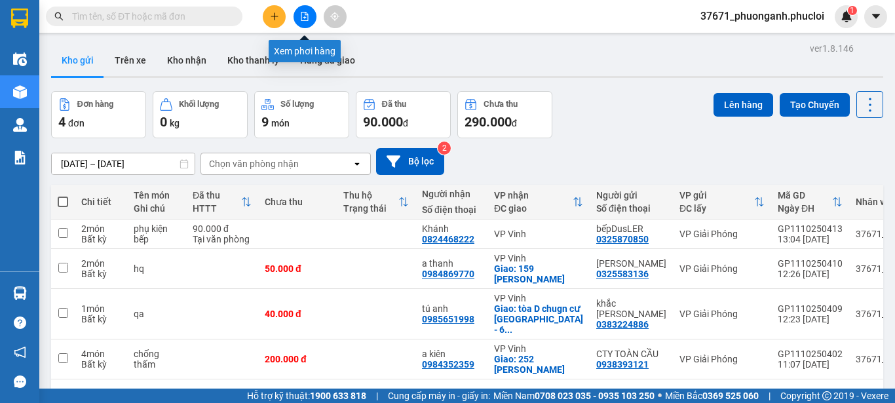
click at [308, 10] on button at bounding box center [305, 16] width 23 height 23
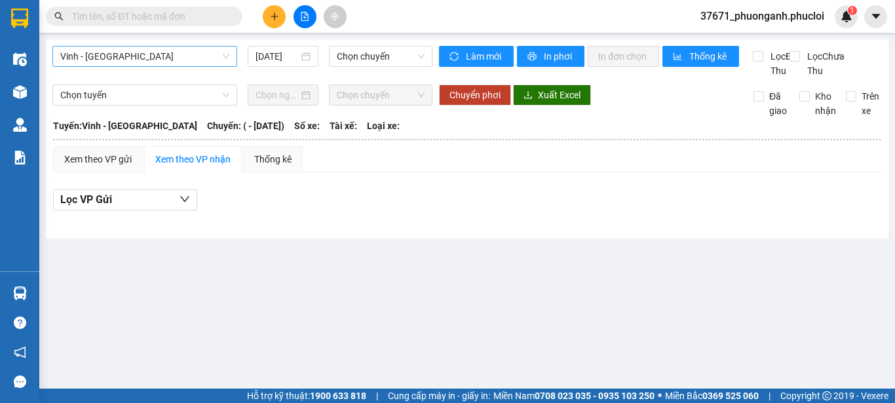
click at [151, 58] on span "Vinh - [GEOGRAPHIC_DATA]" at bounding box center [144, 57] width 169 height 20
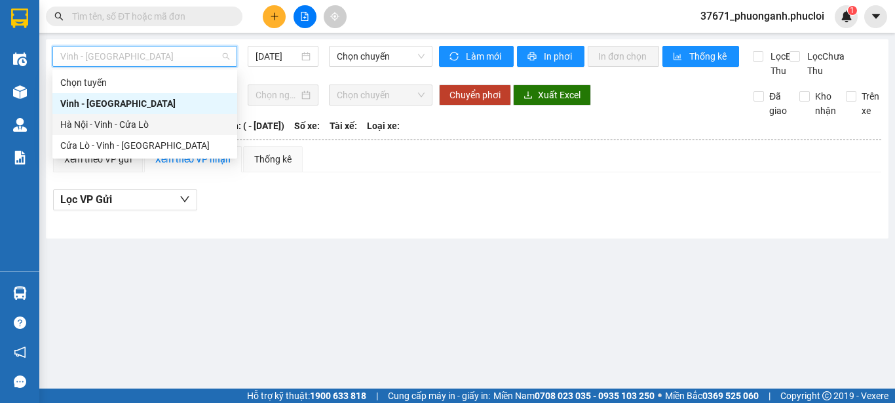
click at [131, 126] on div "Hà Nội - Vinh - Cửa Lò" at bounding box center [144, 124] width 169 height 14
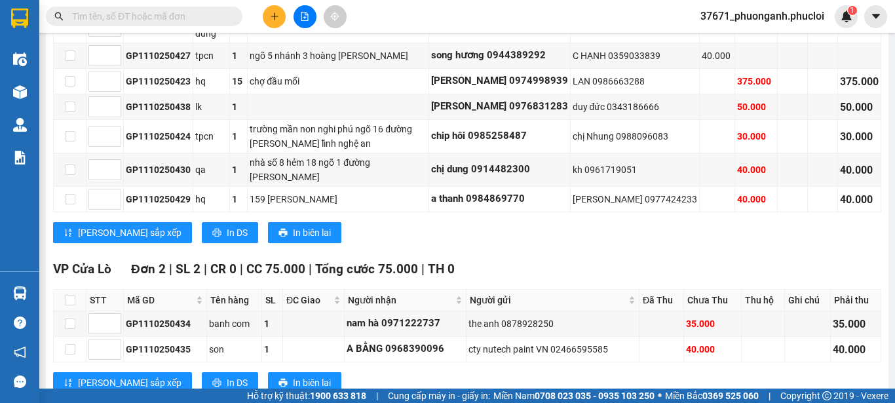
scroll to position [328, 0]
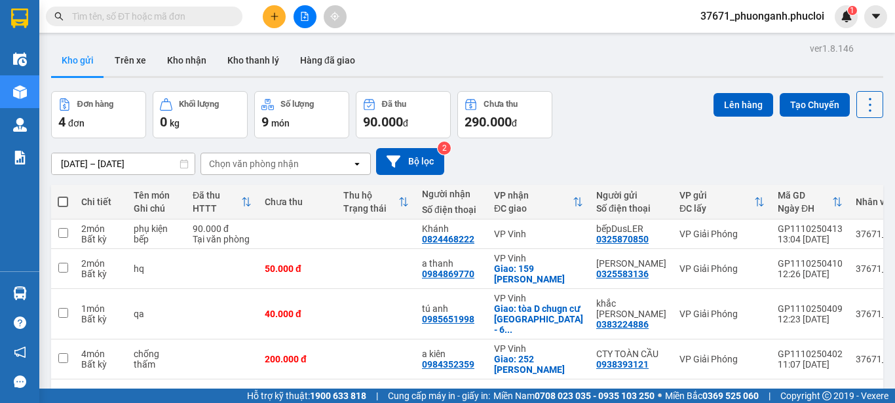
click at [861, 104] on icon at bounding box center [870, 105] width 18 height 18
click at [731, 168] on div "07/10/2025 – 11/10/2025 Press the down arrow key to interact with the calendar …" at bounding box center [467, 161] width 832 height 27
click at [311, 15] on button at bounding box center [305, 16] width 23 height 23
click at [60, 195] on label at bounding box center [63, 201] width 10 height 13
click at [63, 195] on input "checkbox" at bounding box center [63, 195] width 0 height 0
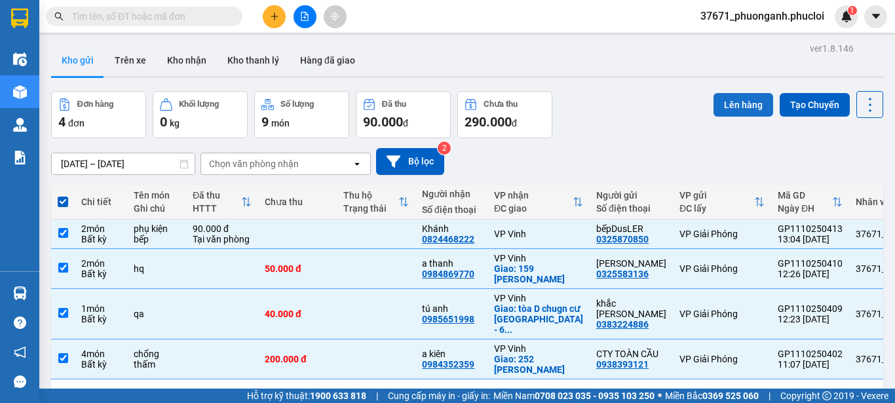
click at [730, 105] on button "Lên hàng" at bounding box center [743, 105] width 60 height 24
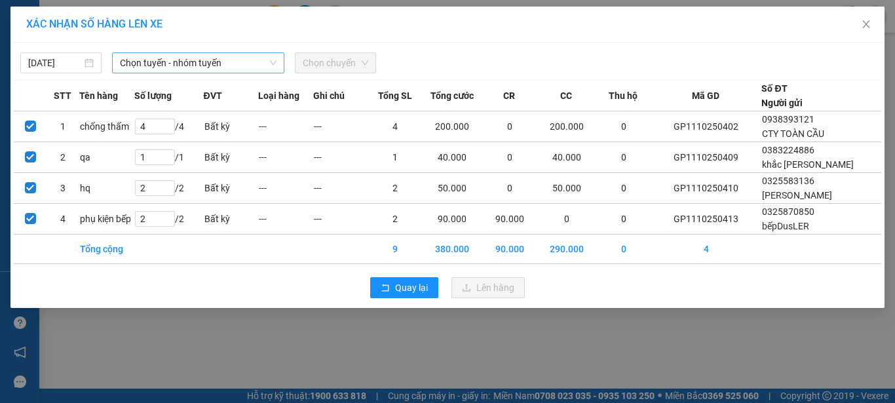
click at [238, 62] on span "Chọn tuyến - nhóm tuyến" at bounding box center [198, 63] width 157 height 20
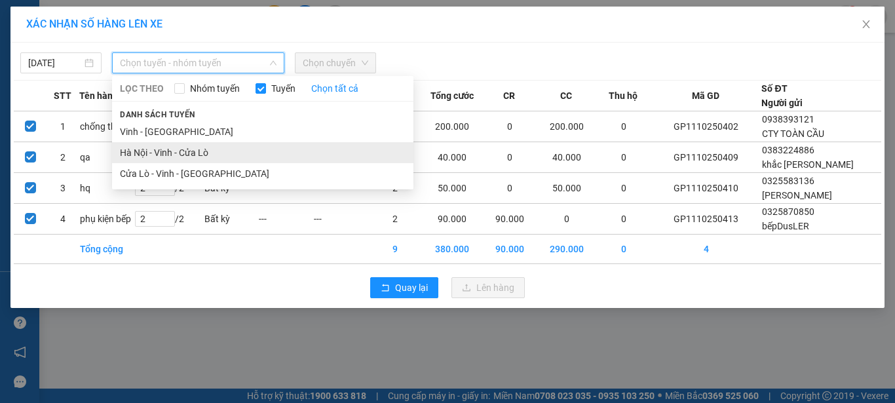
click at [239, 154] on li "Hà Nội - Vinh - Cửa Lò" at bounding box center [262, 152] width 301 height 21
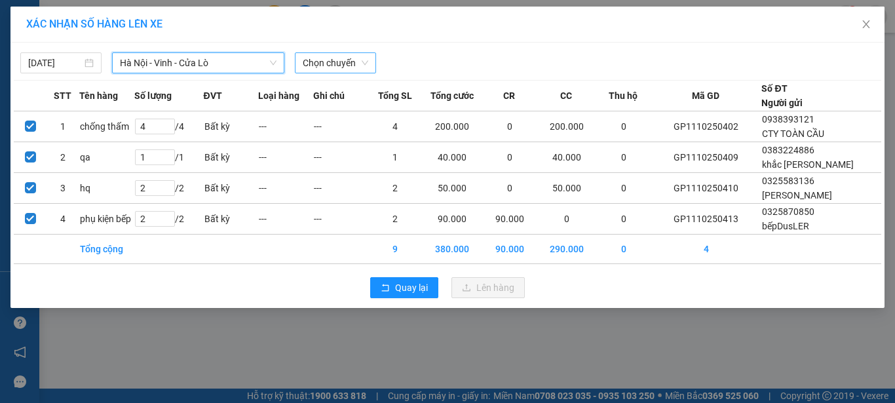
click at [309, 64] on span "Chọn chuyến" at bounding box center [336, 63] width 66 height 20
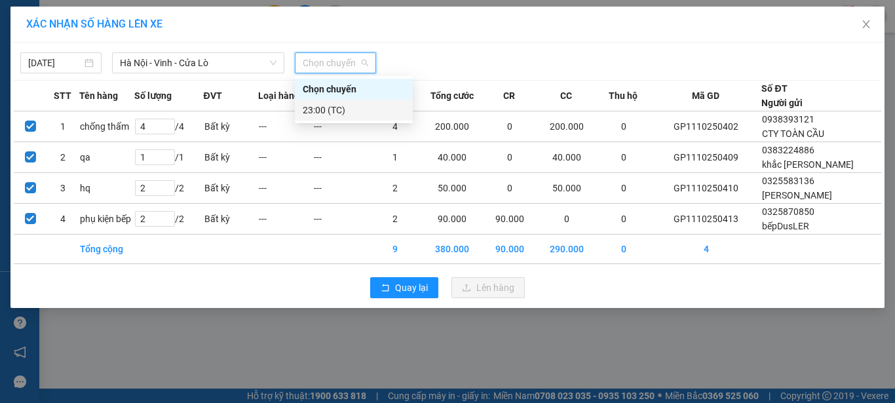
click at [322, 103] on div "23:00 (TC)" at bounding box center [354, 110] width 102 height 14
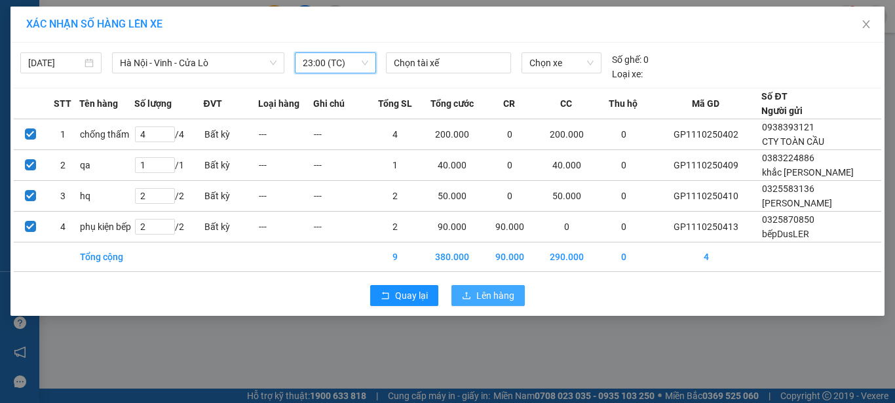
click at [491, 298] on span "Lên hàng" at bounding box center [495, 295] width 38 height 14
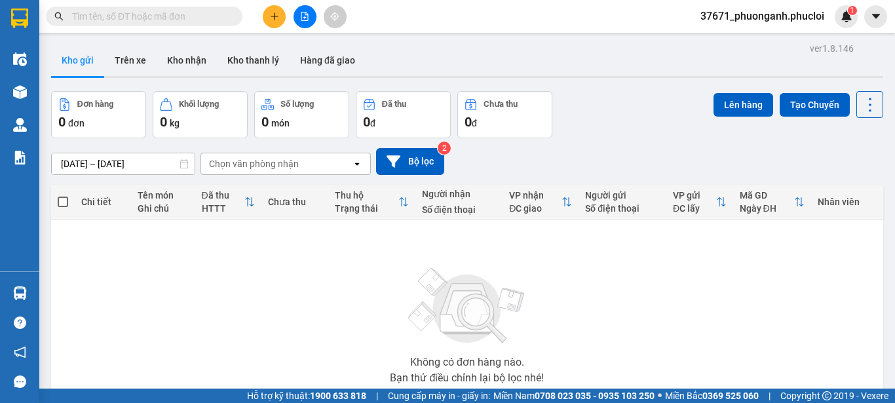
click at [192, 16] on input "text" at bounding box center [149, 16] width 155 height 14
click at [188, 20] on input "text" at bounding box center [149, 16] width 155 height 14
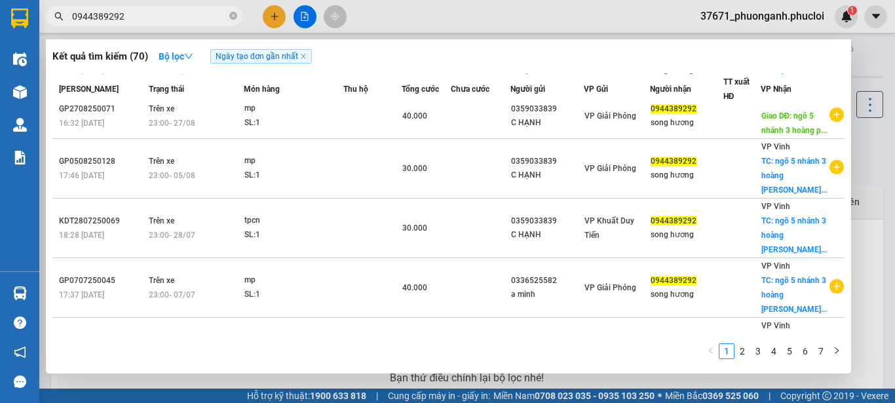
scroll to position [131, 0]
type input "0944389292"
click at [236, 12] on span at bounding box center [233, 16] width 8 height 12
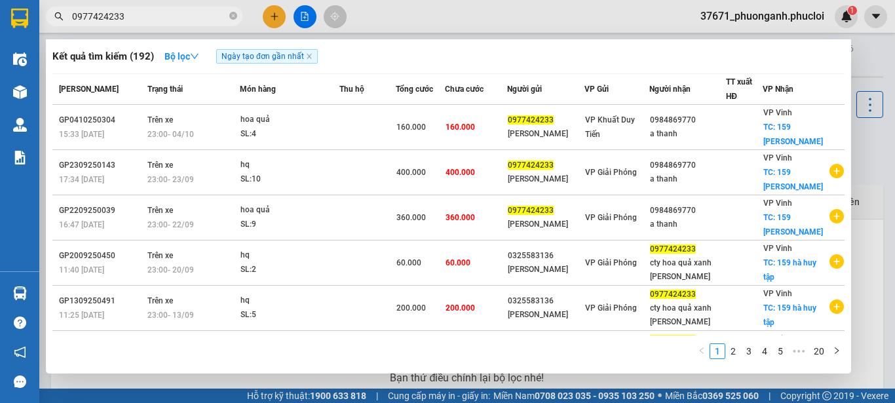
type input "0977424233"
click at [237, 15] on icon "close-circle" at bounding box center [233, 16] width 8 height 8
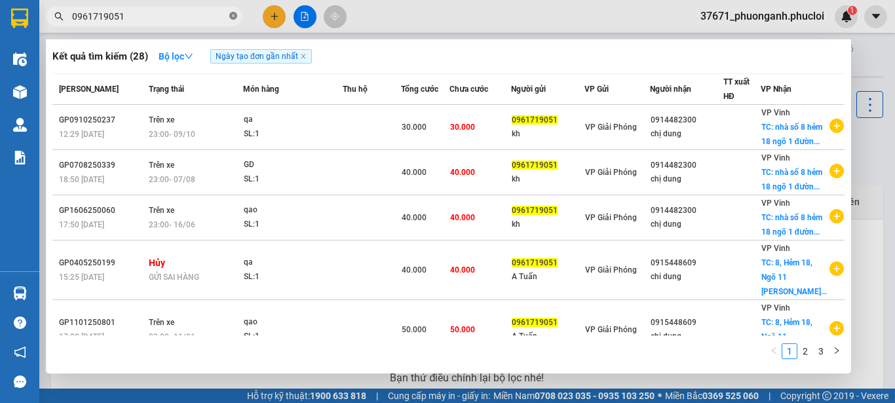
type input "0961719051"
click at [232, 15] on icon "close-circle" at bounding box center [233, 16] width 8 height 8
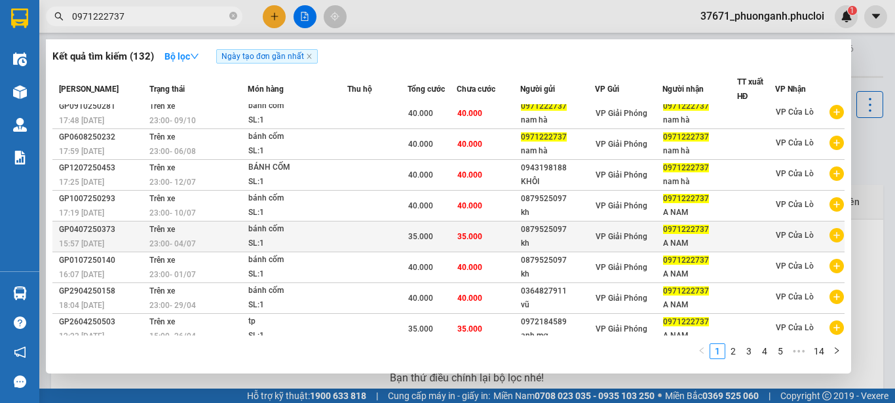
scroll to position [0, 0]
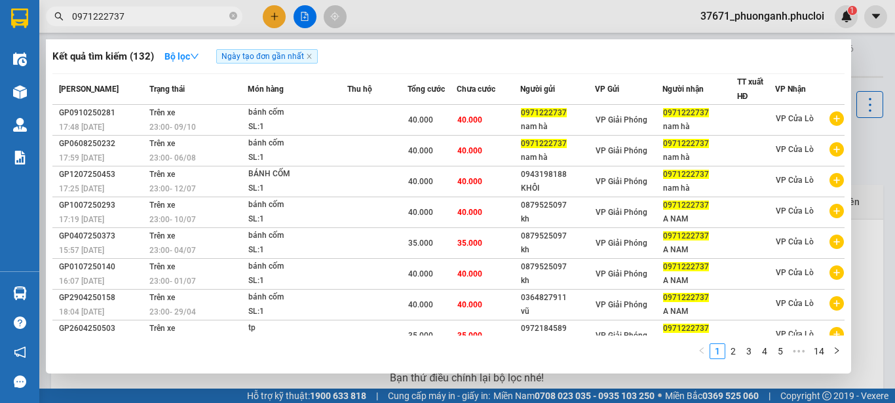
type input "0971222737"
click at [235, 15] on icon "close-circle" at bounding box center [233, 16] width 8 height 8
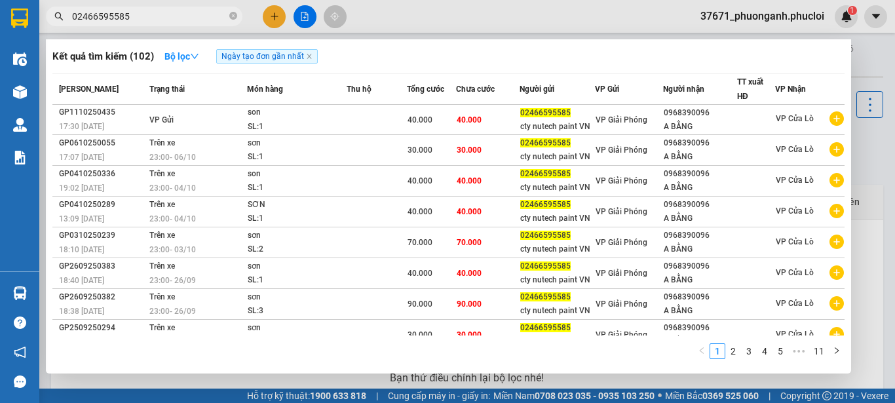
type input "02466595585"
click at [228, 13] on span "02466595585" at bounding box center [144, 17] width 197 height 20
click at [229, 14] on span "02466595585" at bounding box center [144, 17] width 197 height 20
click at [236, 15] on icon "close-circle" at bounding box center [233, 16] width 8 height 8
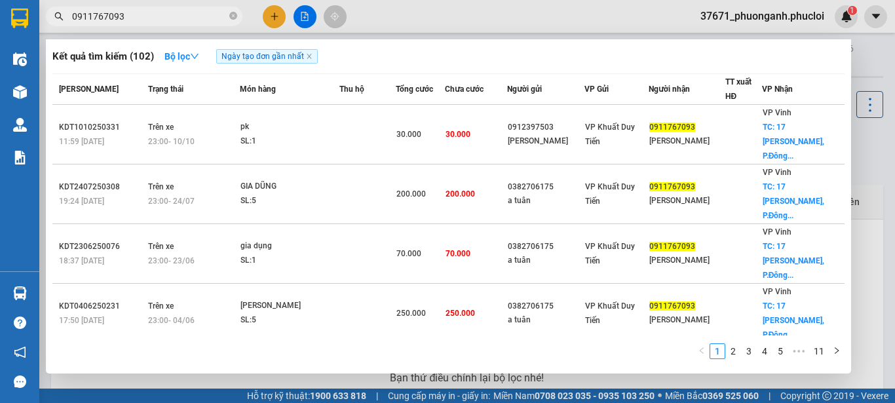
type input "0911767093"
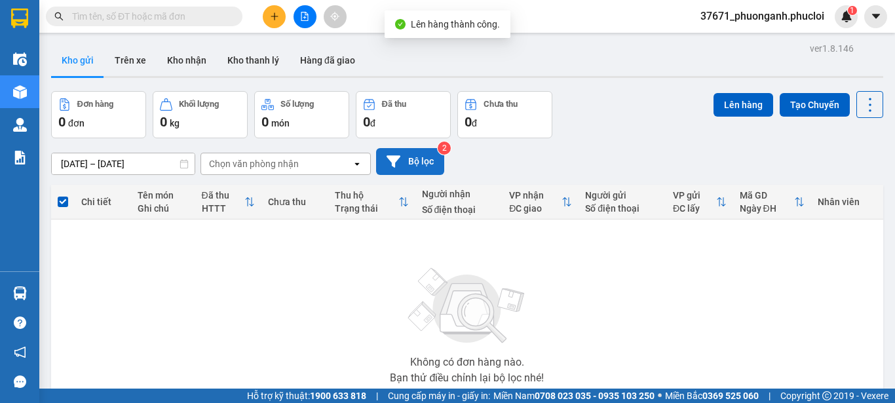
click at [421, 169] on button "Bộ lọc" at bounding box center [410, 161] width 68 height 27
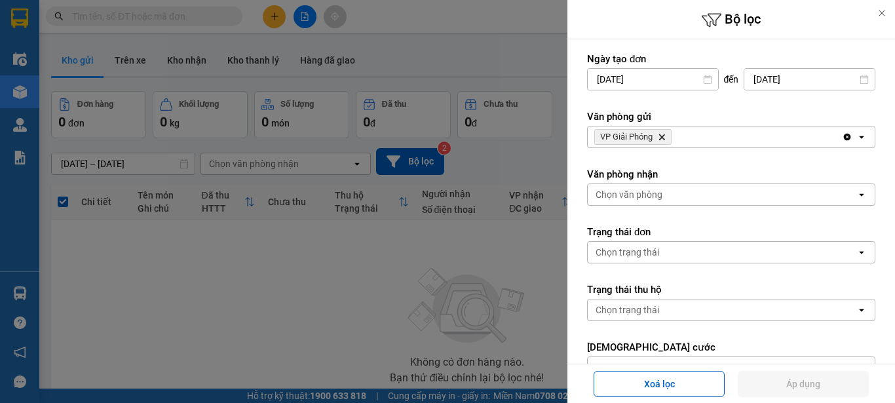
click at [531, 145] on div at bounding box center [447, 201] width 895 height 403
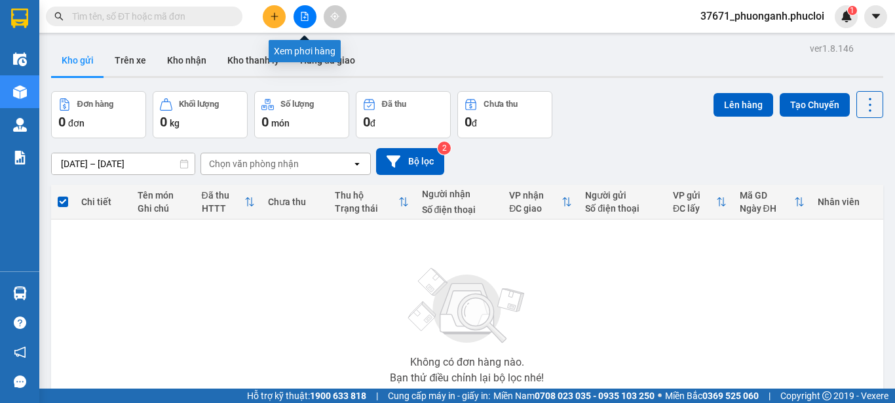
click at [306, 21] on button at bounding box center [305, 16] width 23 height 23
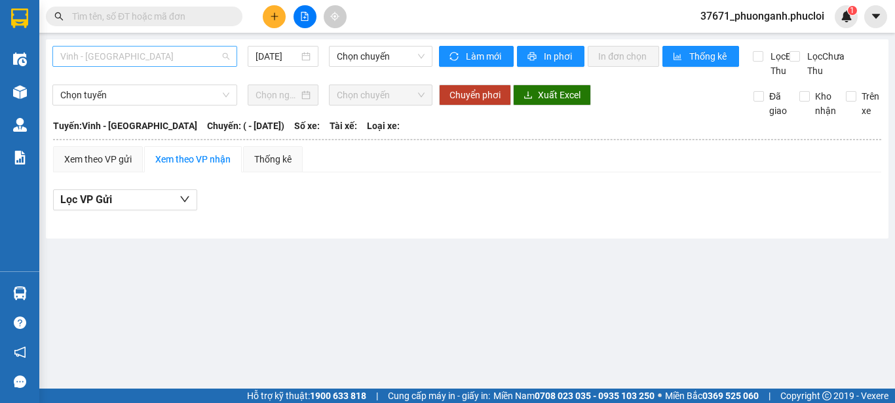
click at [177, 60] on span "Vinh - [GEOGRAPHIC_DATA]" at bounding box center [144, 57] width 169 height 20
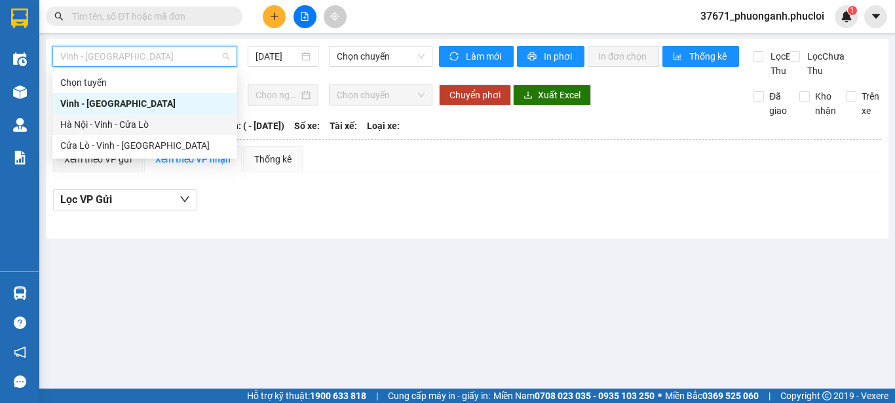
click at [136, 117] on div "Hà Nội - Vinh - Cửa Lò" at bounding box center [144, 124] width 169 height 14
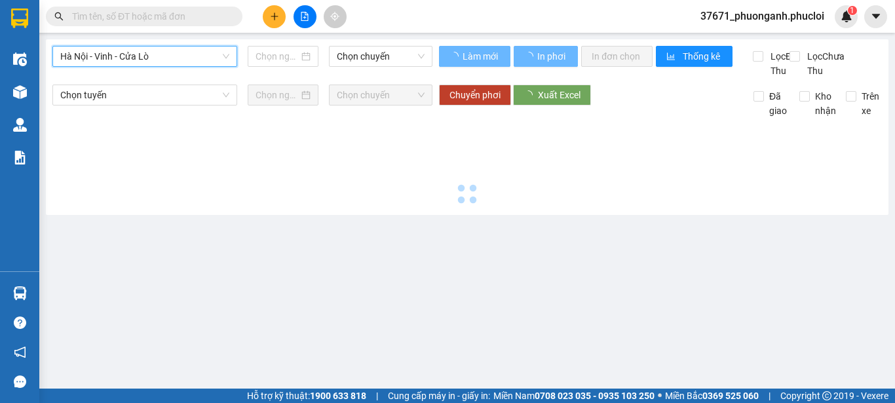
type input "[DATE]"
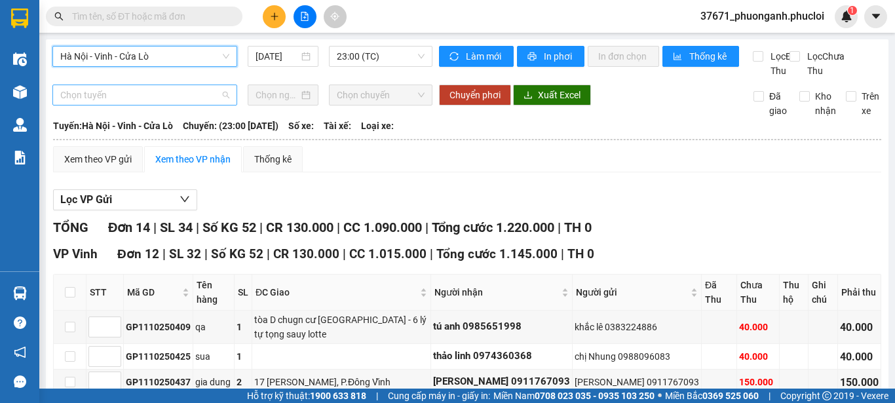
click at [136, 105] on span "Chọn tuyến" at bounding box center [144, 95] width 169 height 20
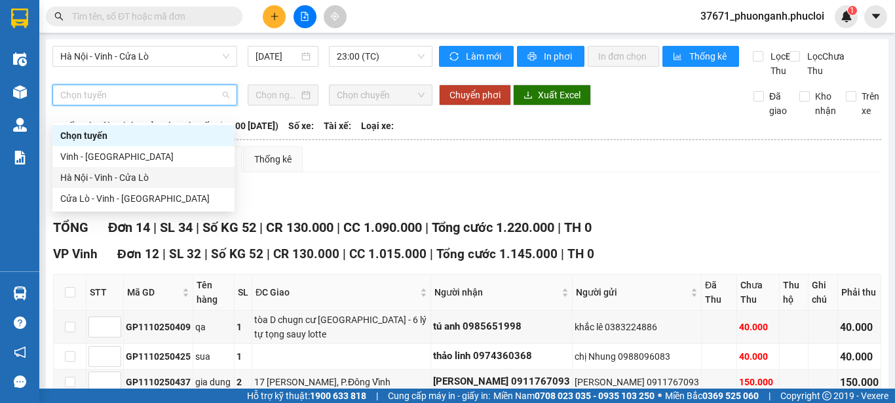
click at [134, 172] on div "Hà Nội - Vinh - Cửa Lò" at bounding box center [143, 177] width 166 height 14
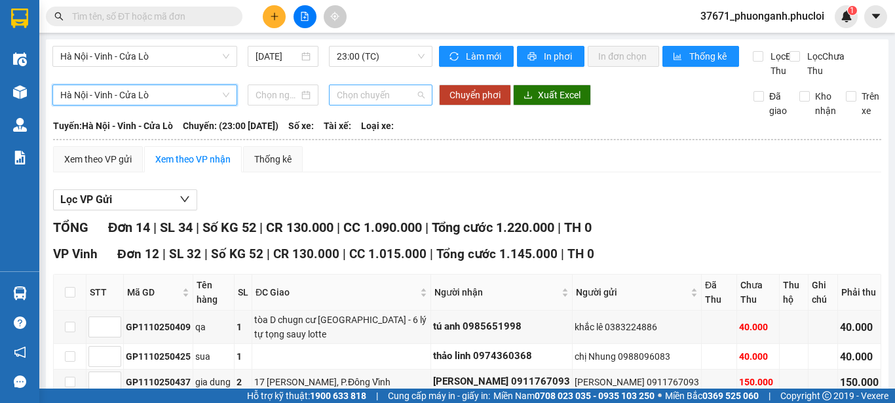
click at [373, 105] on span "Chọn chuyến" at bounding box center [381, 95] width 88 height 20
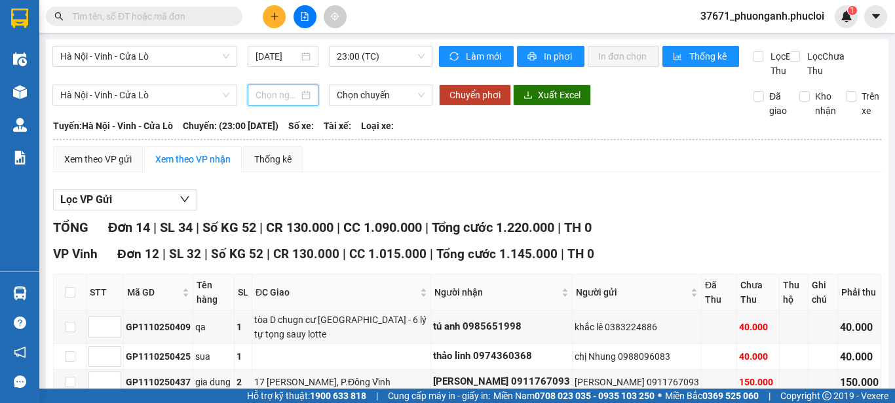
click at [286, 102] on input at bounding box center [277, 95] width 43 height 14
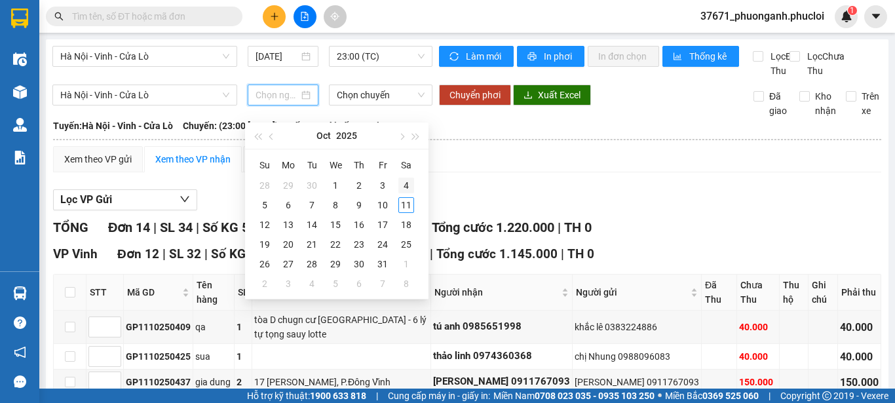
type input "[DATE]"
click at [529, 118] on div "[GEOGRAPHIC_DATA] - Vinh - Cửa Lò Chọn chuyến Chuyển phơi Xuất Excel Đã giao Kh…" at bounding box center [466, 101] width 829 height 33
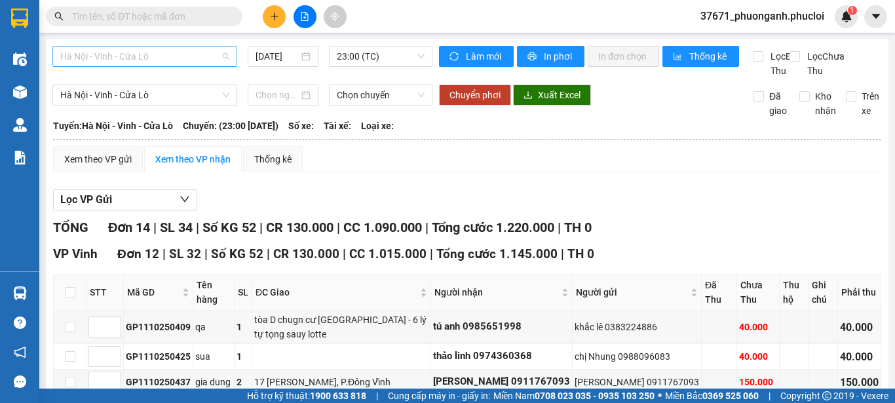
click at [125, 61] on span "Hà Nội - Vinh - Cửa Lò" at bounding box center [144, 57] width 169 height 20
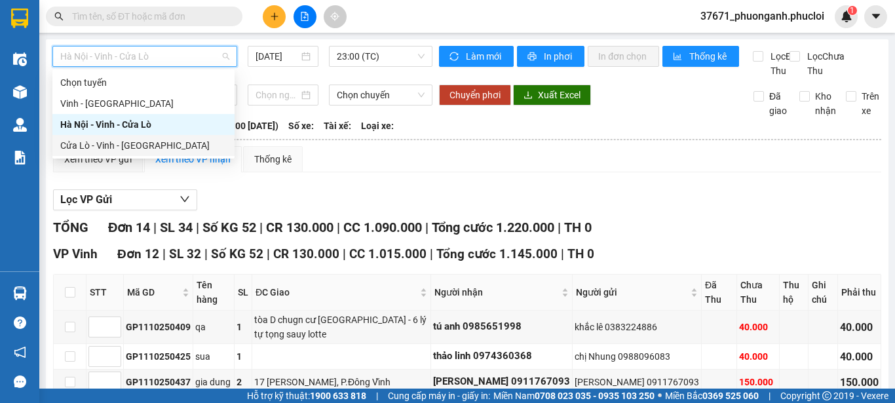
click at [126, 147] on div "Cửa Lò - Vinh - [GEOGRAPHIC_DATA]" at bounding box center [143, 145] width 166 height 14
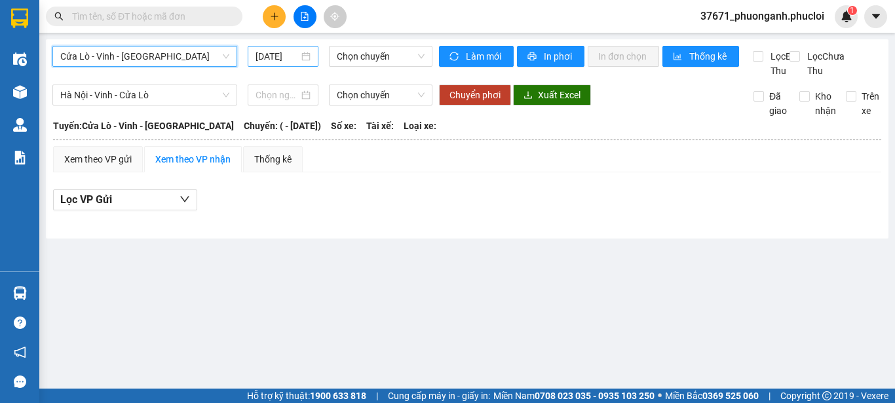
click at [273, 49] on input "[DATE]" at bounding box center [277, 56] width 43 height 14
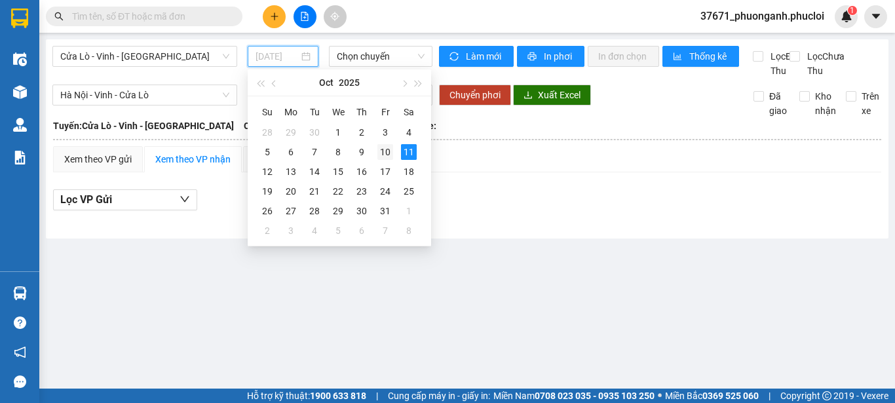
click at [392, 147] on div "10" at bounding box center [385, 152] width 16 height 16
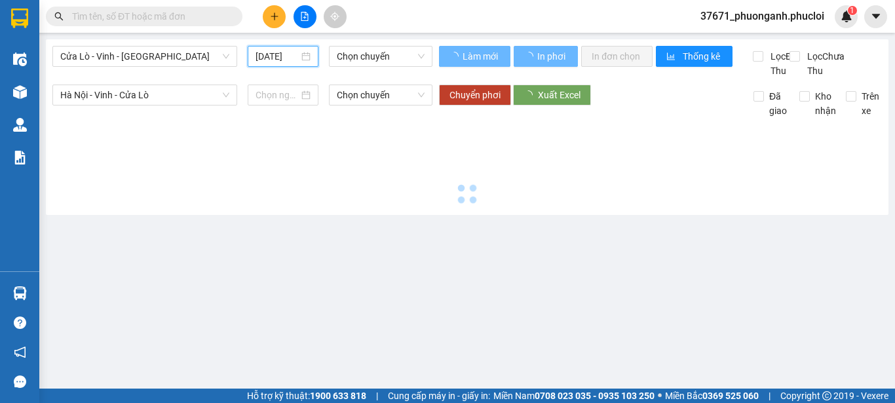
type input "[DATE]"
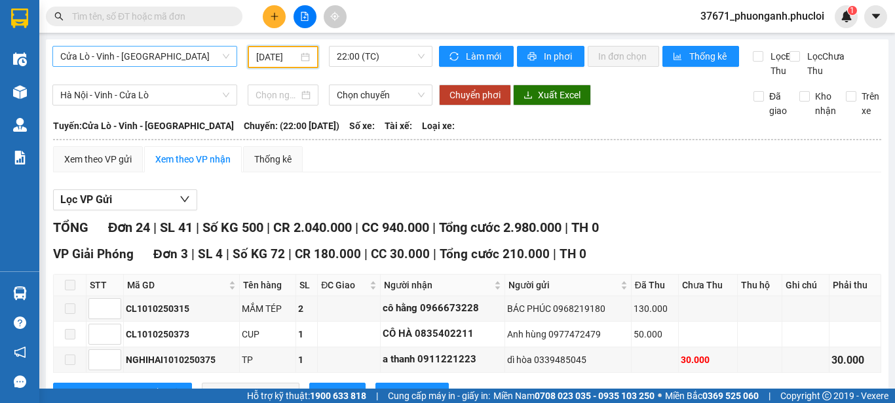
click at [105, 59] on span "Cửa Lò - Vinh - [GEOGRAPHIC_DATA]" at bounding box center [144, 57] width 169 height 20
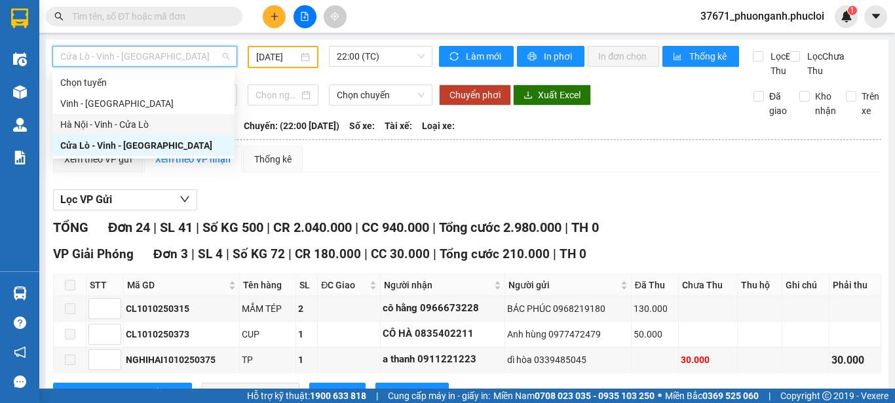
click at [107, 120] on div "Hà Nội - Vinh - Cửa Lò" at bounding box center [143, 124] width 166 height 14
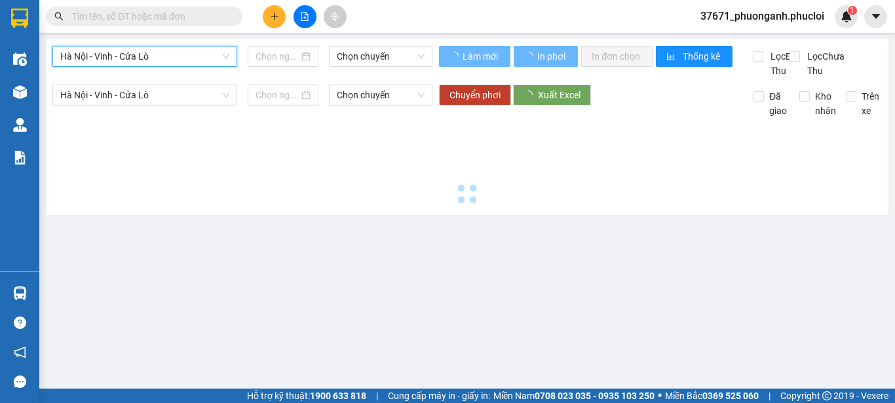
type input "[DATE]"
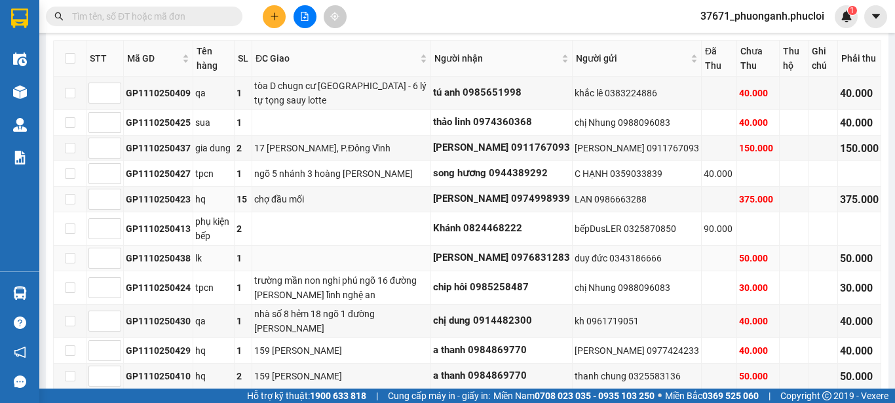
scroll to position [262, 0]
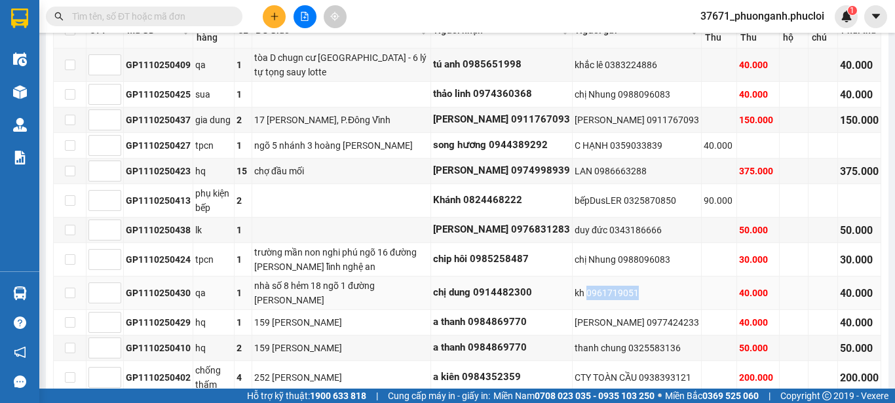
drag, startPoint x: 579, startPoint y: 311, endPoint x: 630, endPoint y: 311, distance: 51.1
click at [630, 300] on div "kh 0961719051" at bounding box center [637, 293] width 124 height 14
copy div "0961719051"
click at [159, 330] on div "GP1110250429" at bounding box center [158, 322] width 65 height 14
click at [155, 300] on div "GP1110250430" at bounding box center [158, 293] width 65 height 14
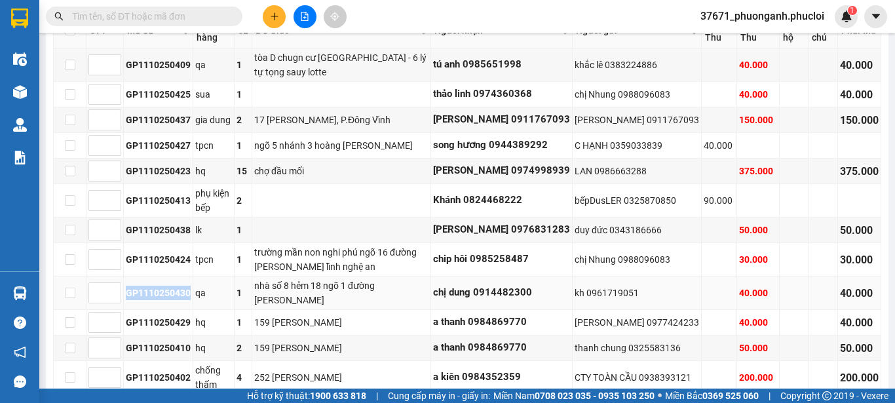
click at [155, 300] on div "GP1110250430" at bounding box center [158, 293] width 65 height 14
copy div "GP1110250430"
click at [199, 12] on input "text" at bounding box center [149, 16] width 155 height 14
paste input "GP1110250430"
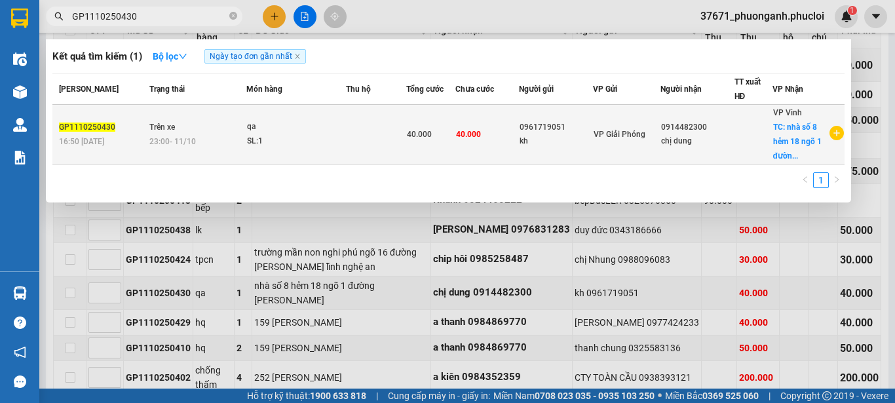
type input "GP1110250430"
click at [351, 117] on td at bounding box center [376, 135] width 60 height 60
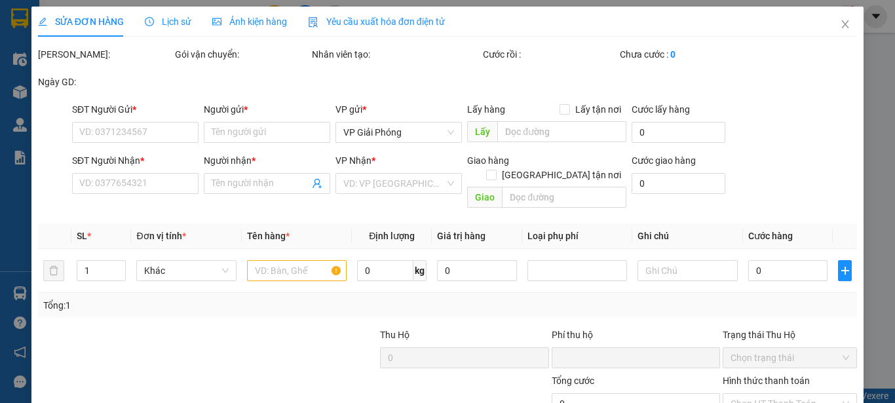
type input "0961719051"
type input "kh"
type input "0914482300"
type input "chị dung"
checkbox input "true"
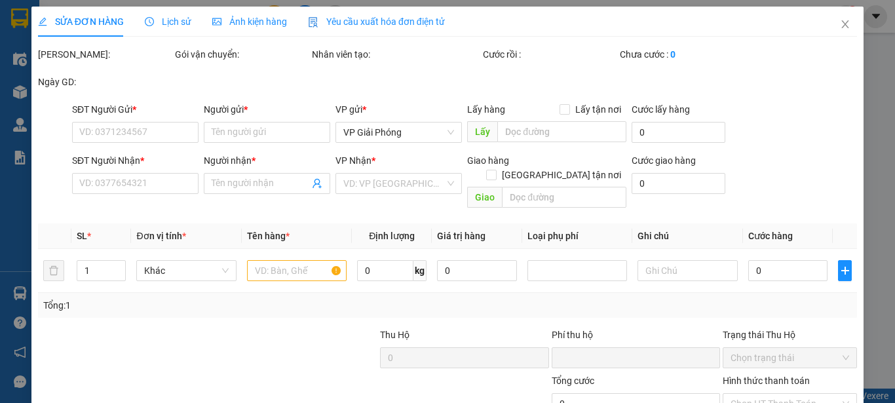
type input "nhà số 8 hẻm 18 ngõ 1 đường [PERSON_NAME]"
type input "0"
type input "40.000"
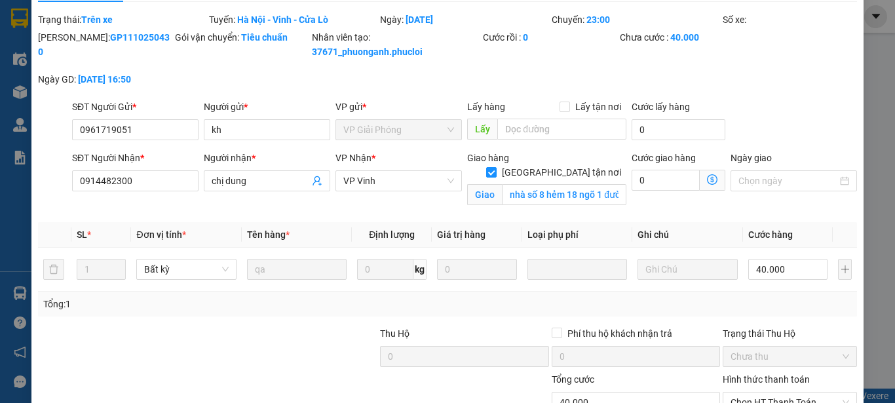
scroll to position [173, 0]
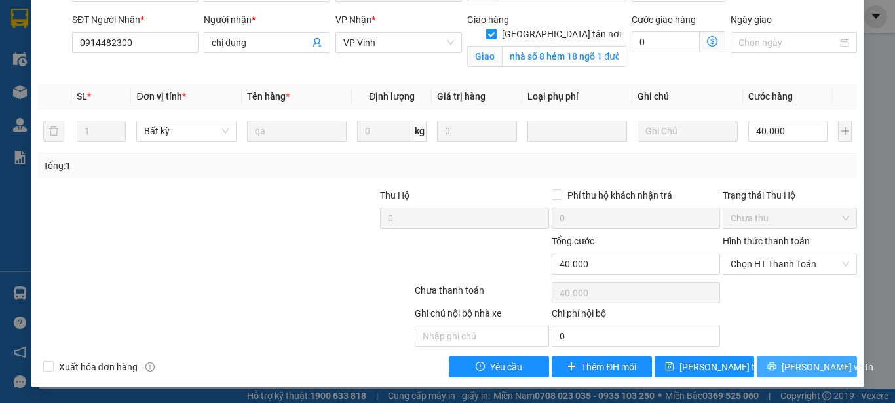
drag, startPoint x: 806, startPoint y: 362, endPoint x: 852, endPoint y: 323, distance: 60.9
click at [806, 363] on span "[PERSON_NAME] và In" at bounding box center [828, 367] width 92 height 14
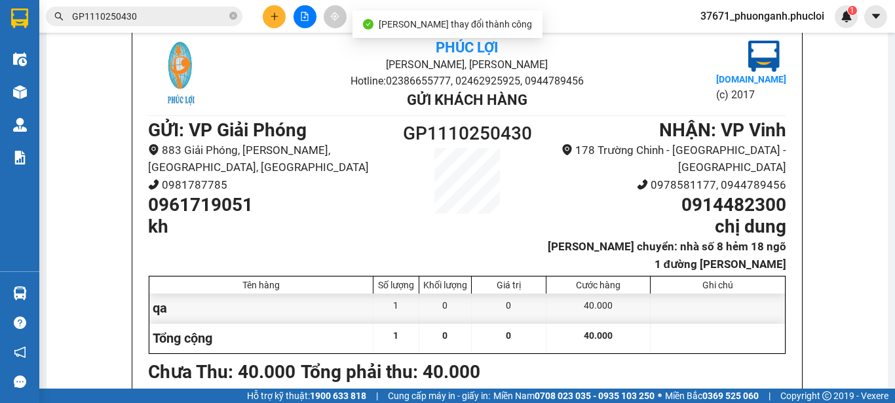
scroll to position [98, 0]
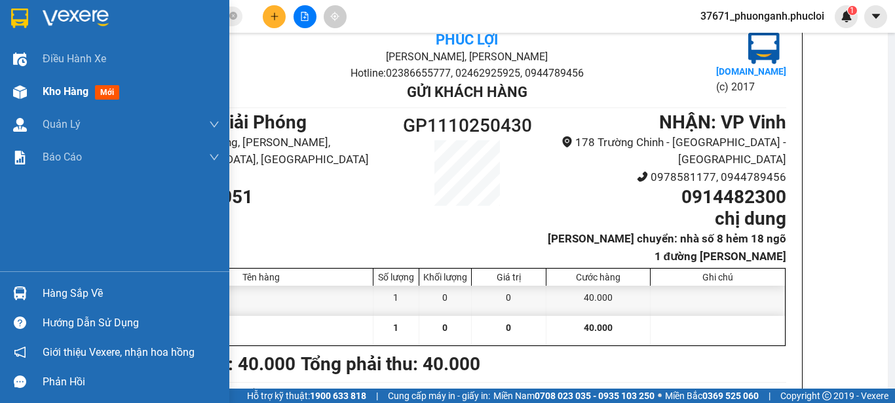
click at [19, 85] on img at bounding box center [20, 92] width 14 height 14
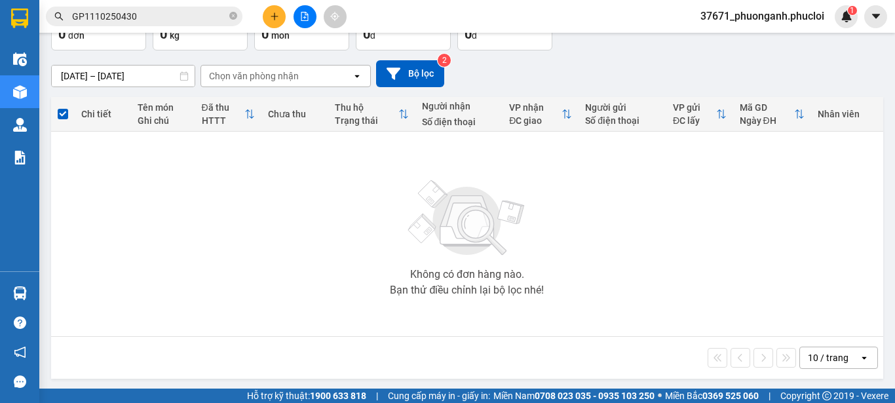
scroll to position [90, 0]
